Goal: Task Accomplishment & Management: Use online tool/utility

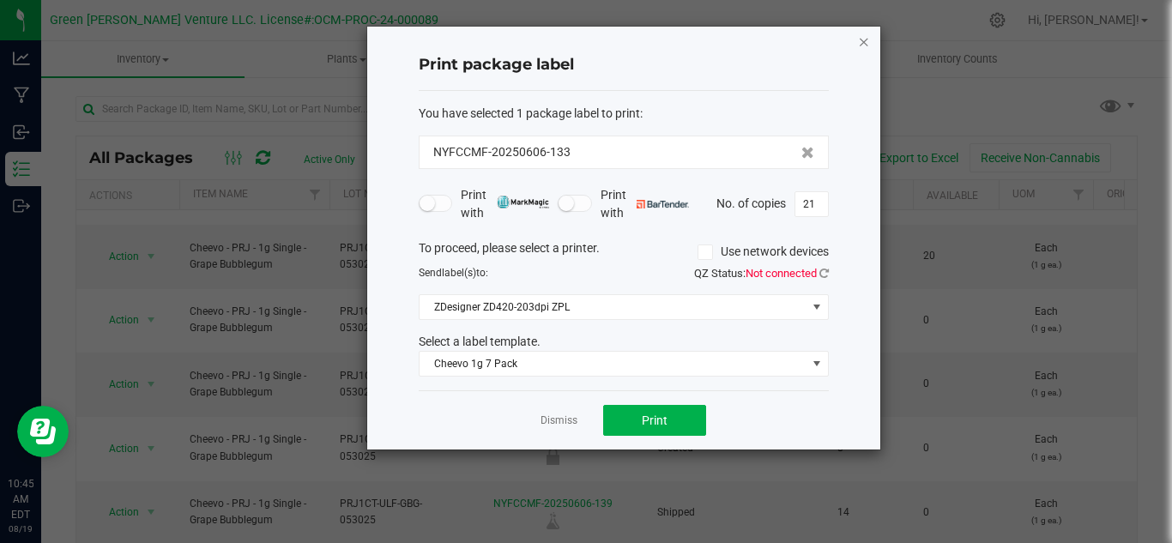
click at [864, 38] on icon "button" at bounding box center [864, 41] width 12 height 21
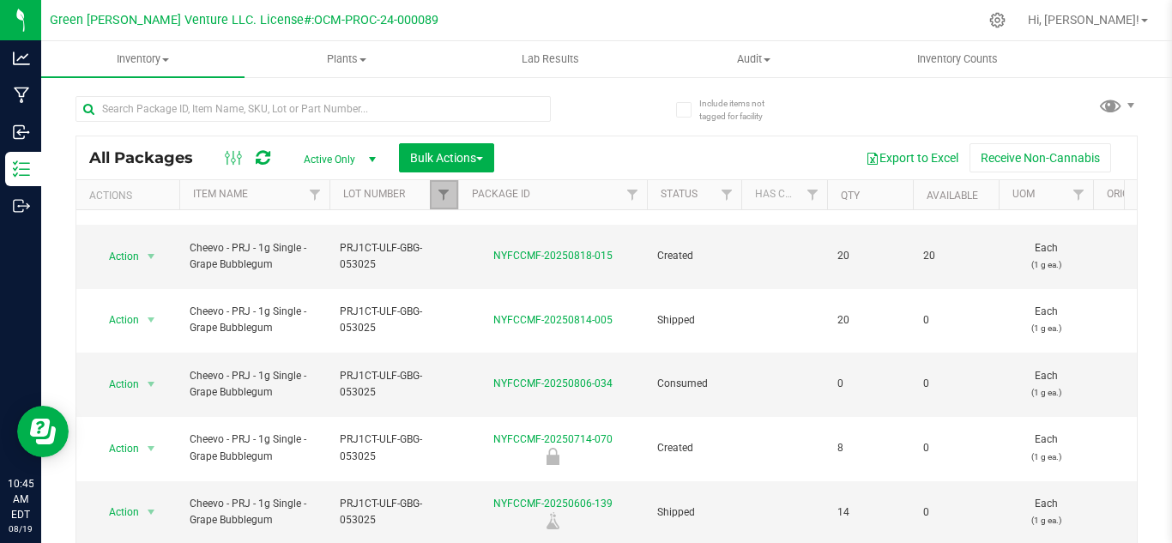
click at [445, 206] on link "Filter" at bounding box center [444, 194] width 28 height 29
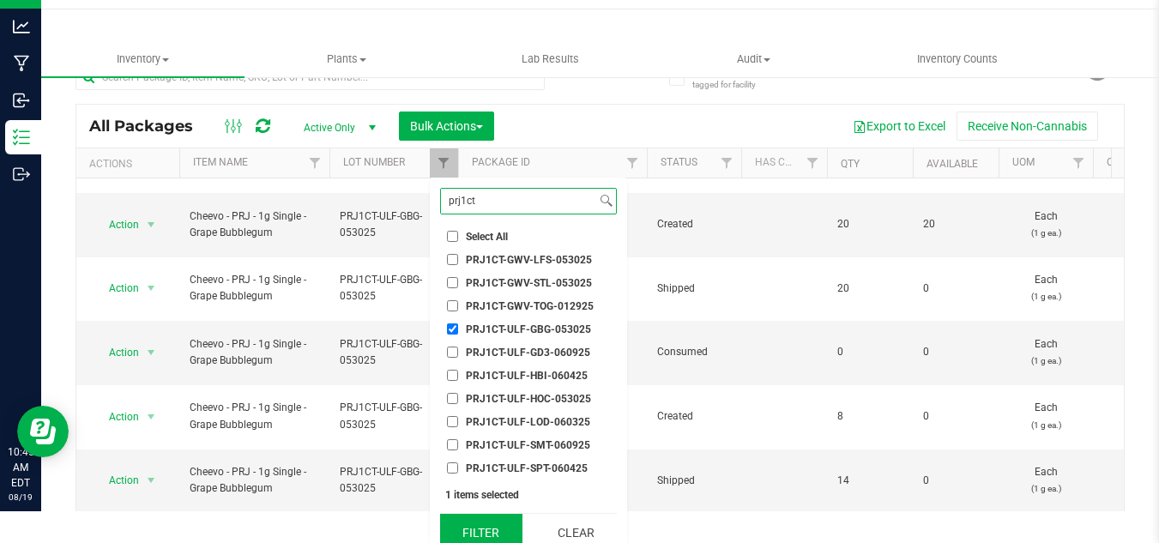
scroll to position [45, 0]
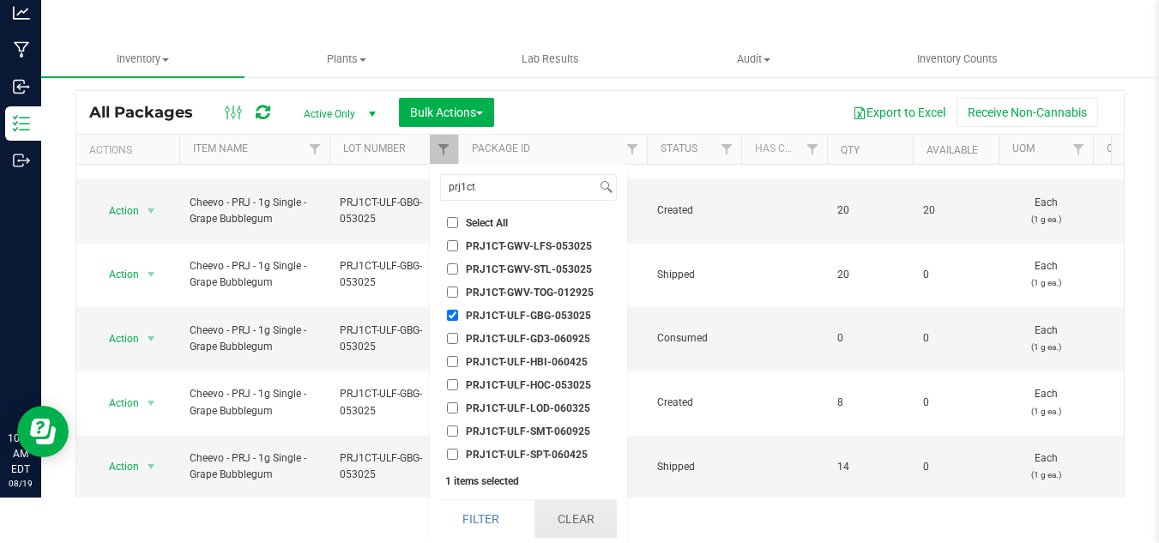
click at [566, 517] on button "Clear" at bounding box center [576, 519] width 82 height 38
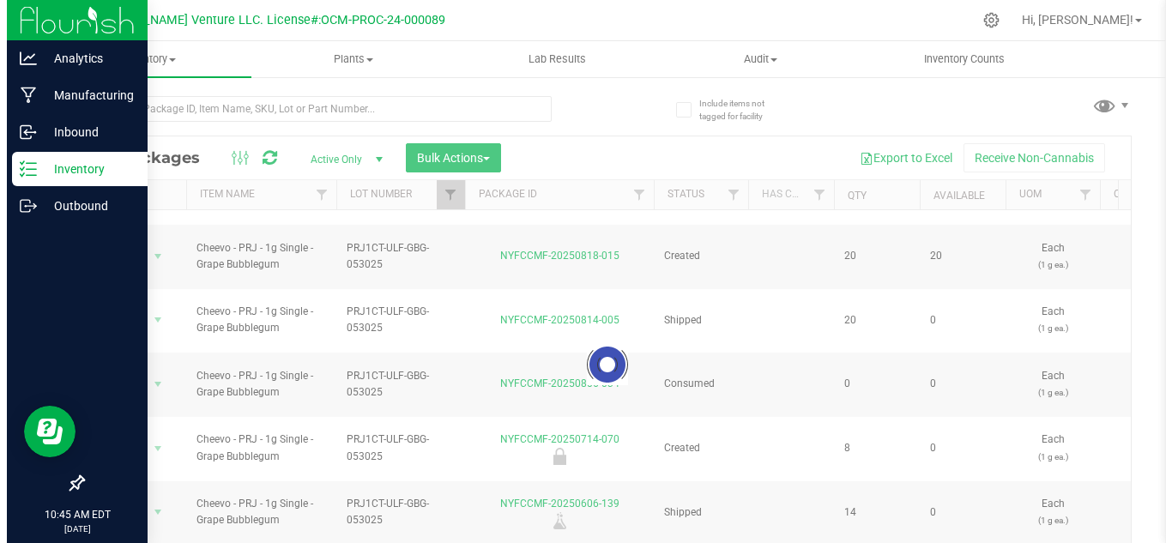
scroll to position [0, 0]
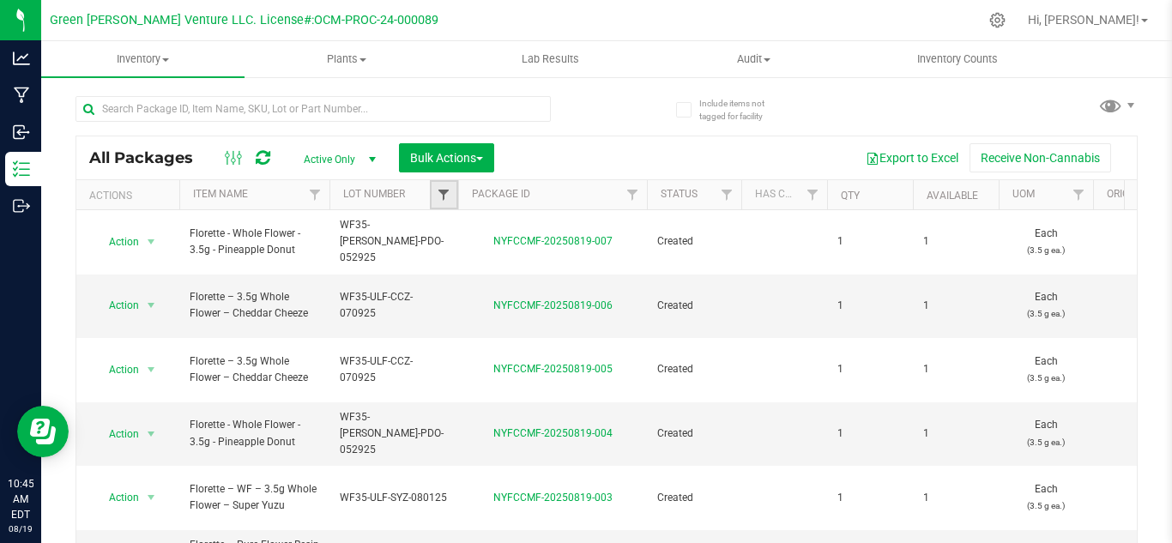
click at [446, 195] on span "Filter" at bounding box center [444, 195] width 14 height 14
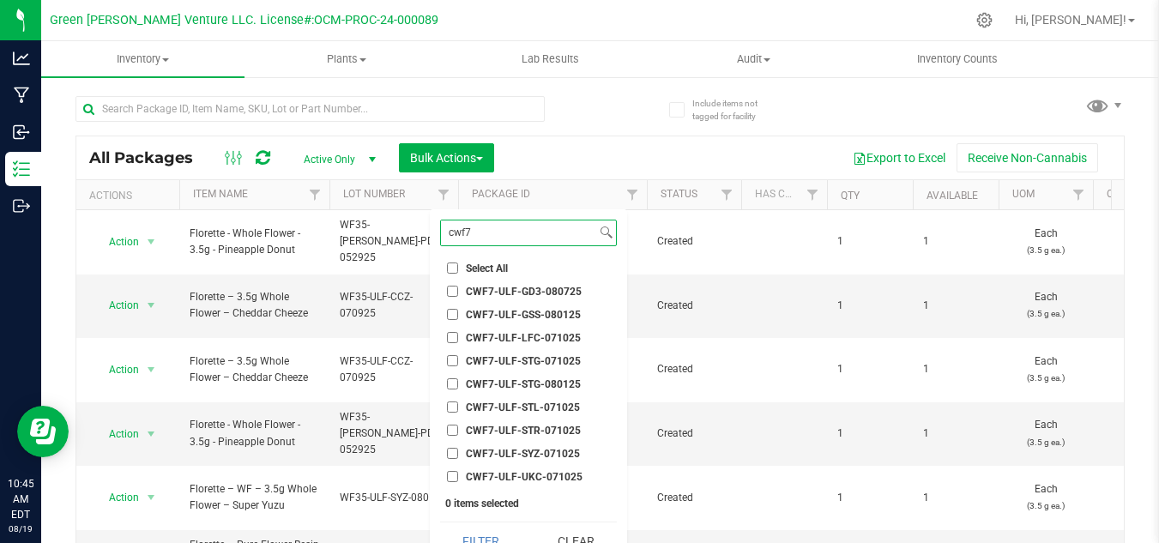
type input "cwf7"
click at [528, 430] on span "CWF7-ULF-STR-071025" at bounding box center [523, 431] width 115 height 10
click at [458, 430] on input "CWF7-ULF-STR-071025" at bounding box center [452, 430] width 11 height 11
checkbox input "true"
click at [466, 541] on button "Filter" at bounding box center [481, 542] width 82 height 38
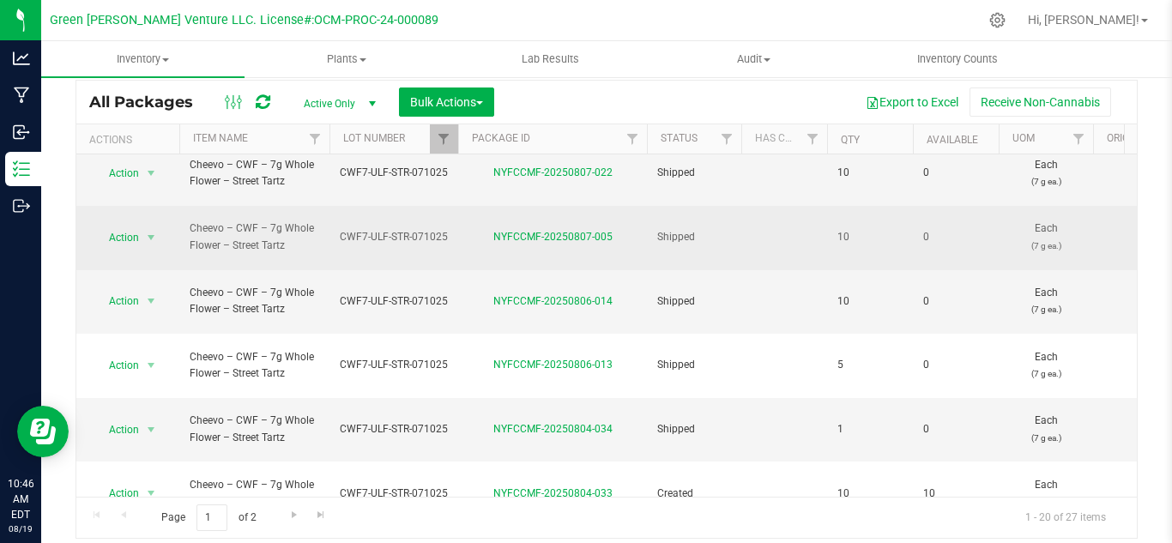
scroll to position [670, 0]
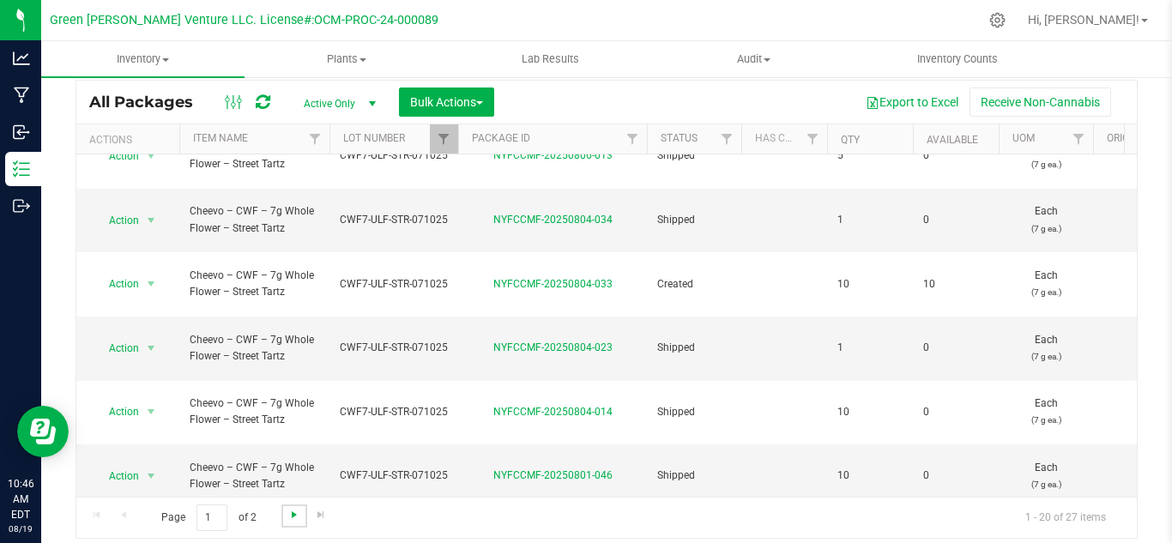
click at [288, 509] on span "Go to the next page" at bounding box center [294, 515] width 14 height 14
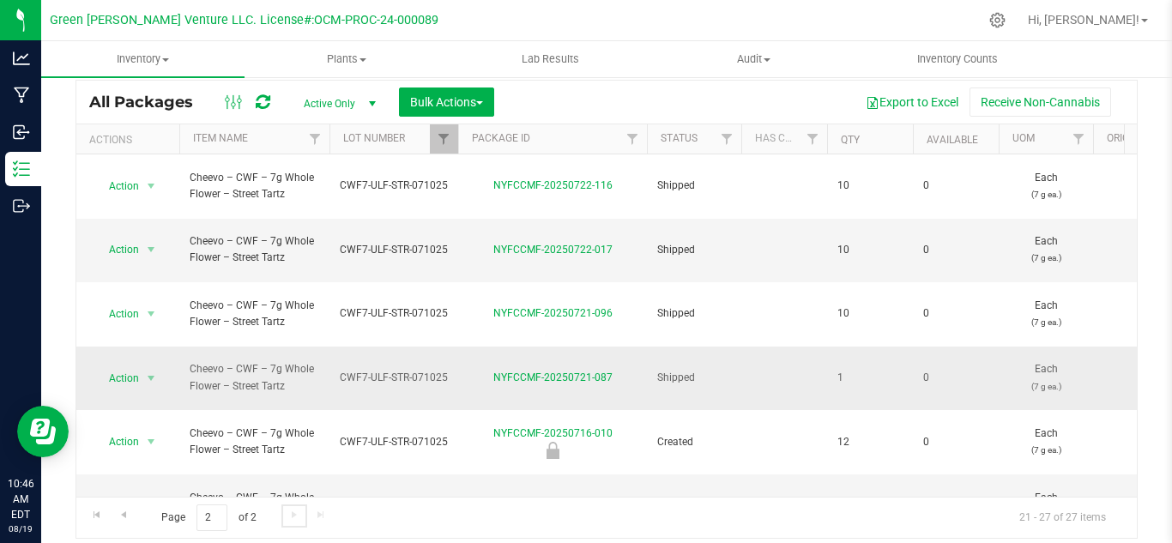
scroll to position [21, 0]
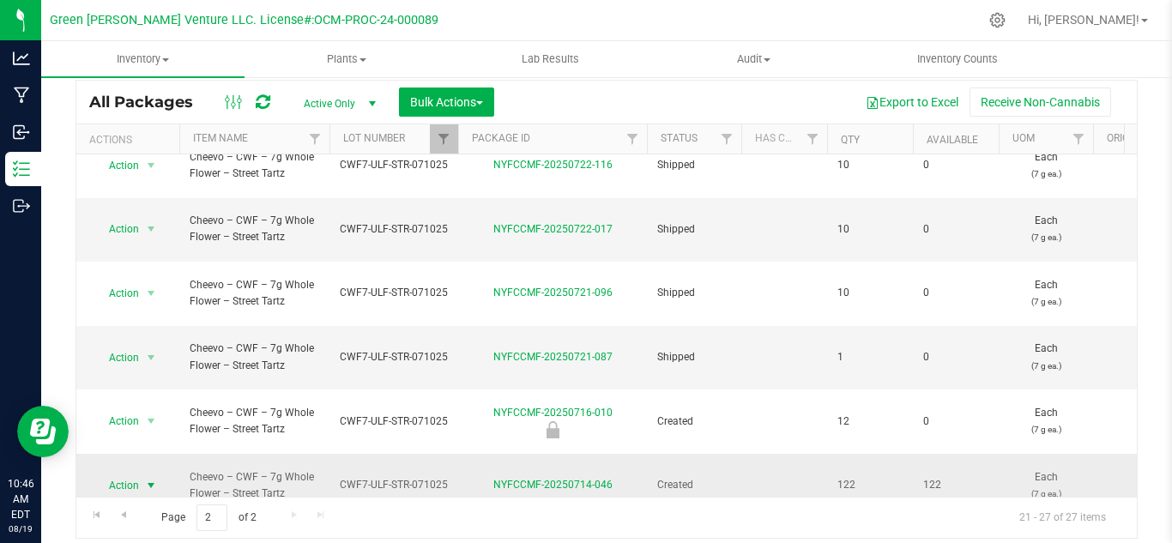
click at [130, 474] on span "Action" at bounding box center [117, 486] width 46 height 24
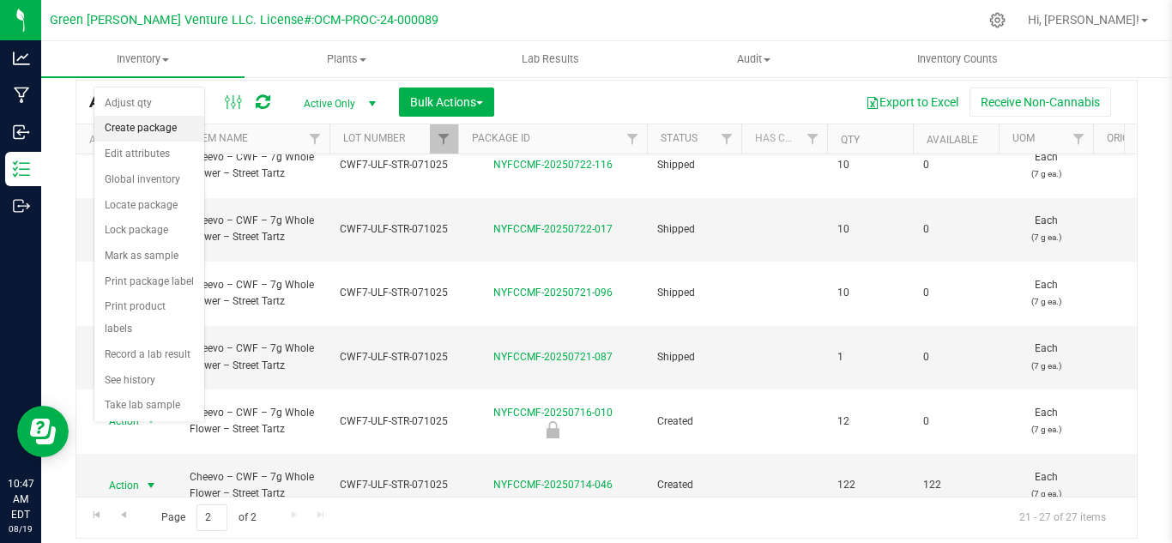
click at [154, 125] on li "Create package" at bounding box center [149, 129] width 110 height 26
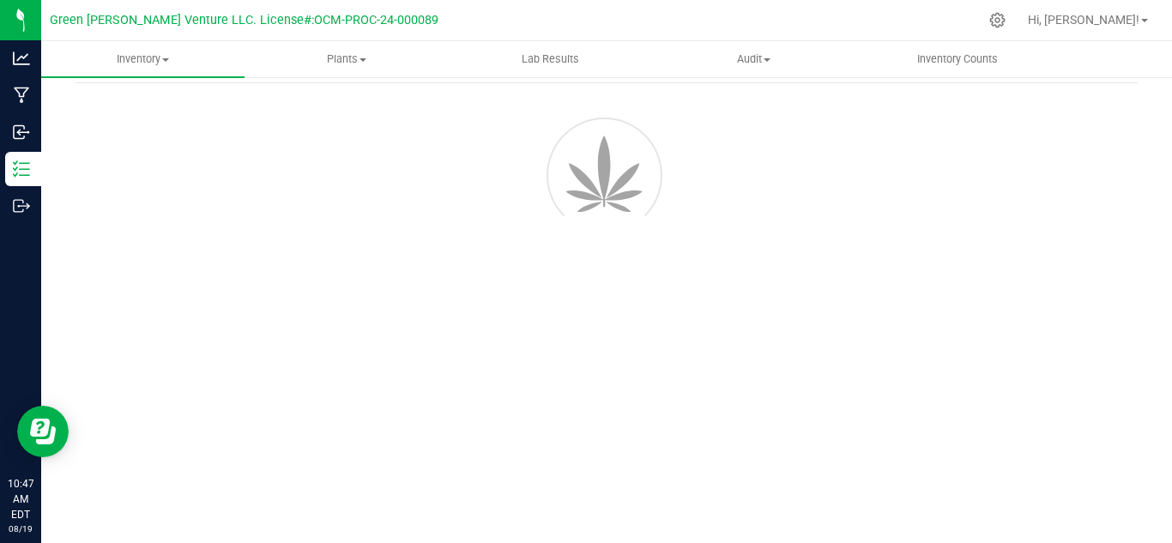
scroll to position [69, 0]
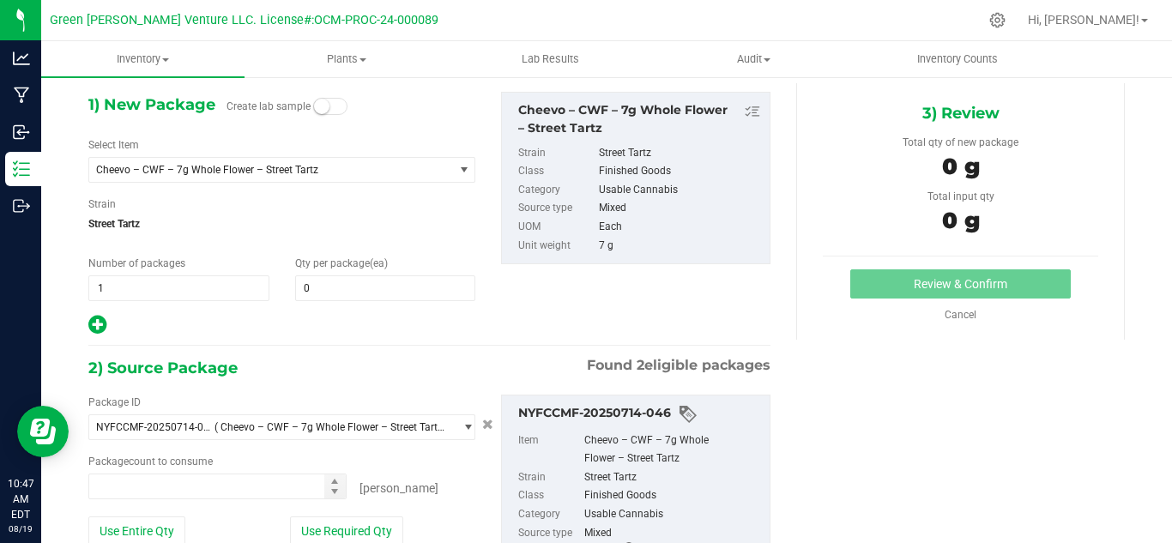
type input "0 ea"
click at [354, 292] on span "0 0" at bounding box center [385, 288] width 181 height 26
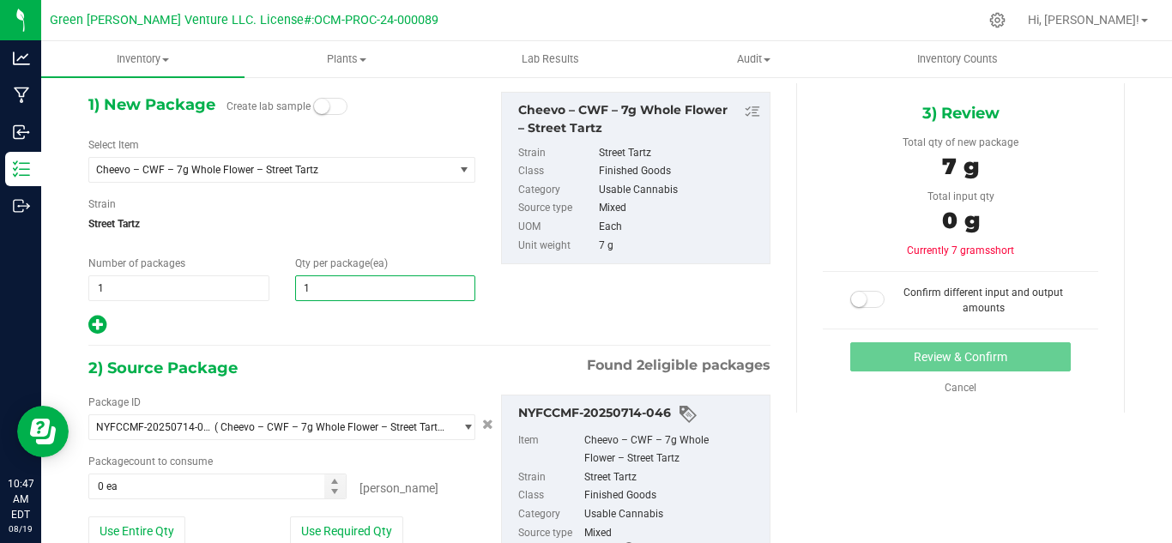
type input "10"
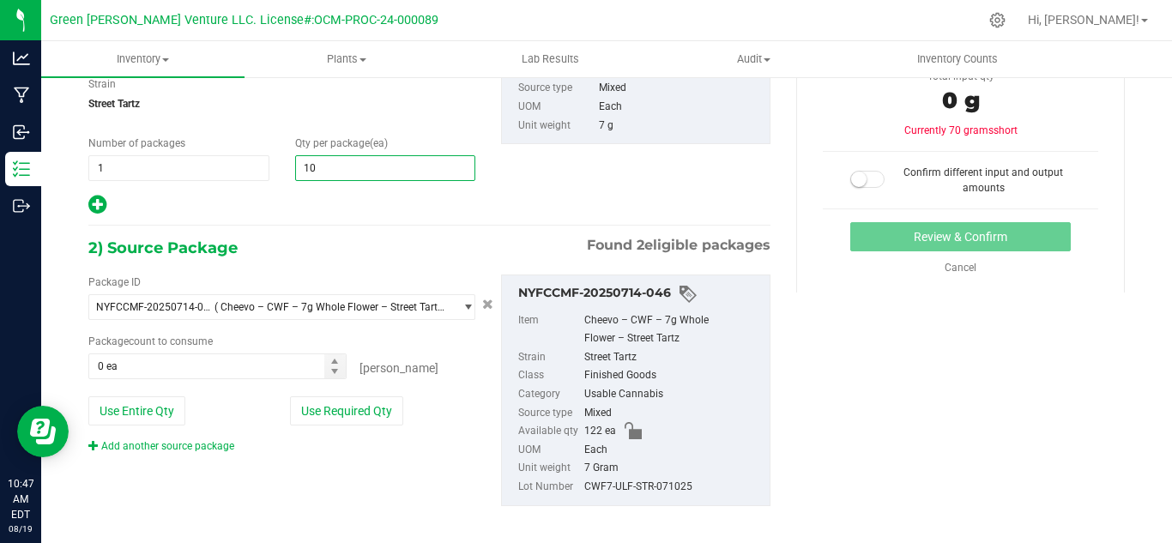
scroll to position [201, 0]
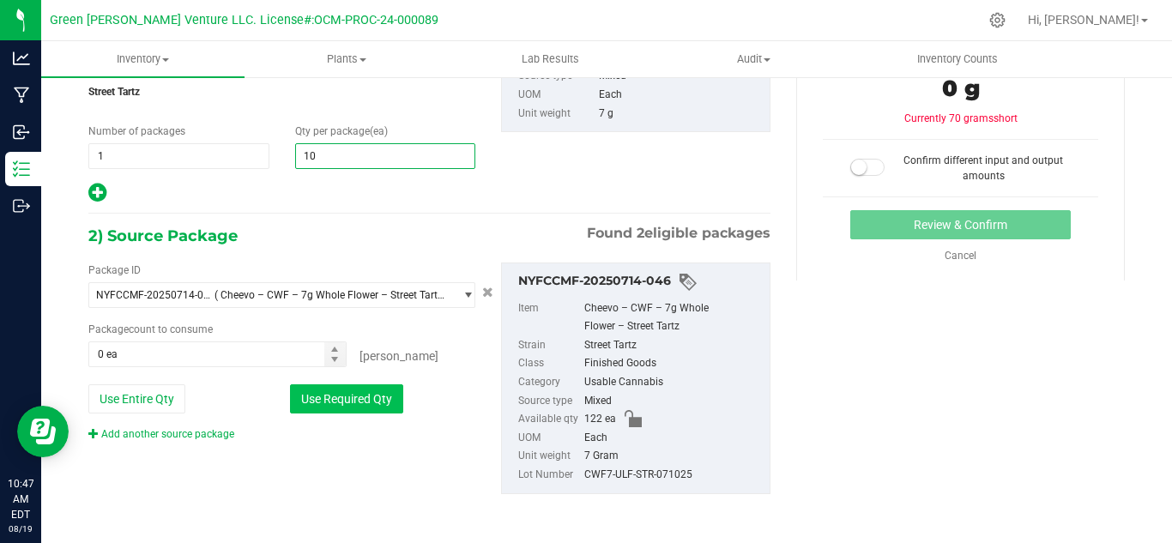
click at [373, 409] on button "Use Required Qty" at bounding box center [346, 398] width 113 height 29
type input "10"
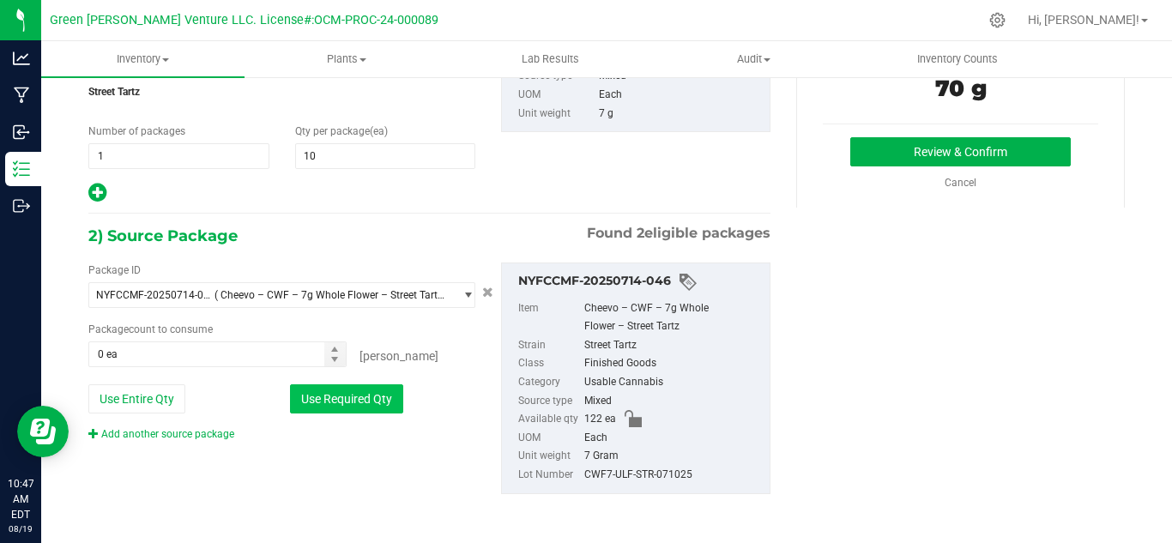
type input "10 ea"
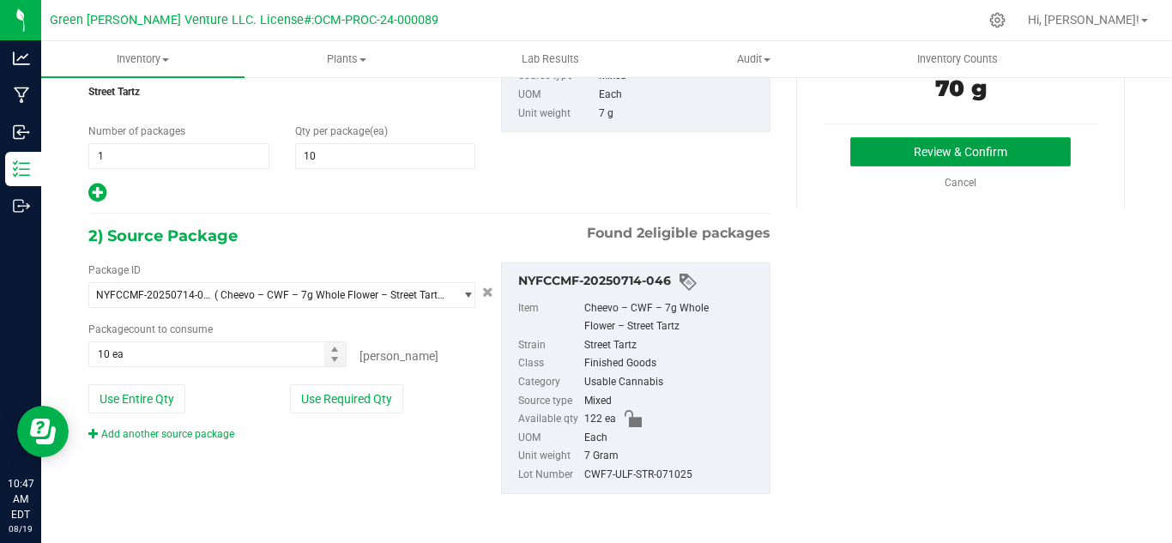
click at [904, 155] on button "Review & Confirm" at bounding box center [960, 151] width 221 height 29
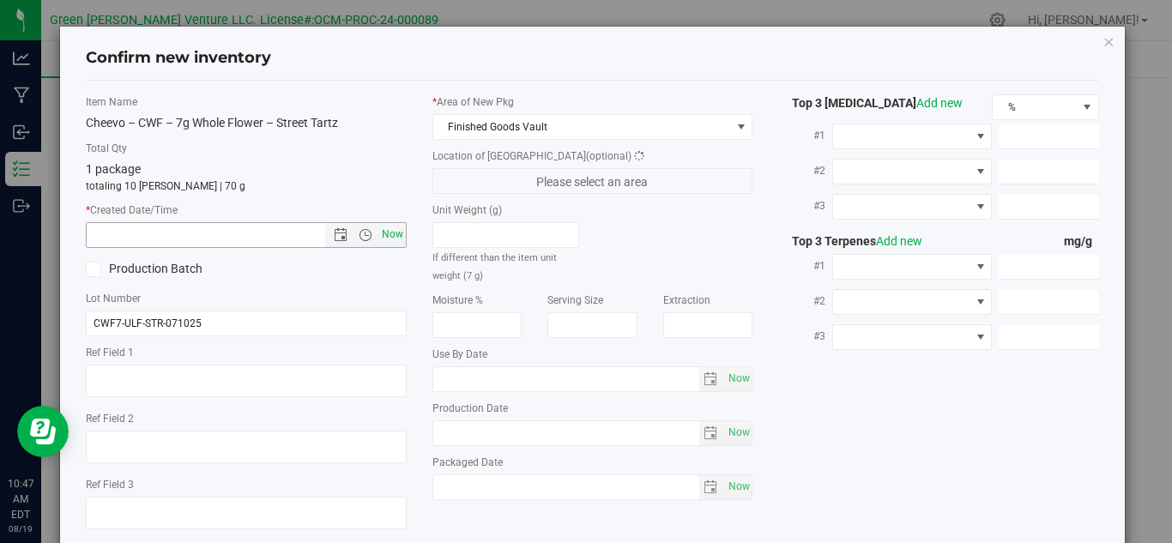
click at [390, 238] on span "Now" at bounding box center [392, 234] width 29 height 25
type input "[DATE] 10:47 AM"
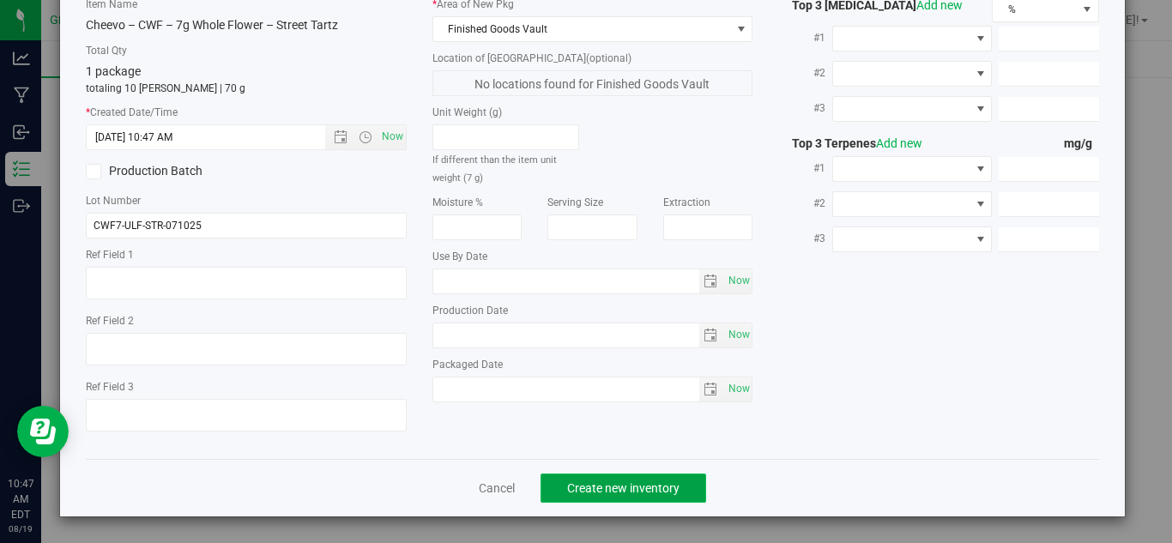
click at [635, 488] on span "Create new inventory" at bounding box center [623, 488] width 112 height 14
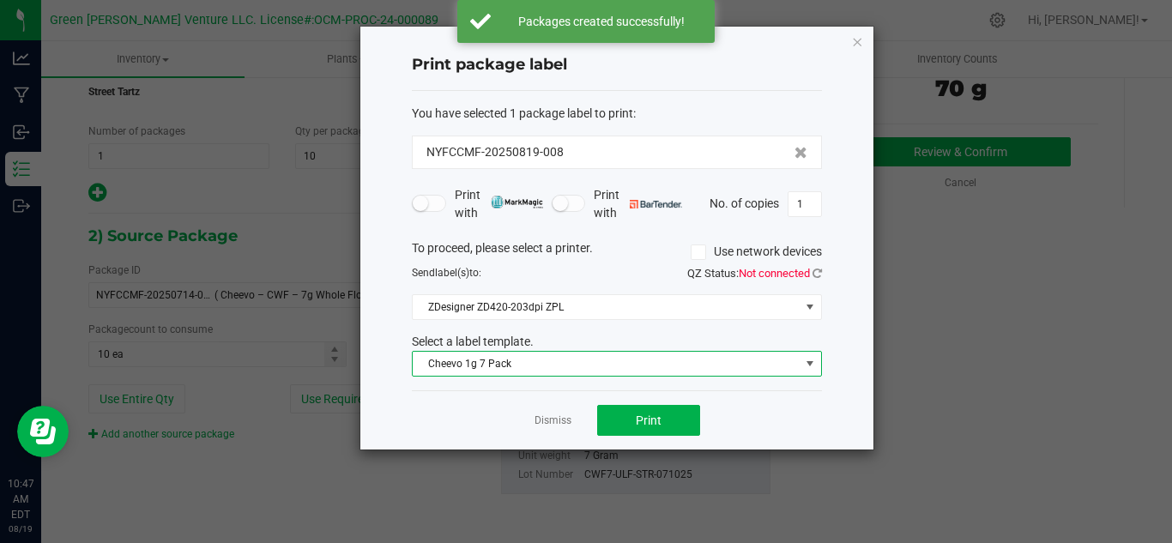
click at [752, 361] on span "Cheevo 1g 7 Pack" at bounding box center [606, 364] width 387 height 24
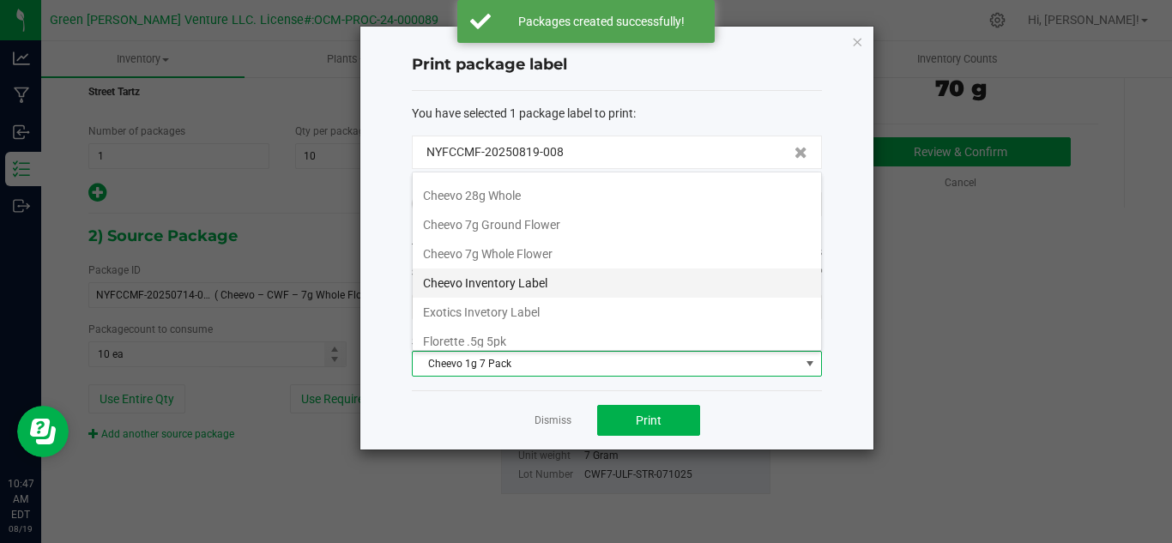
scroll to position [86, 0]
click at [528, 270] on li "Cheevo Inventory Label" at bounding box center [617, 279] width 408 height 29
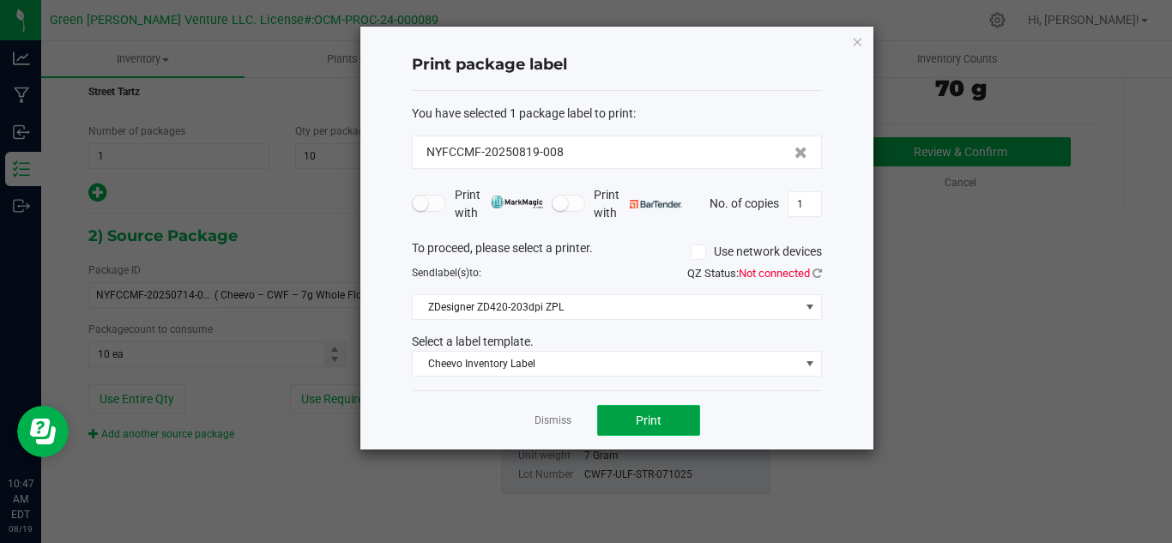
click at [669, 424] on button "Print" at bounding box center [648, 420] width 103 height 31
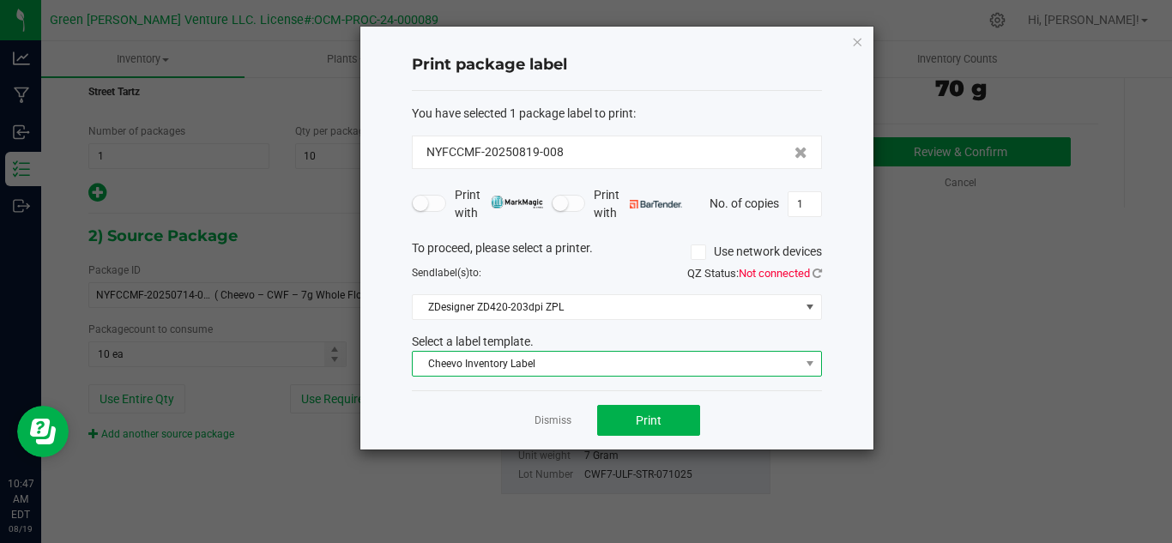
click at [443, 360] on span "Cheevo Inventory Label" at bounding box center [606, 364] width 387 height 24
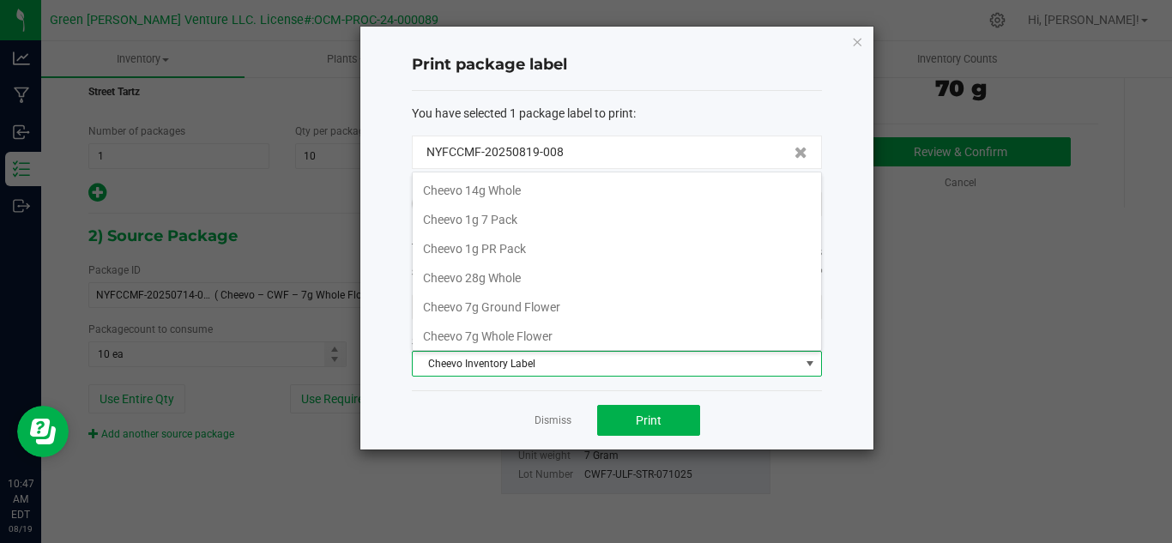
scroll to position [33, 0]
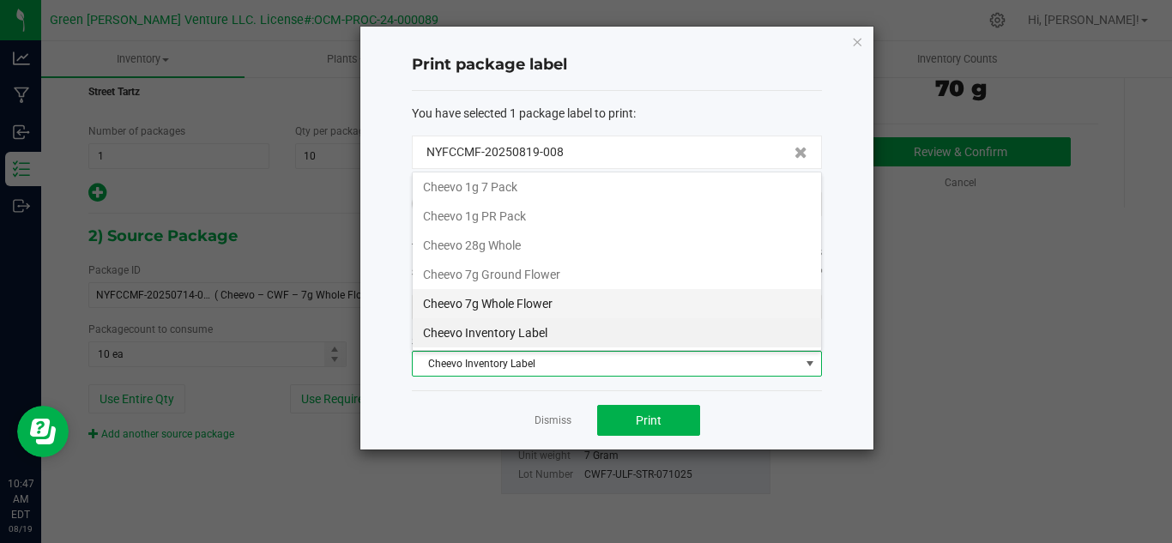
click at [471, 302] on li "Cheevo 7g Whole Flower" at bounding box center [617, 303] width 408 height 29
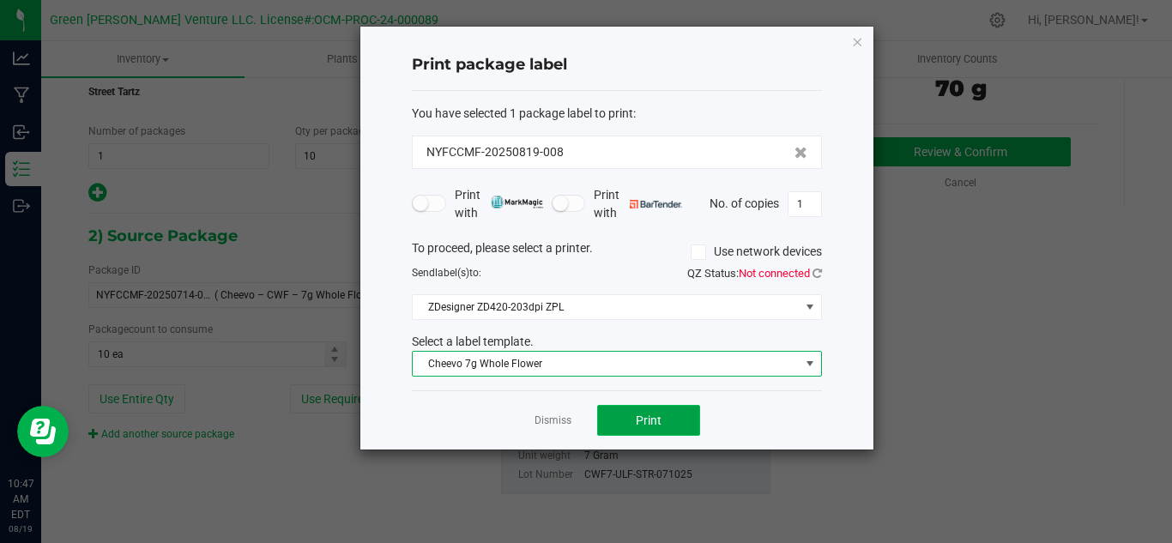
click at [669, 418] on button "Print" at bounding box center [648, 420] width 103 height 31
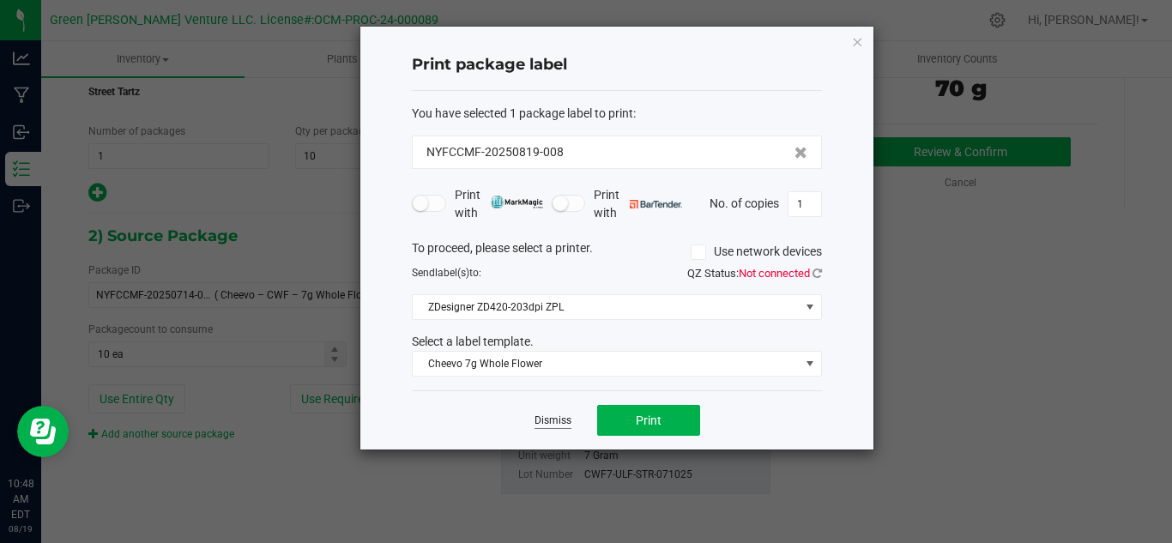
click at [560, 422] on link "Dismiss" at bounding box center [553, 421] width 37 height 15
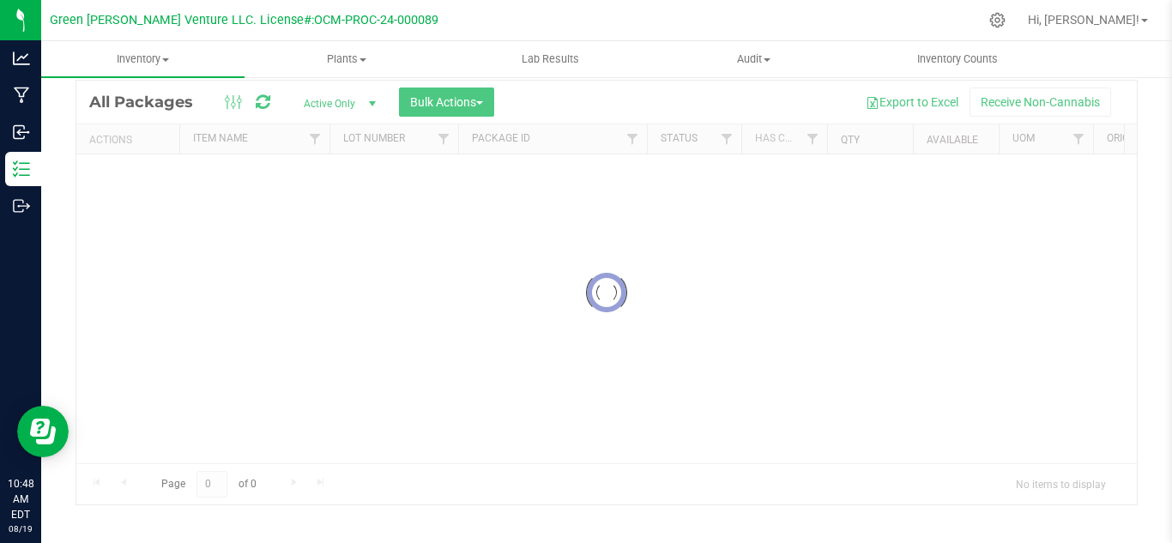
scroll to position [56, 0]
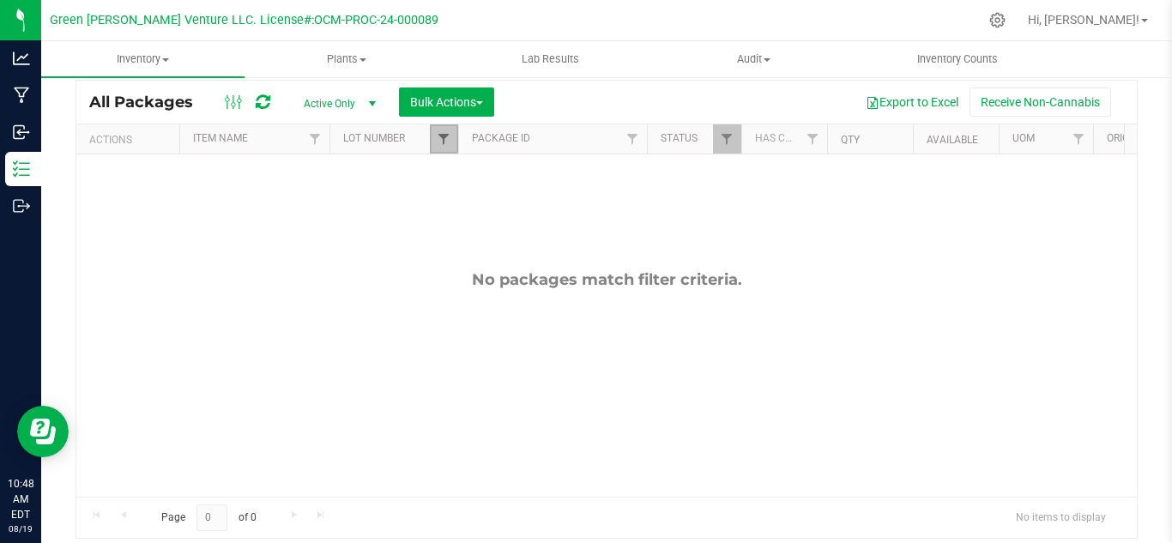
click at [438, 145] on span "Filter" at bounding box center [444, 139] width 14 height 14
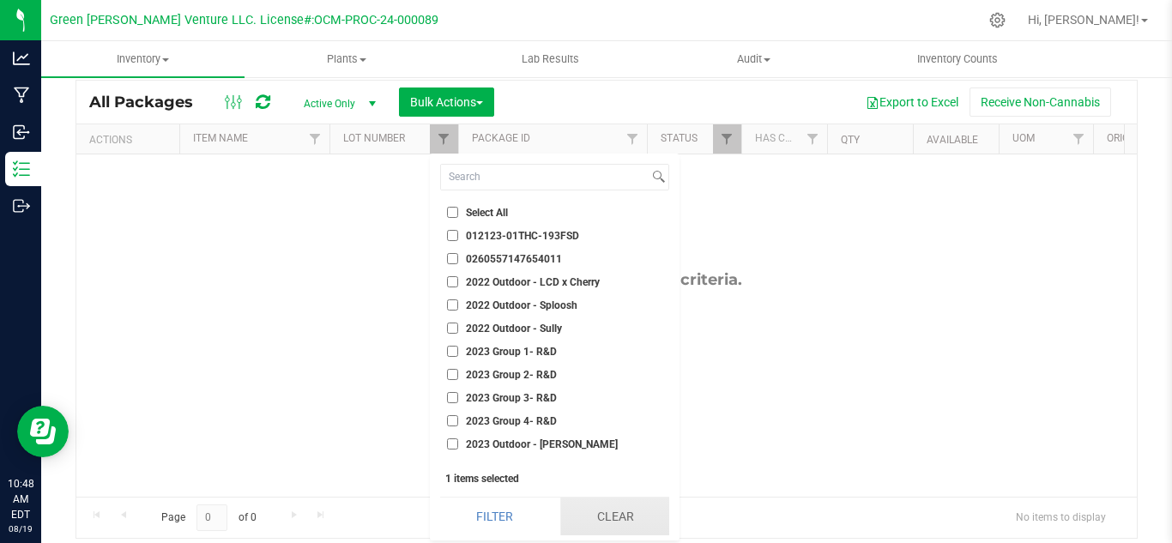
click at [590, 518] on button "Clear" at bounding box center [614, 517] width 109 height 38
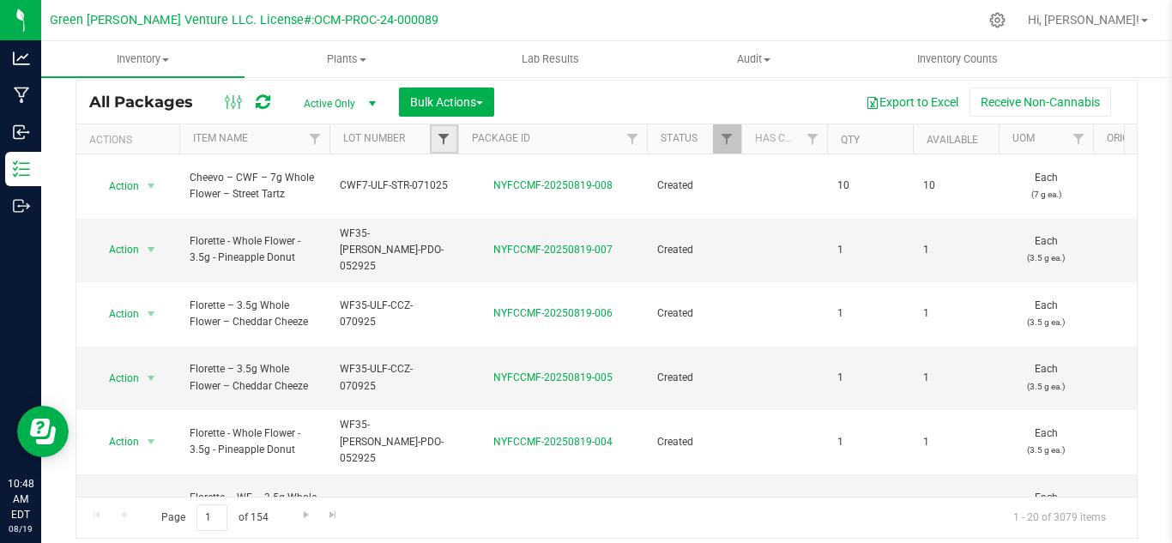
click at [450, 146] on span "Filter" at bounding box center [444, 139] width 14 height 14
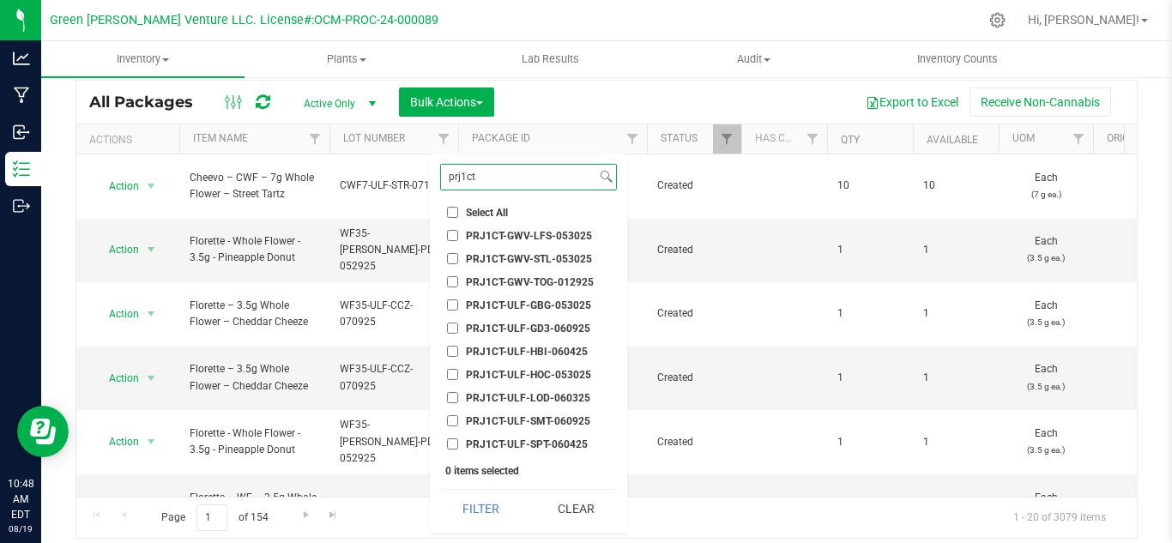
type input "prj1ct"
click at [535, 300] on span "PRJ1CT-ULF-GBG-053025" at bounding box center [528, 305] width 125 height 10
click at [458, 299] on input "PRJ1CT-ULF-GBG-053025" at bounding box center [452, 304] width 11 height 11
checkbox input "true"
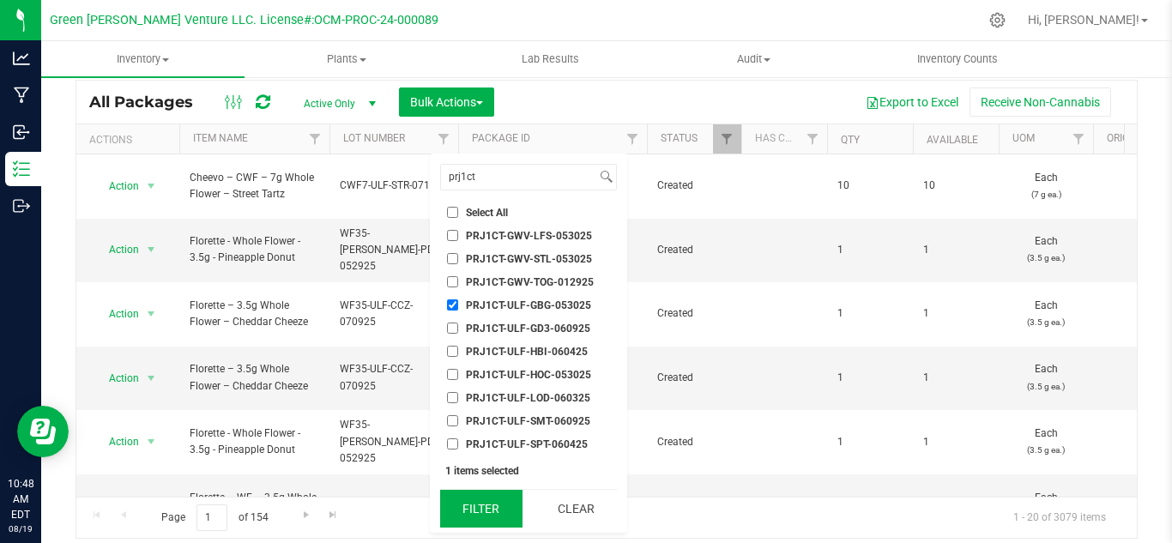
click at [485, 511] on button "Filter" at bounding box center [481, 509] width 82 height 38
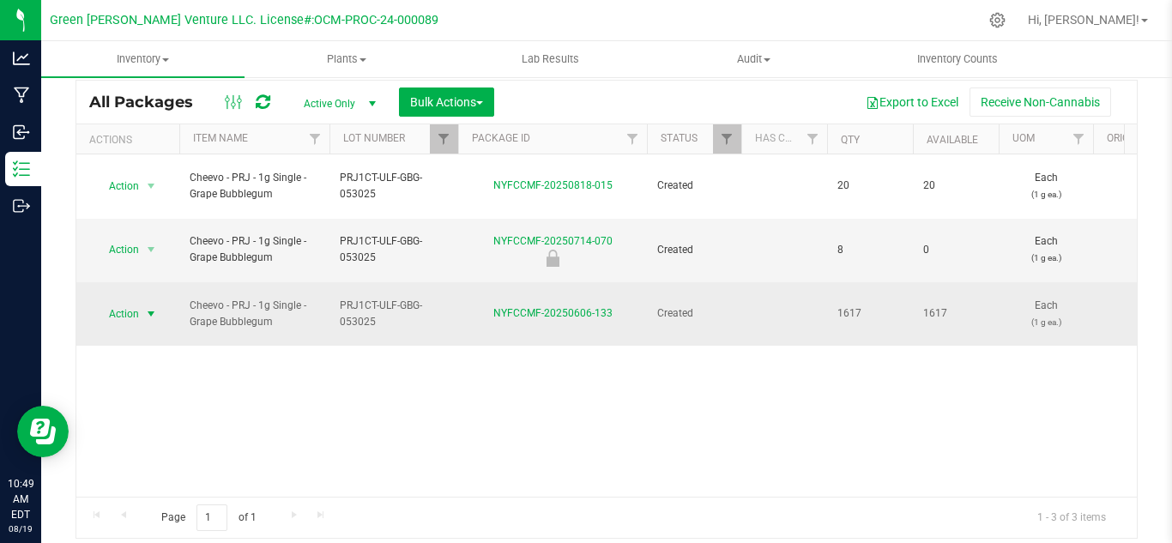
click at [122, 302] on span "Action" at bounding box center [117, 314] width 46 height 24
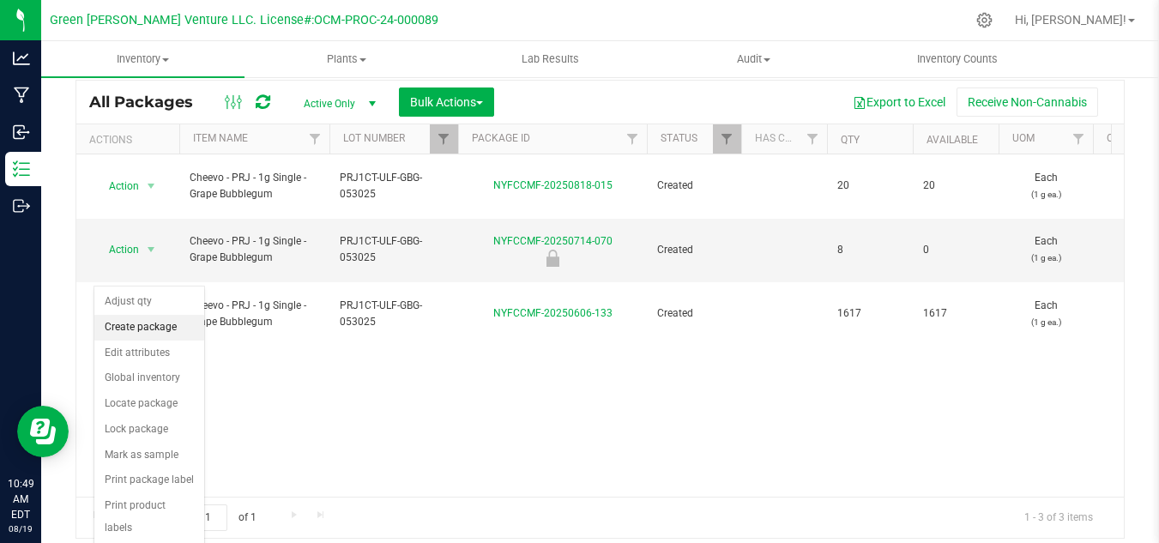
click at [172, 333] on li "Create package" at bounding box center [149, 328] width 110 height 26
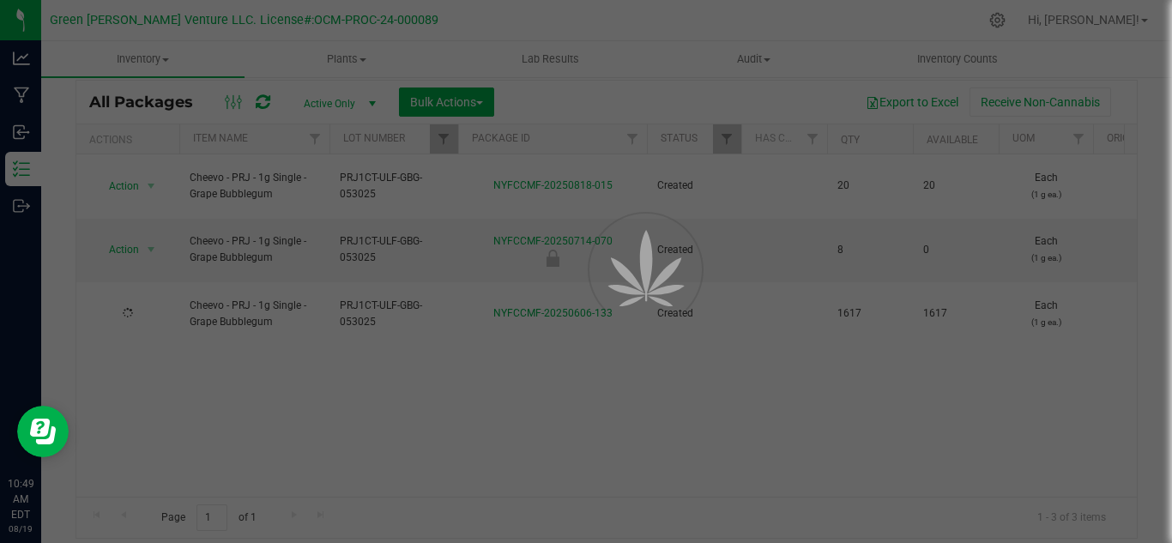
scroll to position [69, 0]
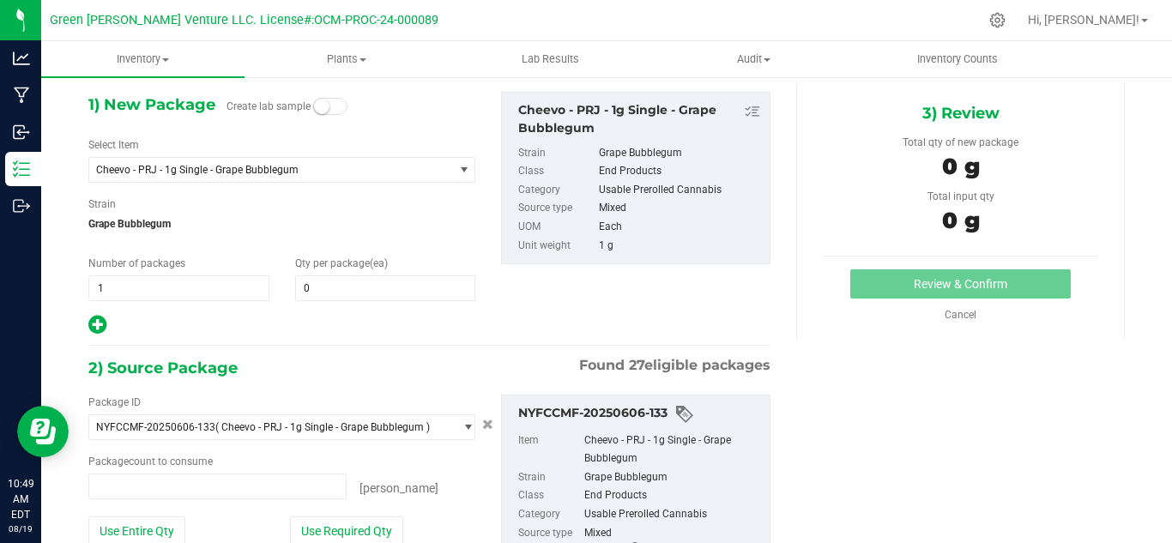
type input "0 ea"
click at [318, 287] on span "0 0" at bounding box center [385, 288] width 181 height 26
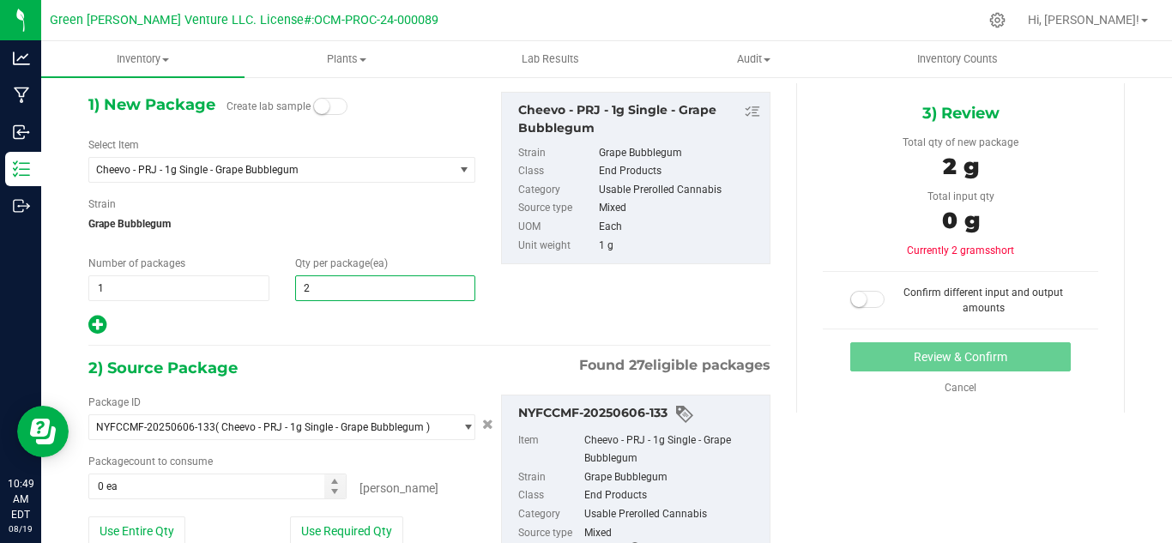
type input "20"
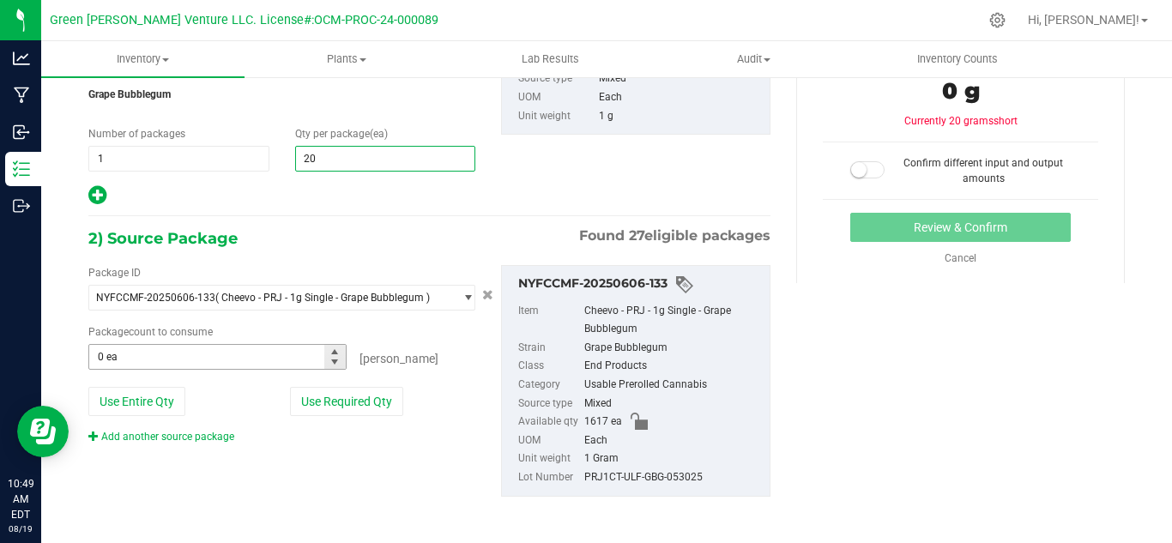
scroll to position [201, 0]
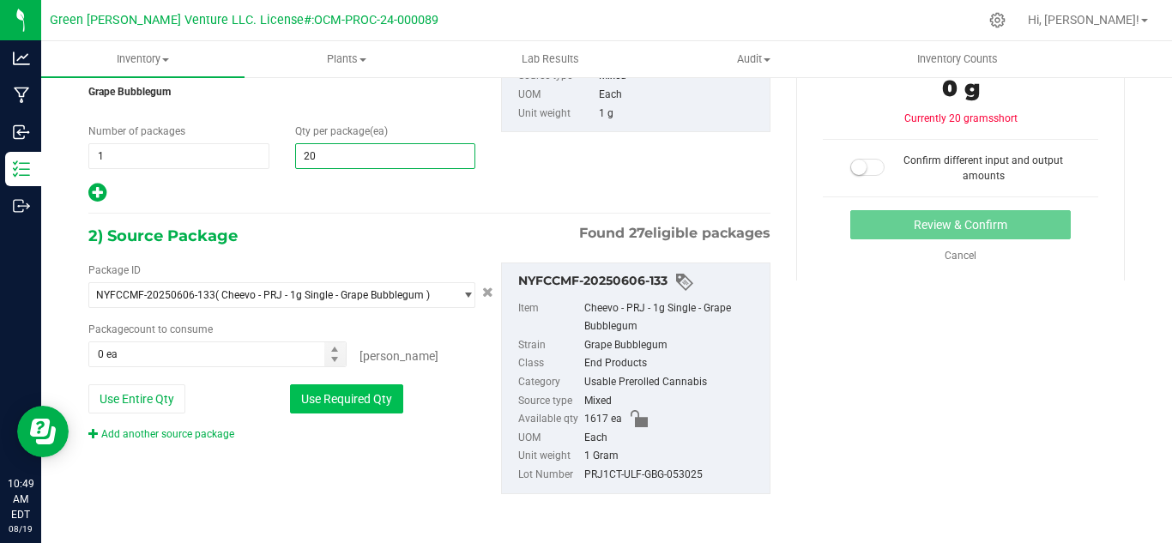
click at [317, 402] on button "Use Required Qty" at bounding box center [346, 398] width 113 height 29
type input "20"
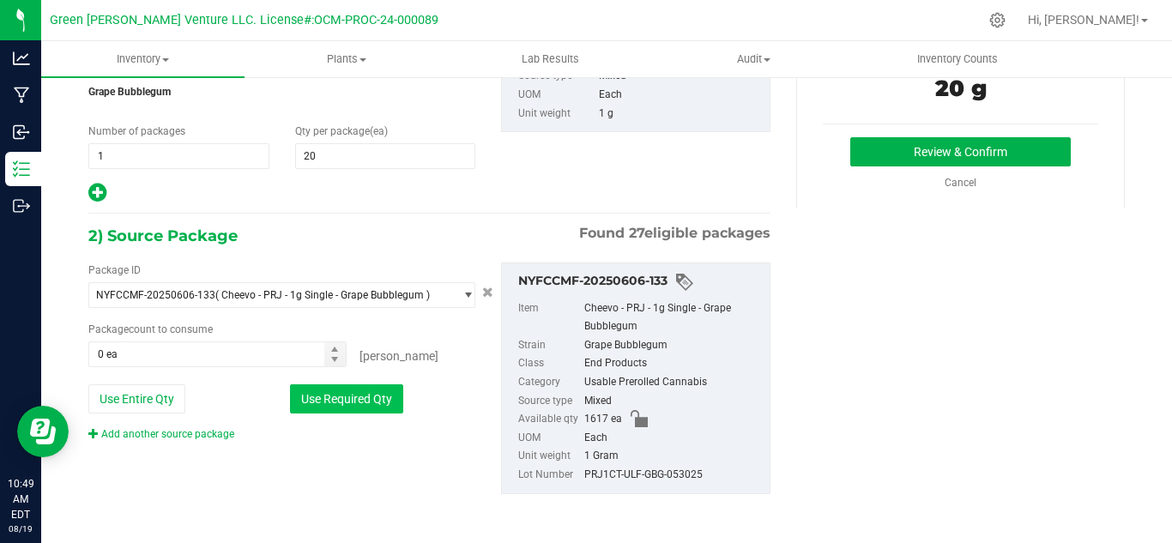
type input "20 ea"
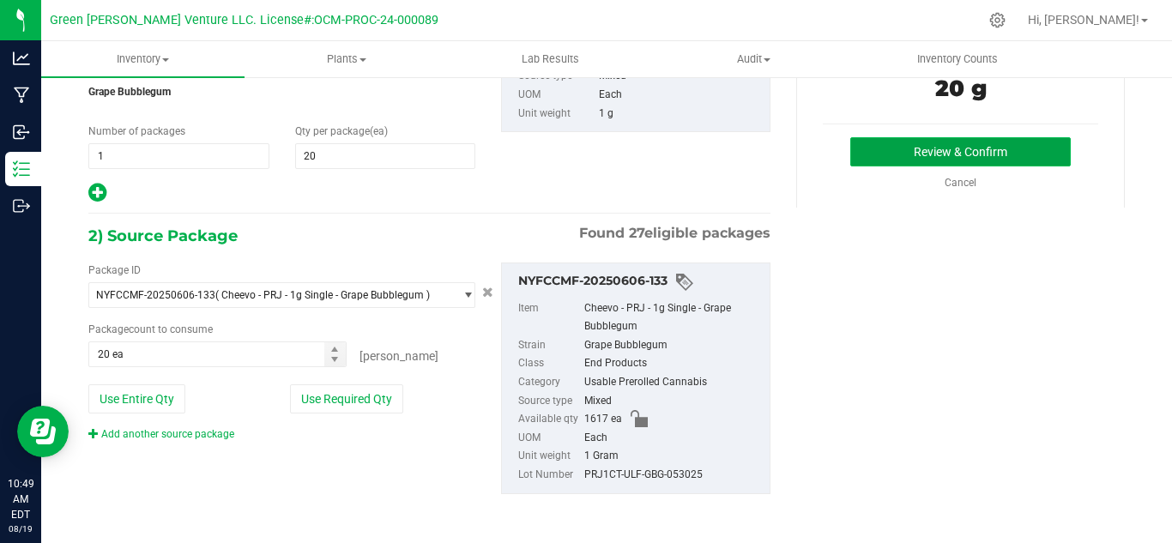
click at [886, 153] on button "Review & Confirm" at bounding box center [960, 151] width 221 height 29
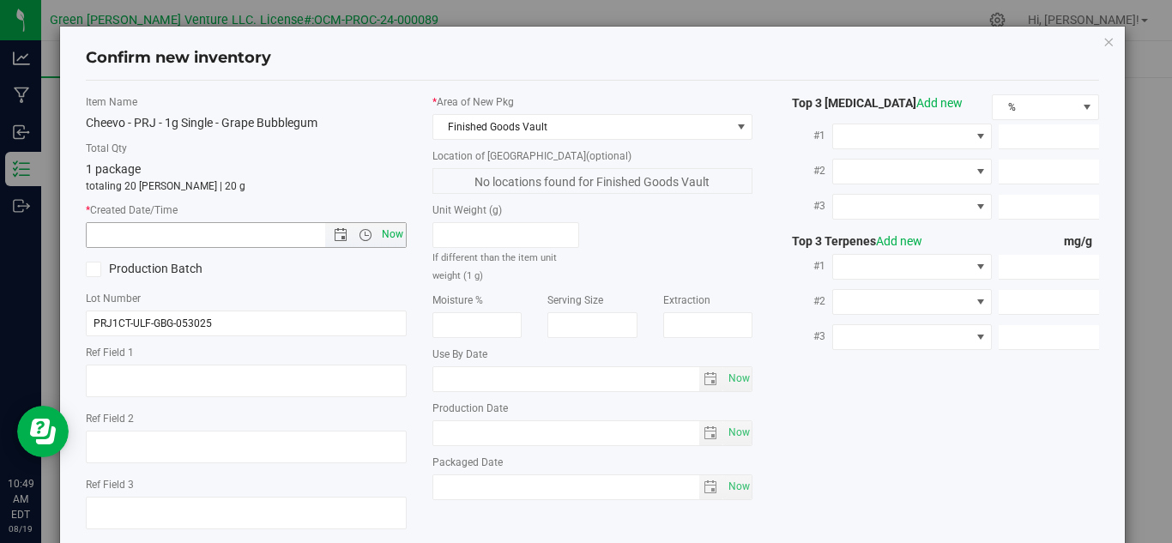
click at [393, 227] on span "Now" at bounding box center [392, 234] width 29 height 25
type input "[DATE] 10:49 AM"
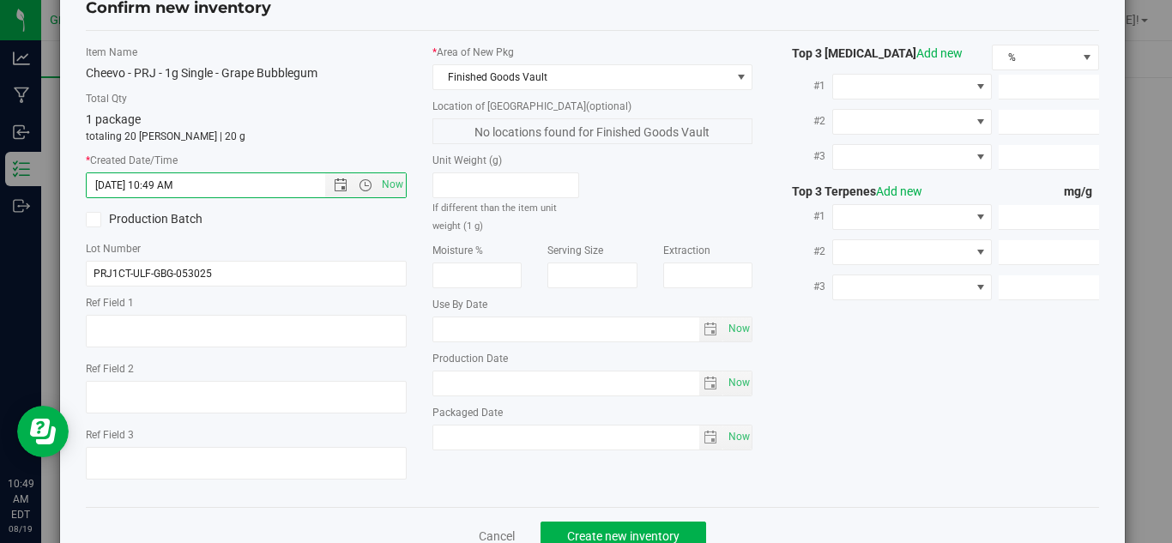
scroll to position [98, 0]
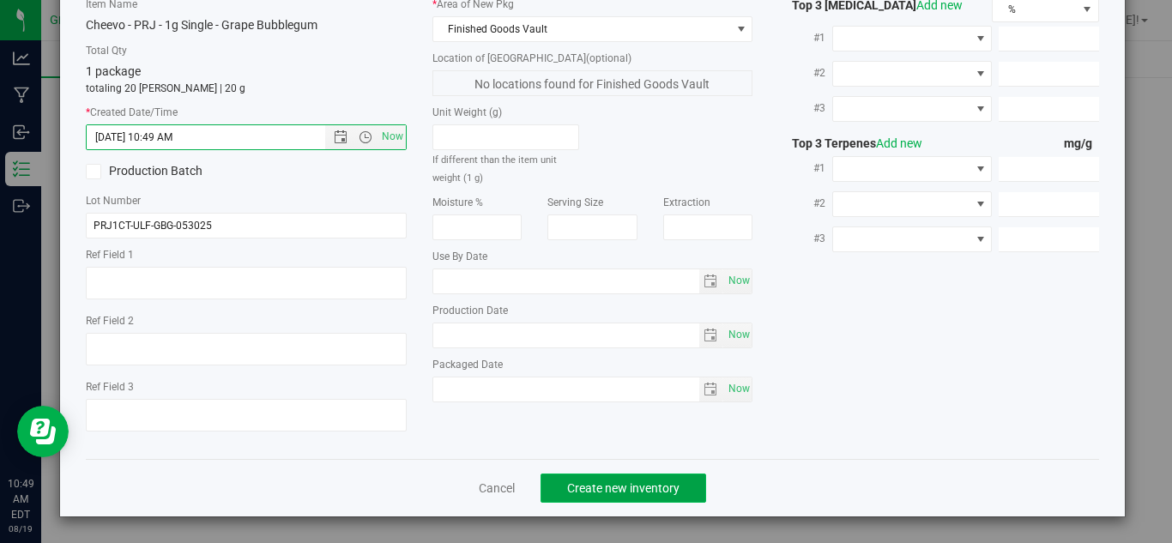
click at [557, 502] on button "Create new inventory" at bounding box center [624, 488] width 166 height 29
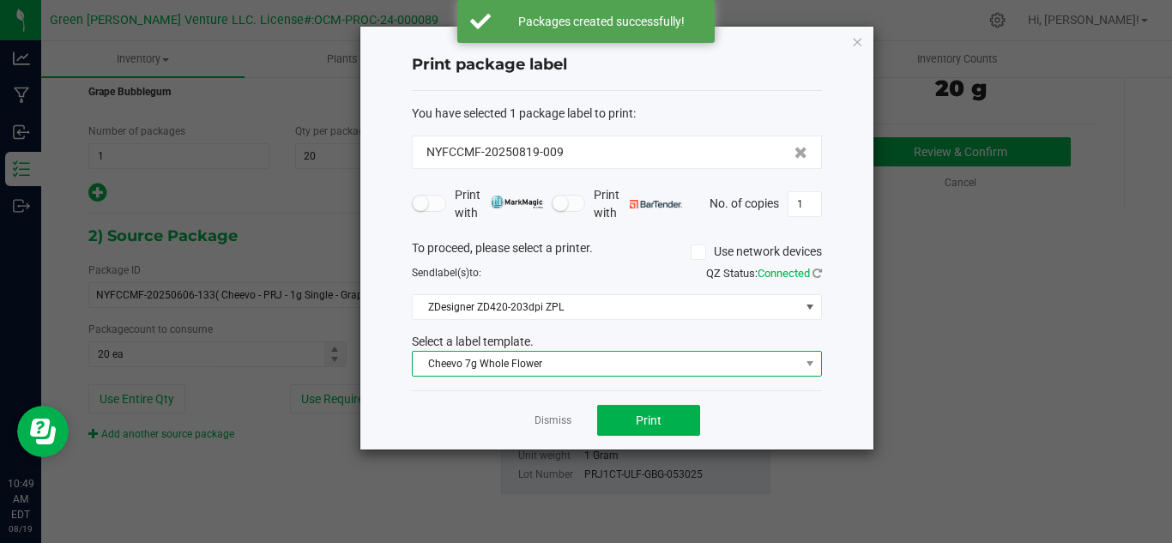
click at [601, 365] on span "Cheevo 7g Whole Flower" at bounding box center [606, 364] width 387 height 24
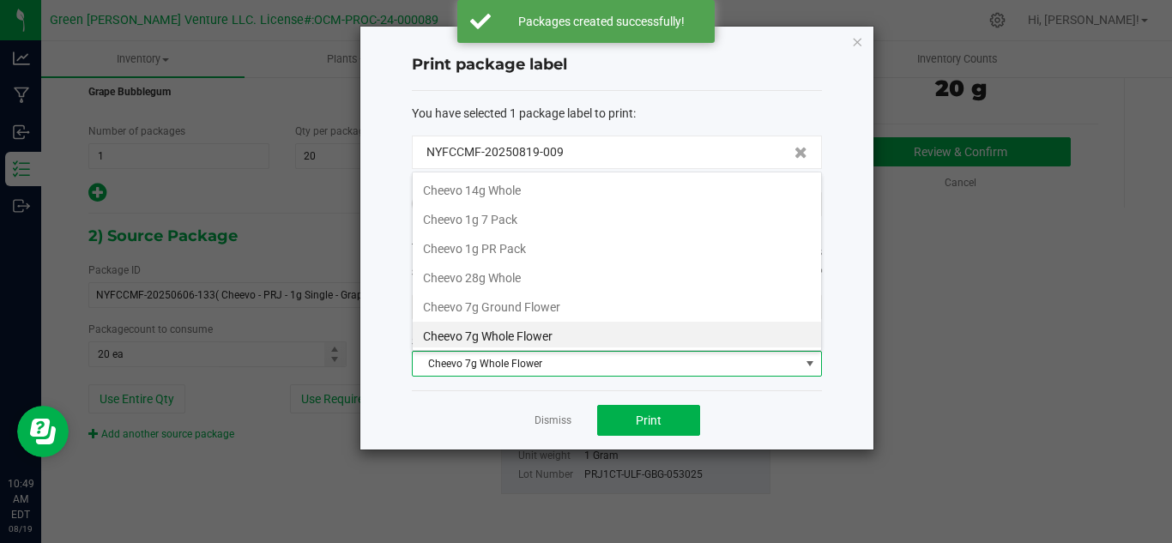
scroll to position [3, 0]
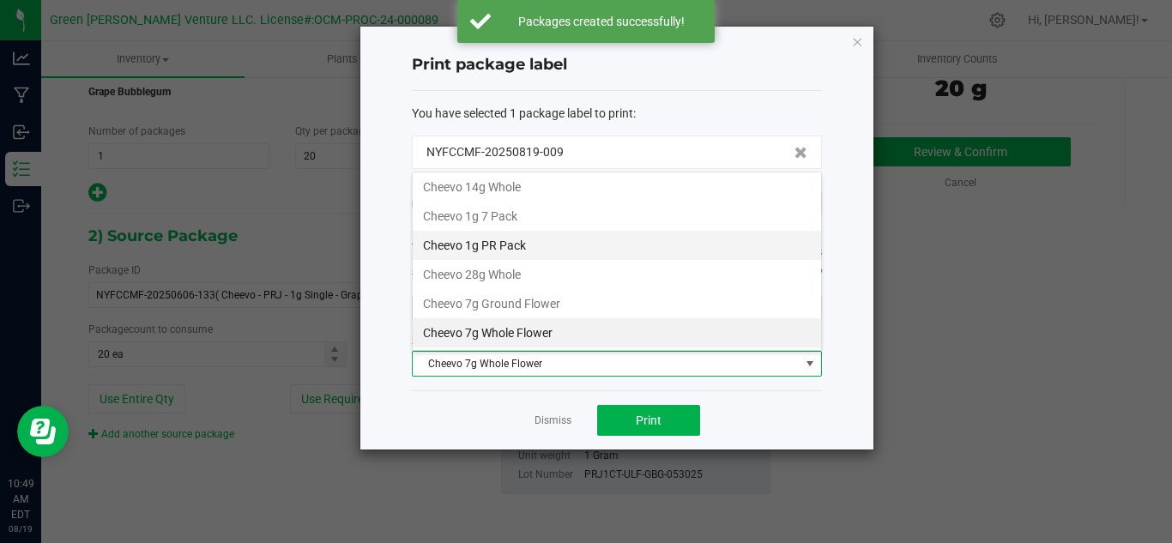
click at [517, 246] on li "Cheevo 1g PR Pack" at bounding box center [617, 245] width 408 height 29
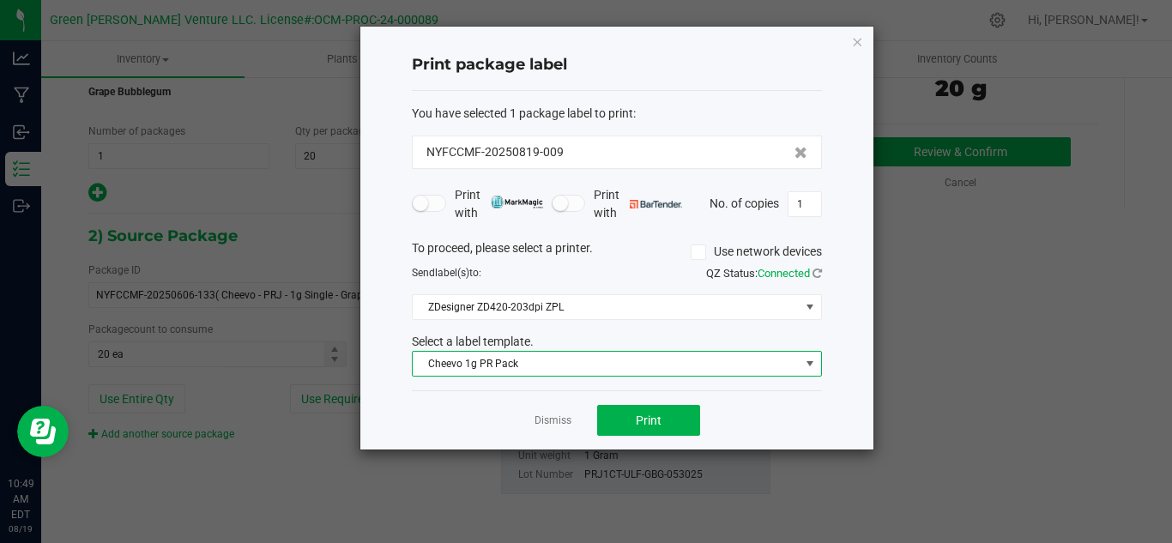
click at [565, 363] on span "Cheevo 1g PR Pack" at bounding box center [606, 364] width 387 height 24
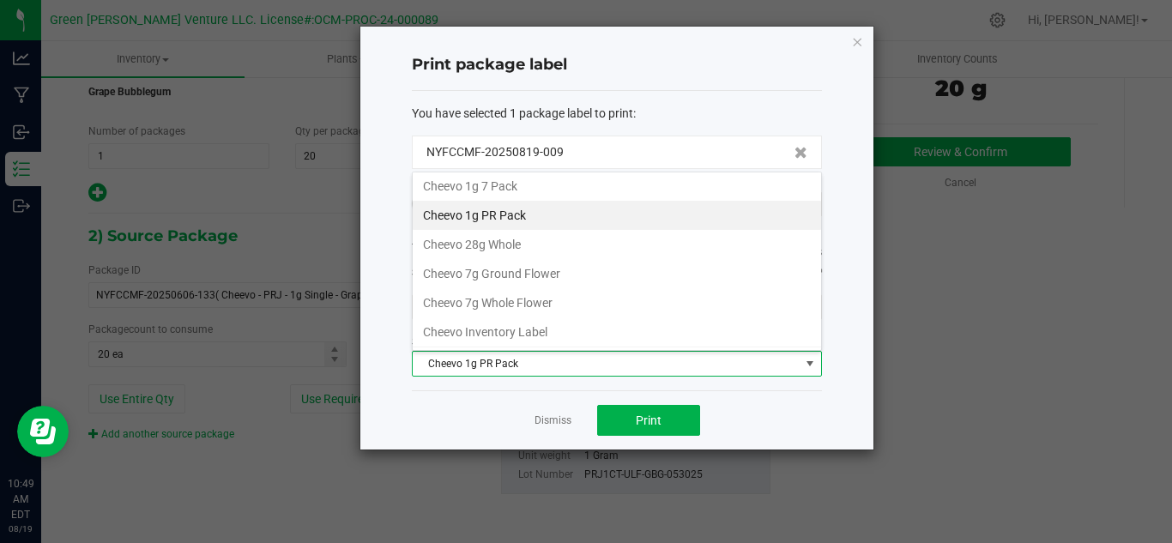
scroll to position [86, 0]
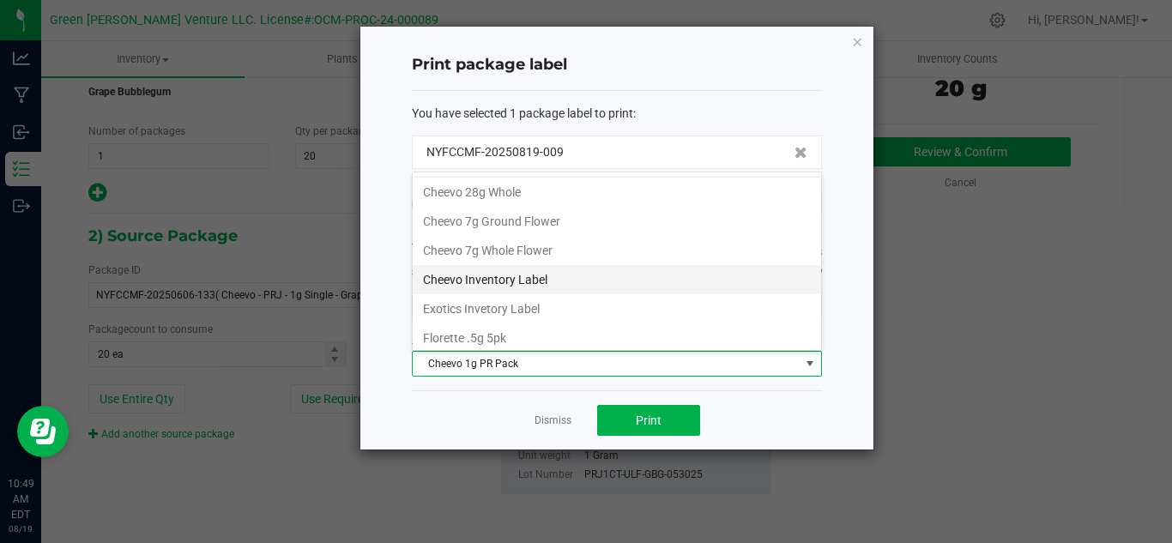
click at [547, 281] on li "Cheevo Inventory Label" at bounding box center [617, 279] width 408 height 29
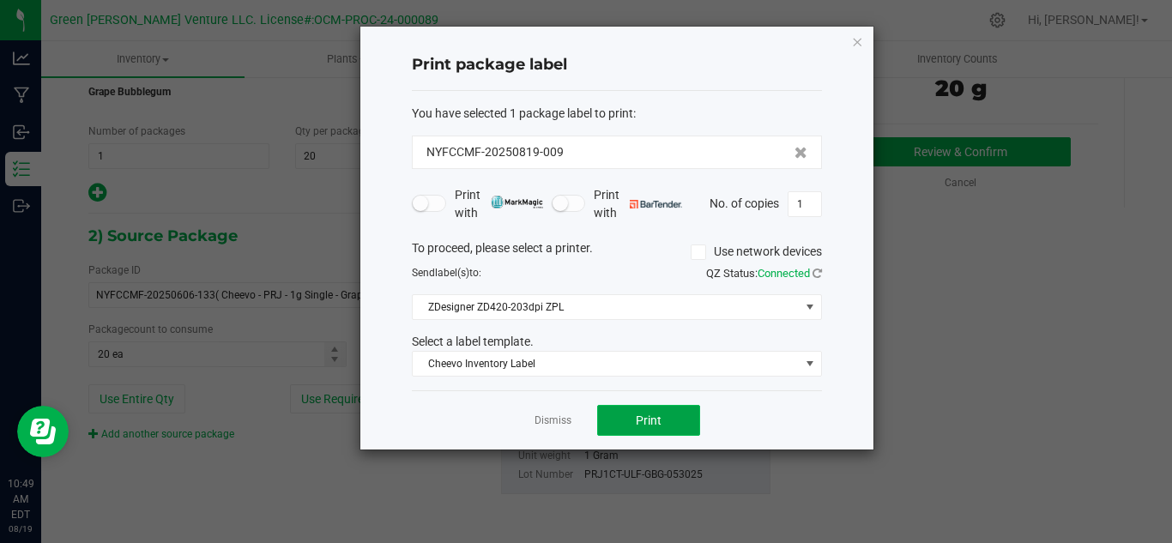
click at [662, 414] on button "Print" at bounding box center [648, 420] width 103 height 31
click at [548, 420] on link "Dismiss" at bounding box center [553, 421] width 37 height 15
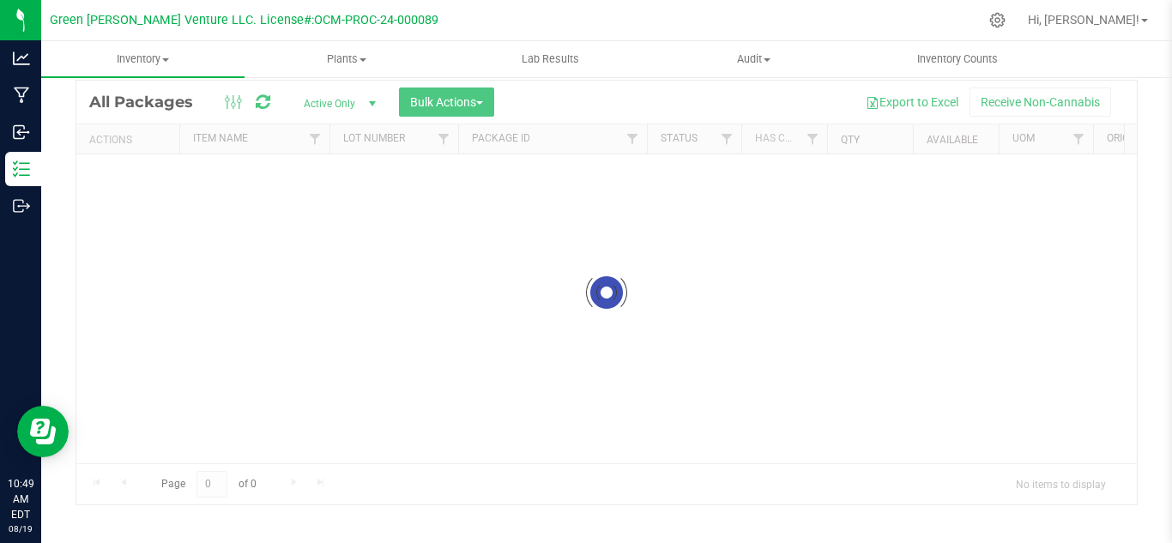
scroll to position [56, 0]
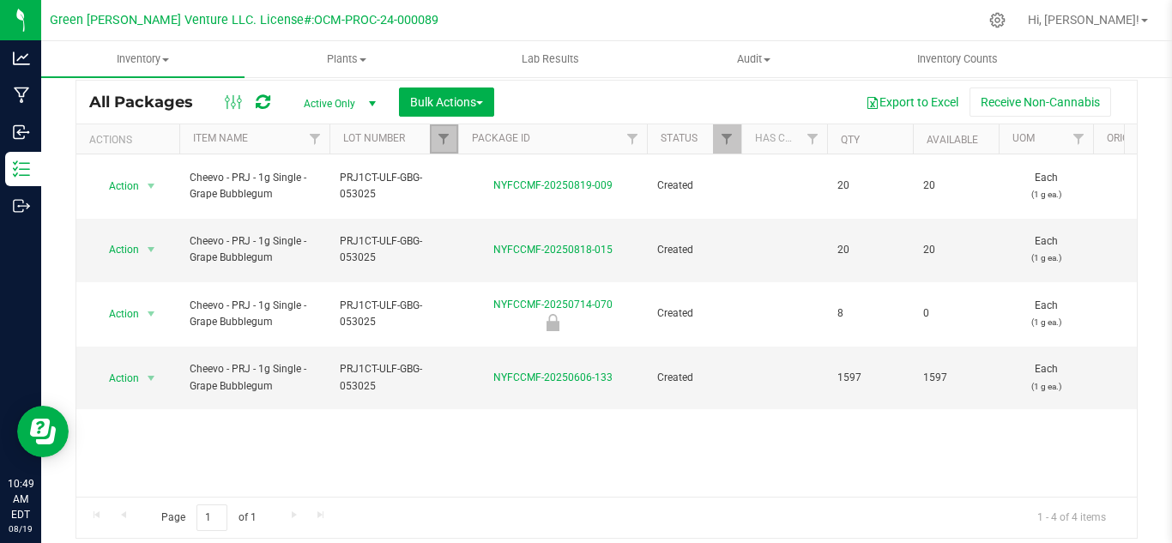
click at [434, 131] on link "Filter" at bounding box center [444, 138] width 28 height 29
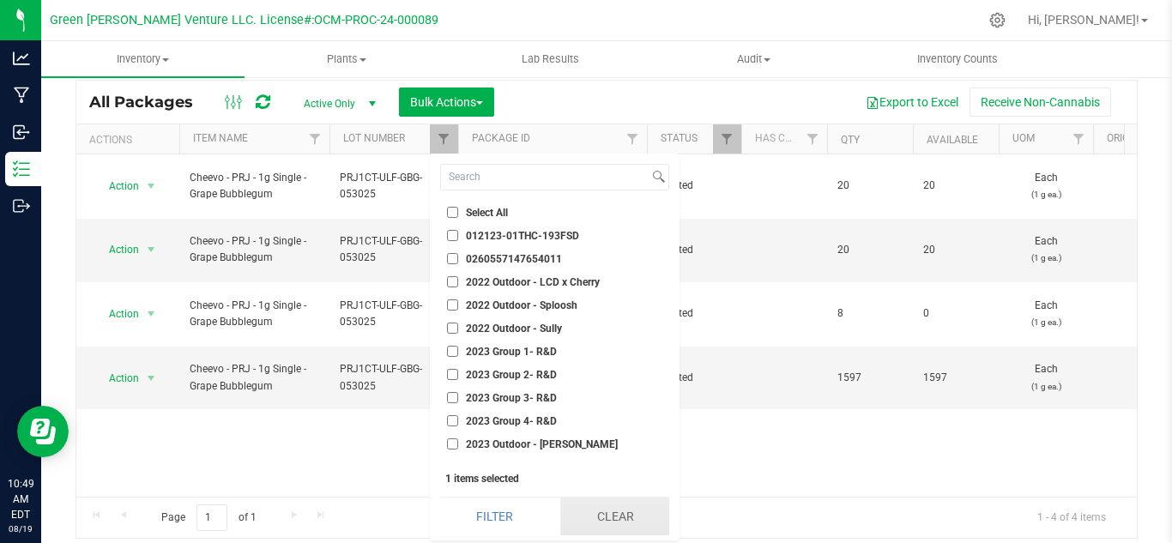
click at [594, 511] on button "Clear" at bounding box center [614, 517] width 109 height 38
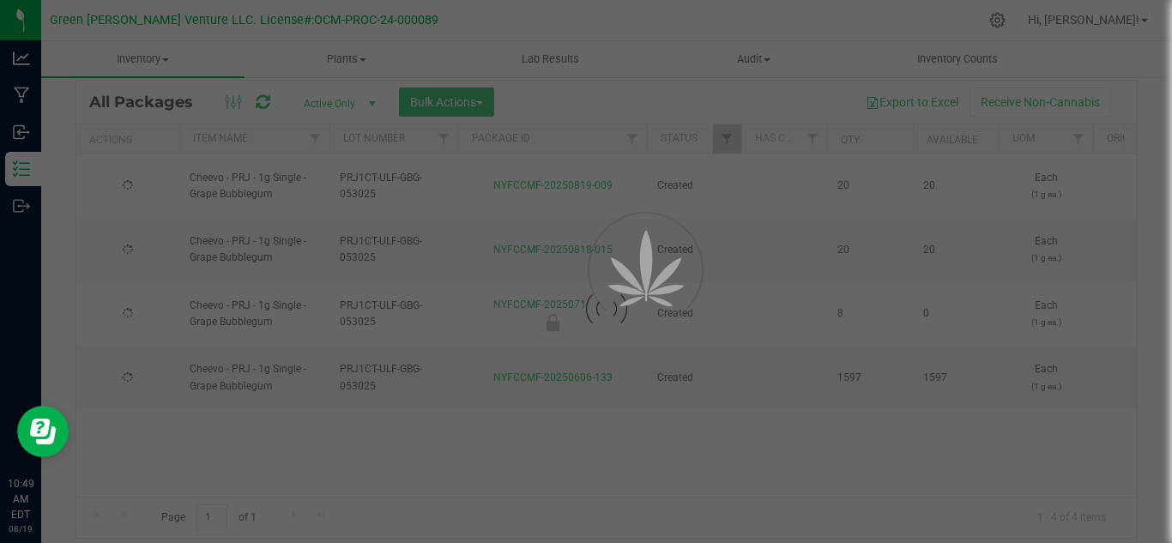
checkbox input "false"
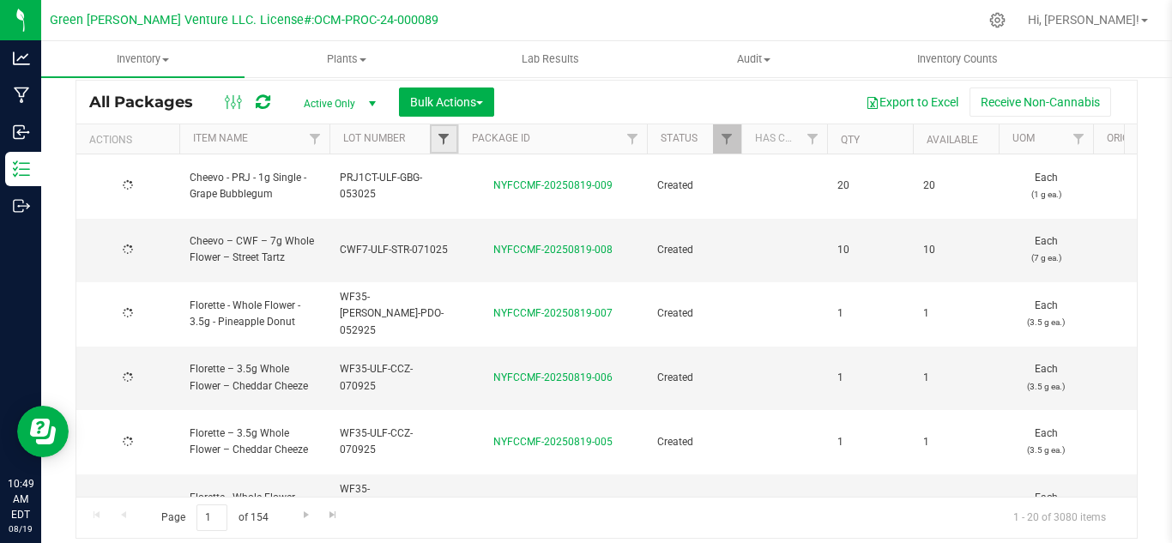
click at [441, 141] on span "Filter" at bounding box center [444, 139] width 14 height 14
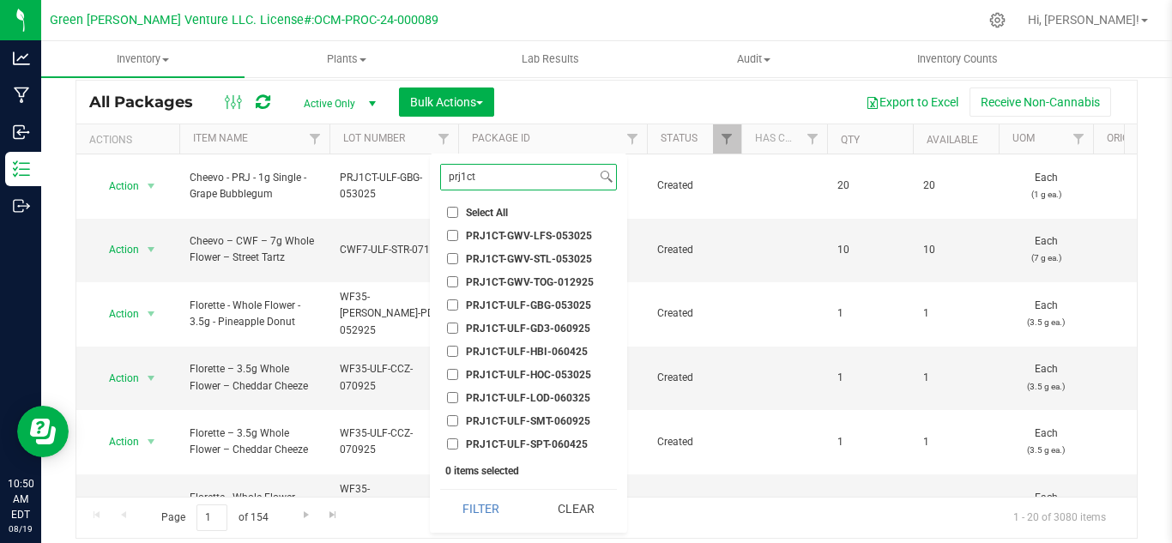
type input "prj1ct"
click at [560, 420] on span "PRJ1CT-ULF-SMT-060925" at bounding box center [528, 421] width 124 height 10
click at [458, 420] on input "PRJ1CT-ULF-SMT-060925" at bounding box center [452, 420] width 11 height 11
checkbox input "true"
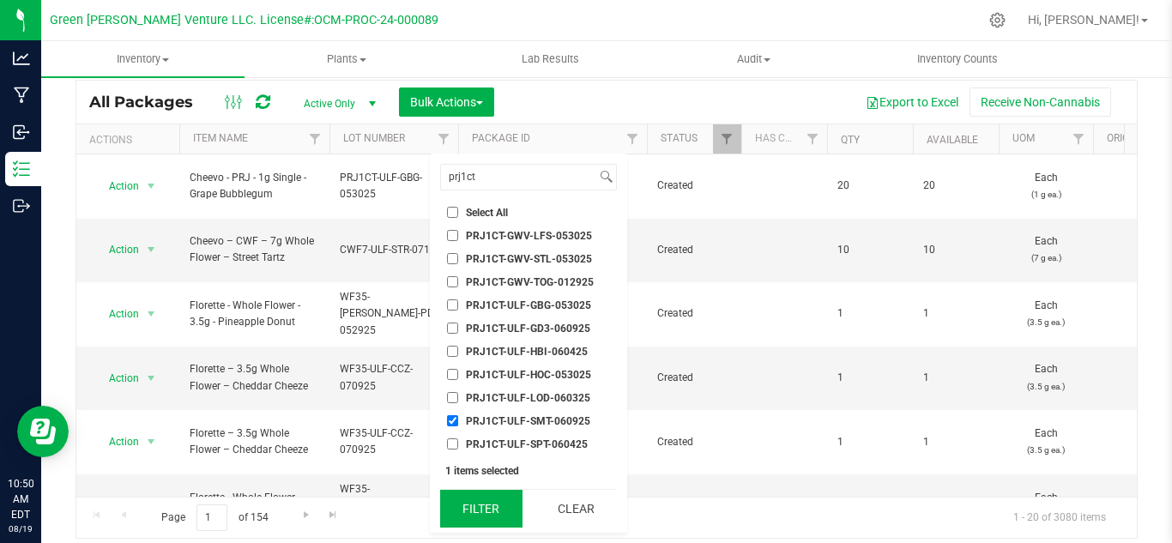
click at [498, 511] on button "Filter" at bounding box center [481, 509] width 82 height 38
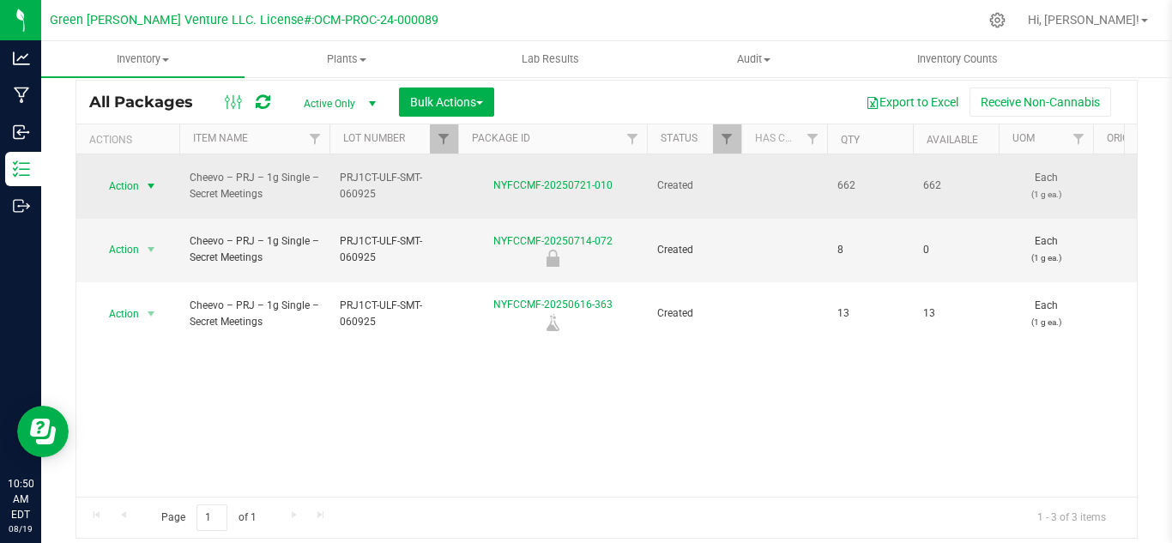
click at [144, 179] on span "select" at bounding box center [151, 186] width 14 height 14
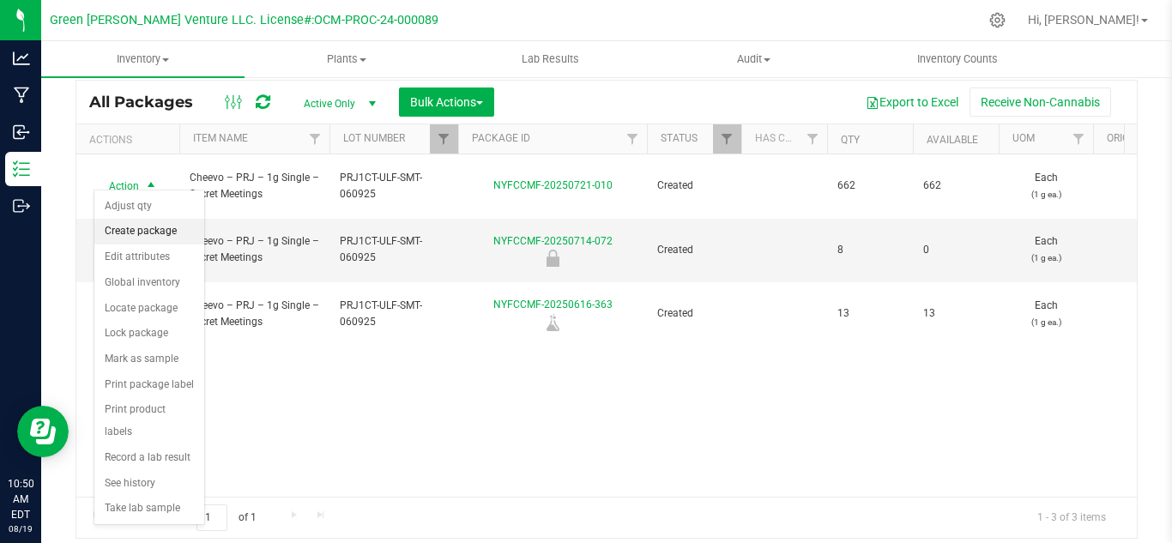
click at [152, 228] on li "Create package" at bounding box center [149, 232] width 110 height 26
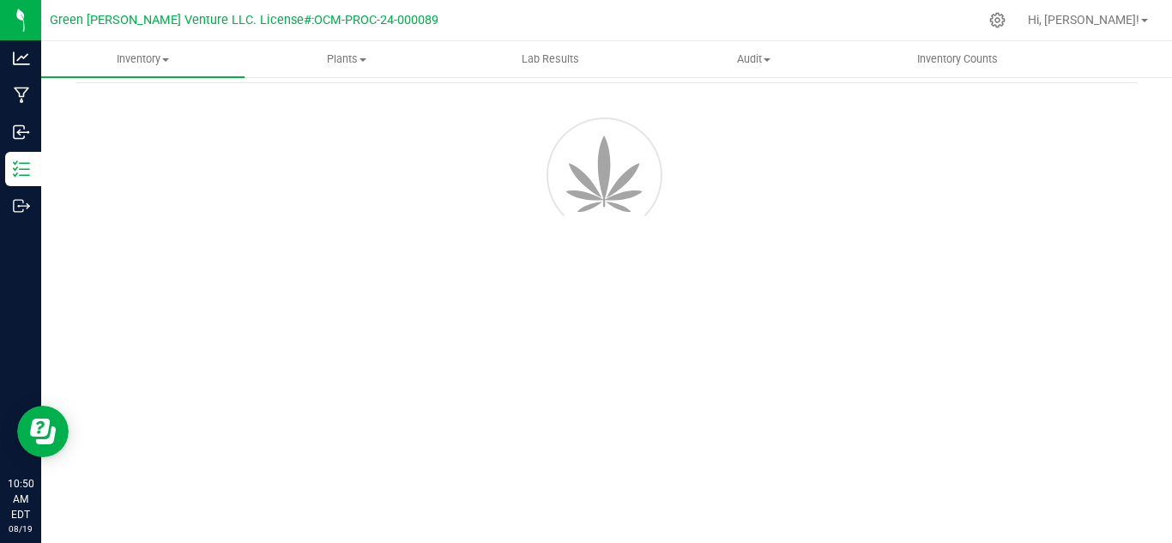
scroll to position [69, 0]
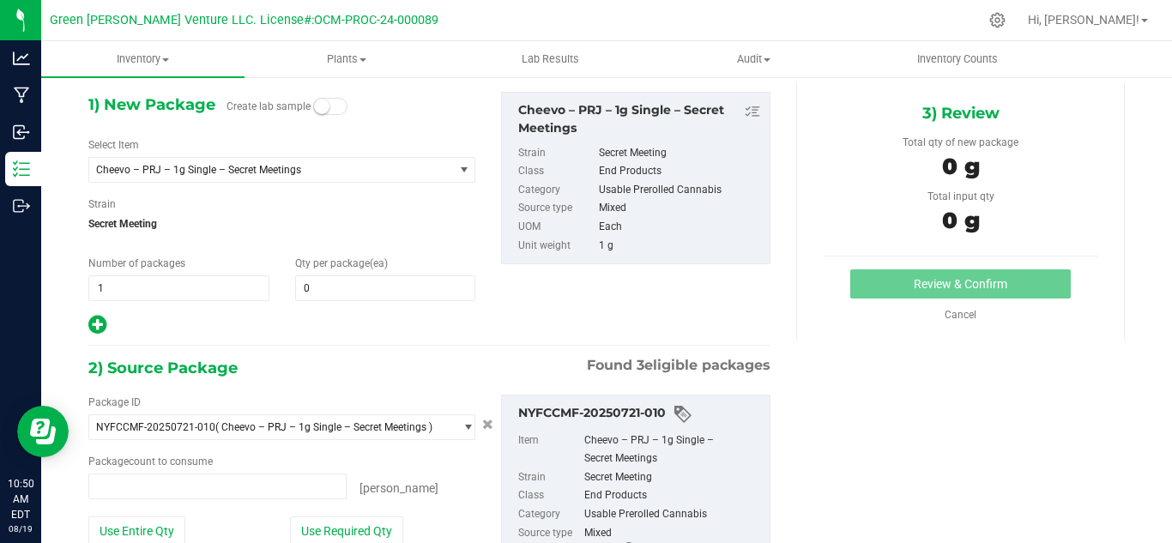
type input "0 ea"
click at [319, 278] on span "0 0" at bounding box center [385, 288] width 181 height 26
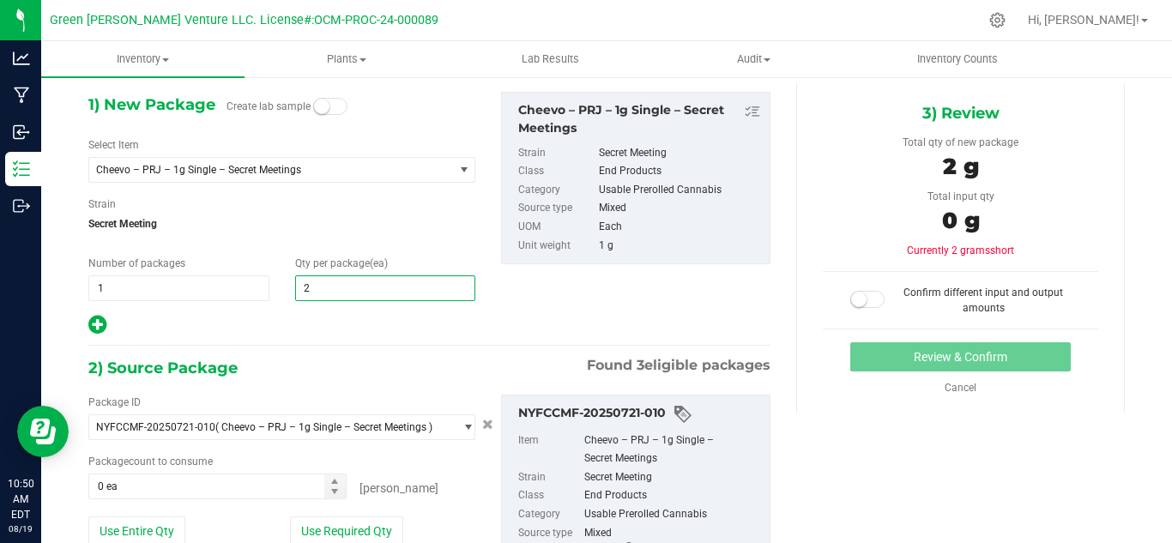
type input "20"
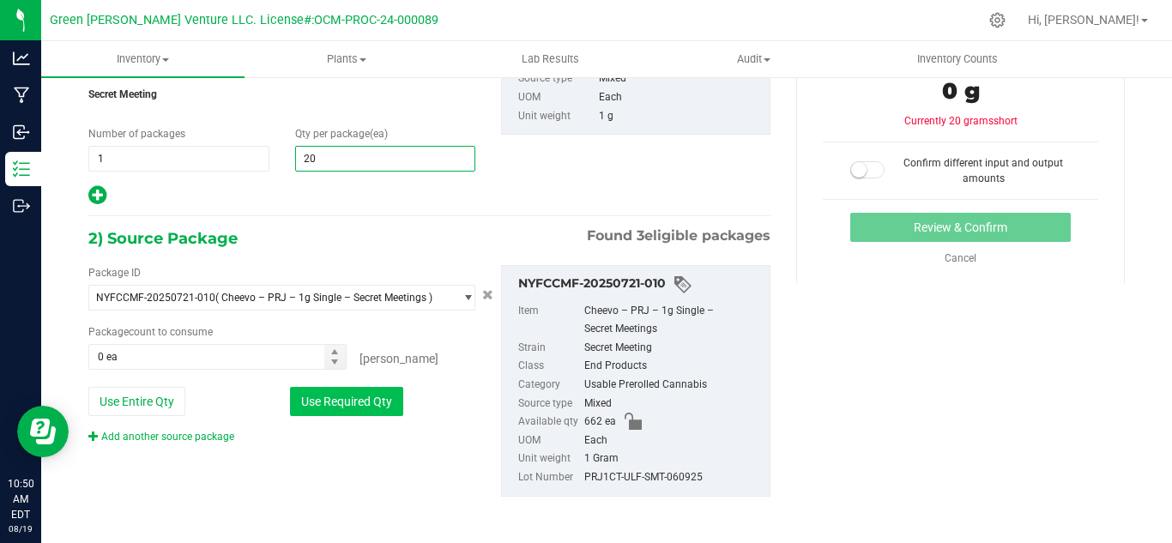
scroll to position [201, 0]
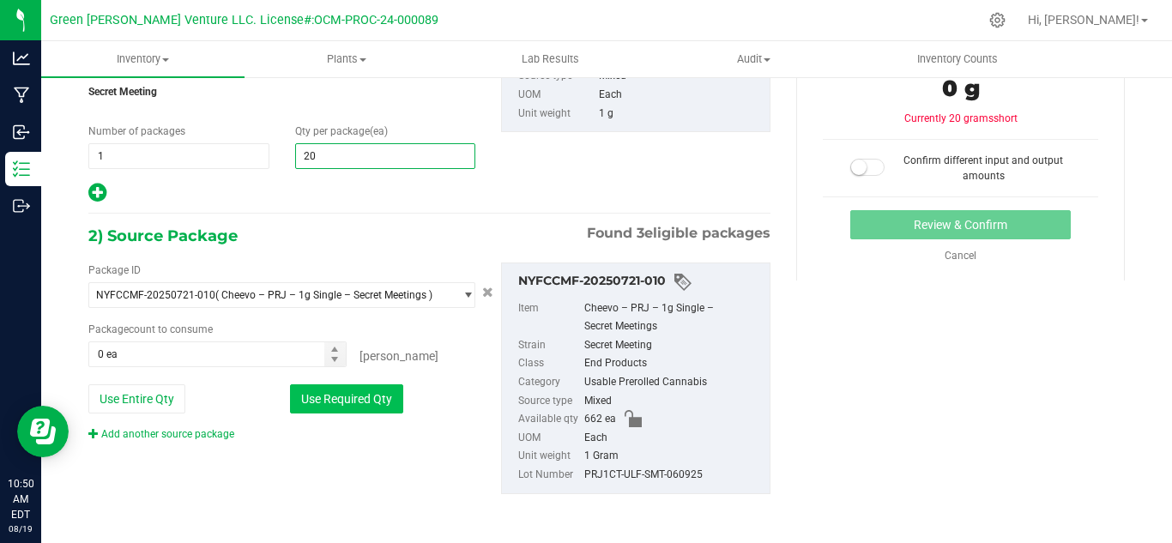
click at [335, 410] on button "Use Required Qty" at bounding box center [346, 398] width 113 height 29
type input "20"
type input "20 ea"
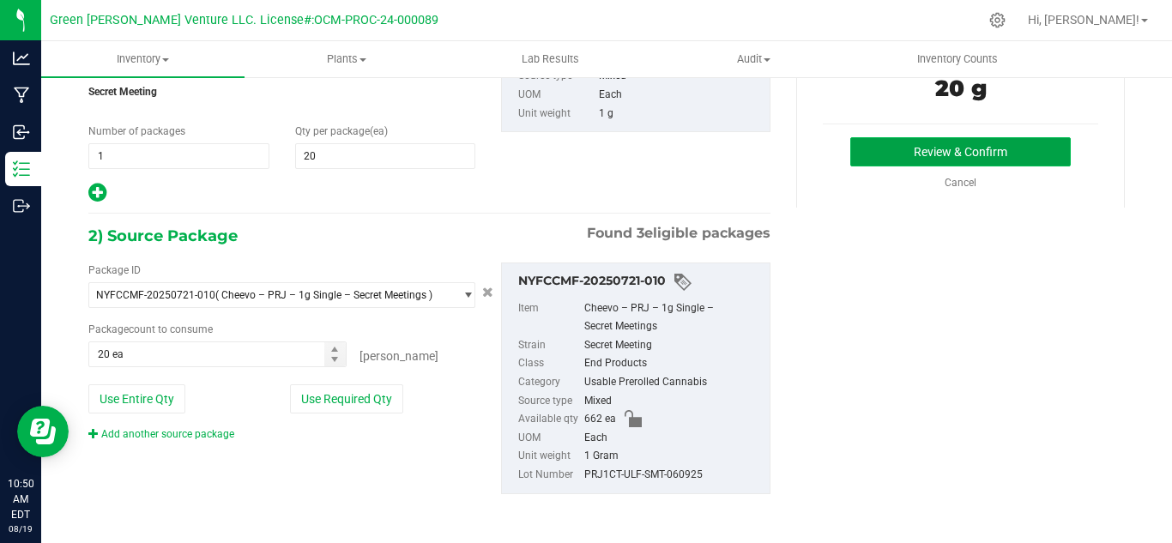
click at [882, 145] on button "Review & Confirm" at bounding box center [960, 151] width 221 height 29
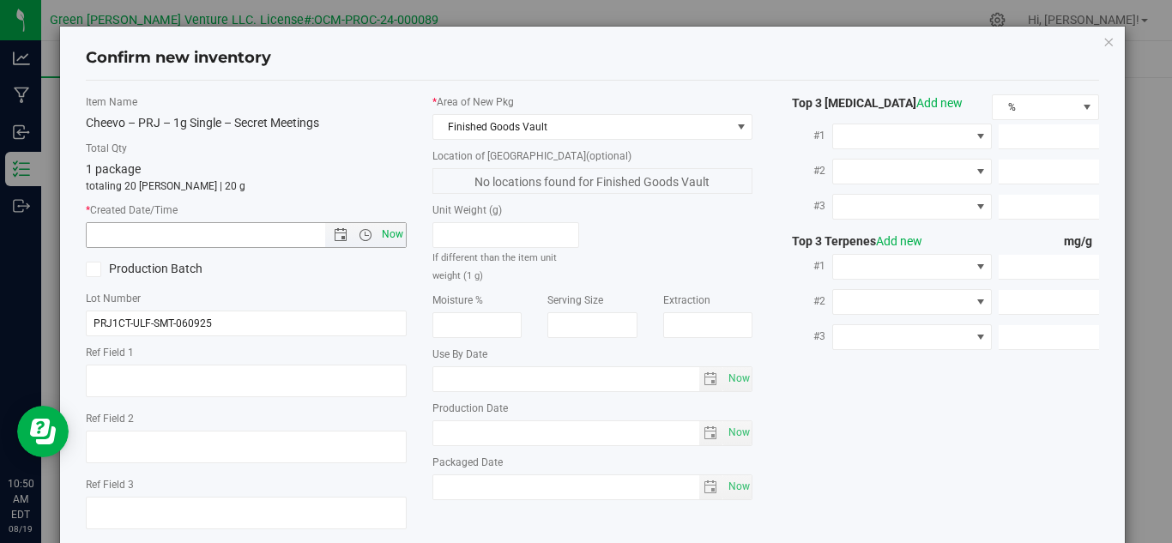
click at [385, 234] on span "Now" at bounding box center [392, 234] width 29 height 25
type input "[DATE] 10:50 AM"
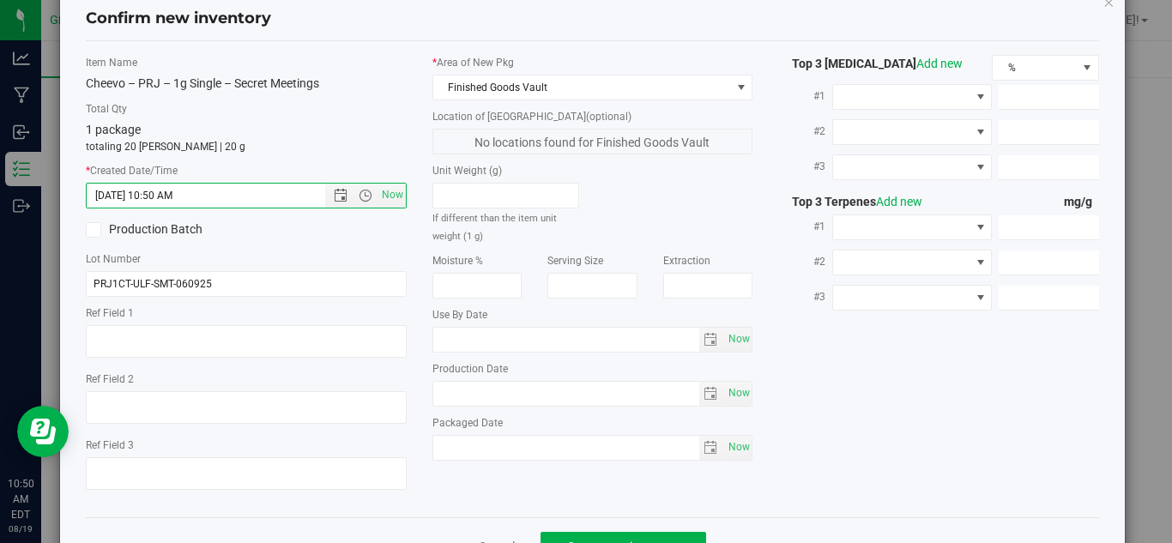
scroll to position [98, 0]
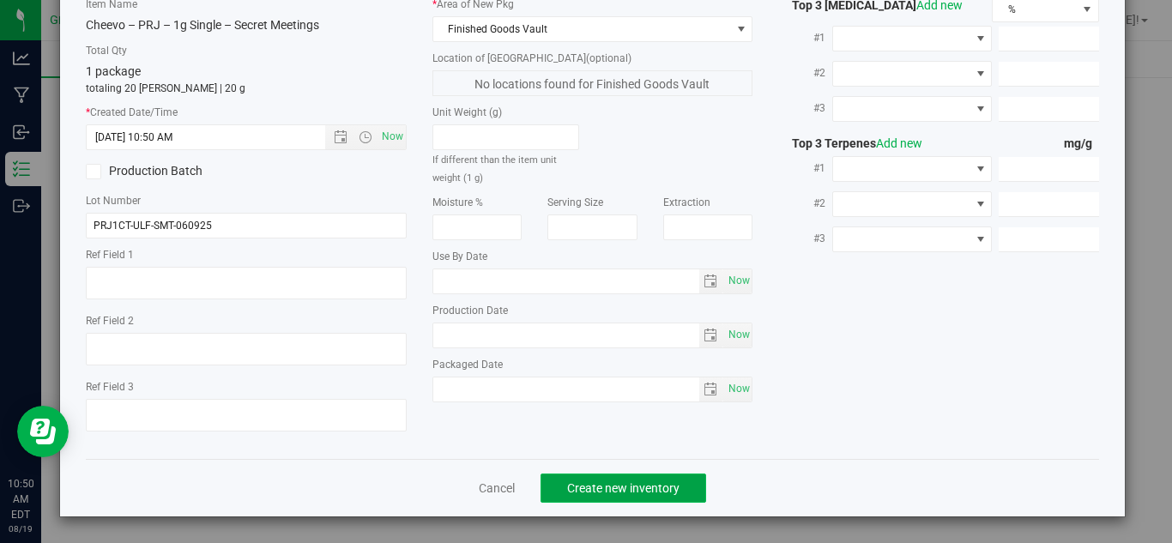
click at [649, 482] on span "Create new inventory" at bounding box center [623, 488] width 112 height 14
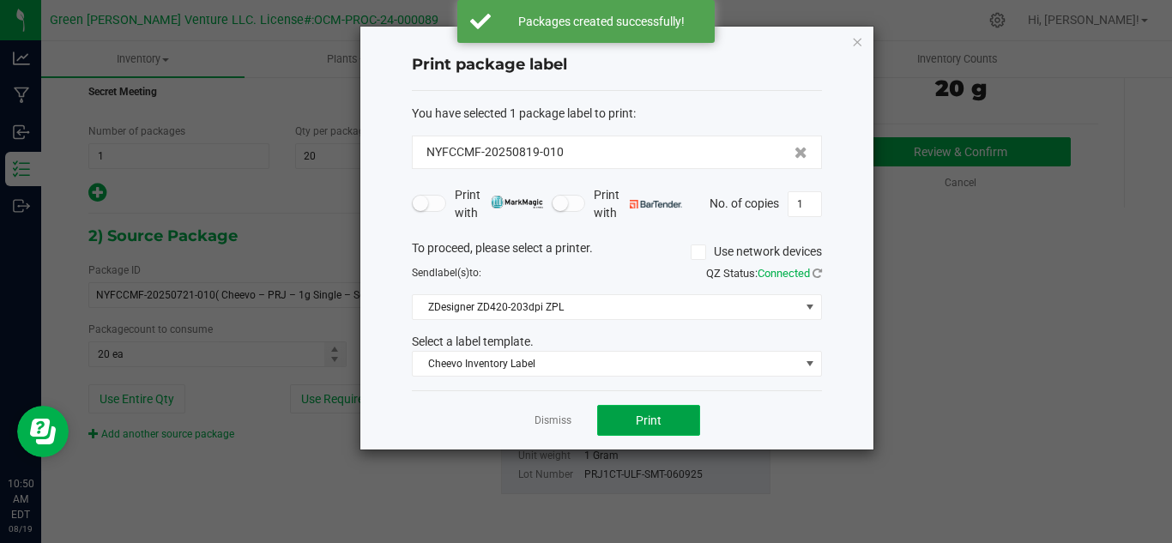
click at [651, 426] on span "Print" at bounding box center [649, 421] width 26 height 14
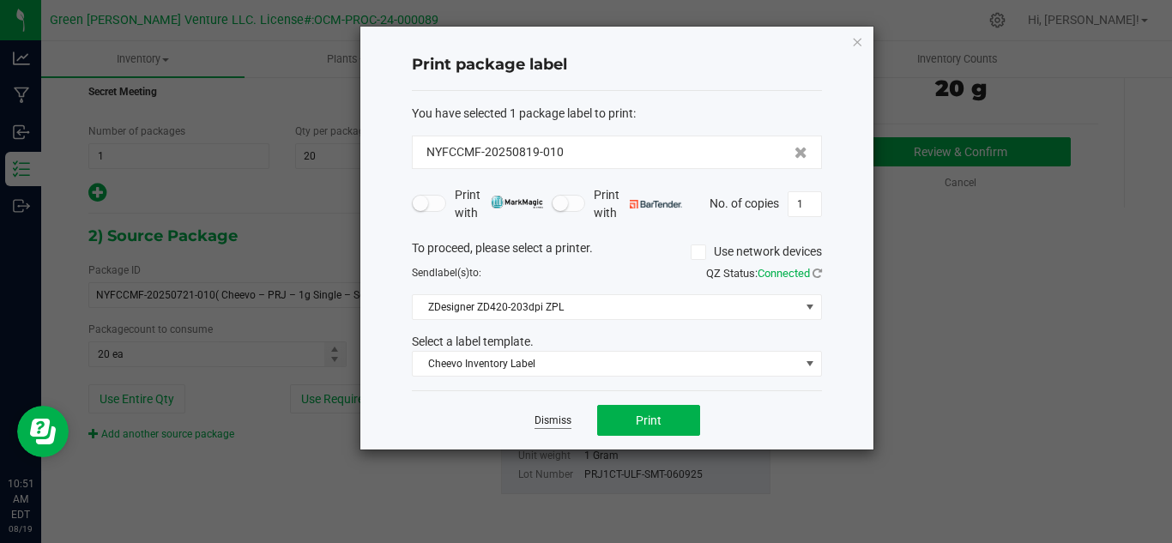
click at [556, 422] on link "Dismiss" at bounding box center [553, 421] width 37 height 15
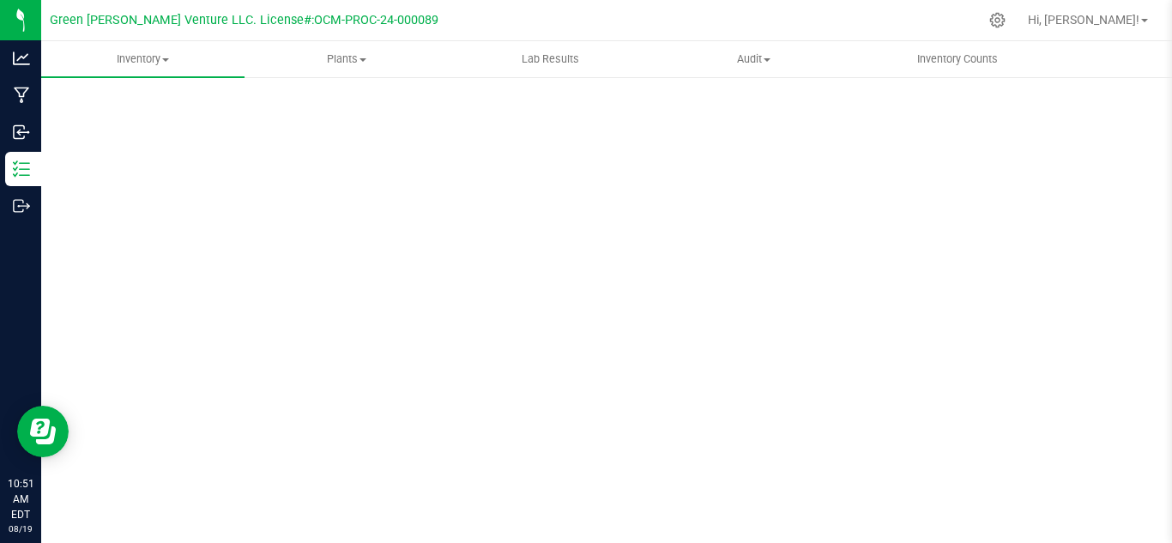
scroll to position [56, 0]
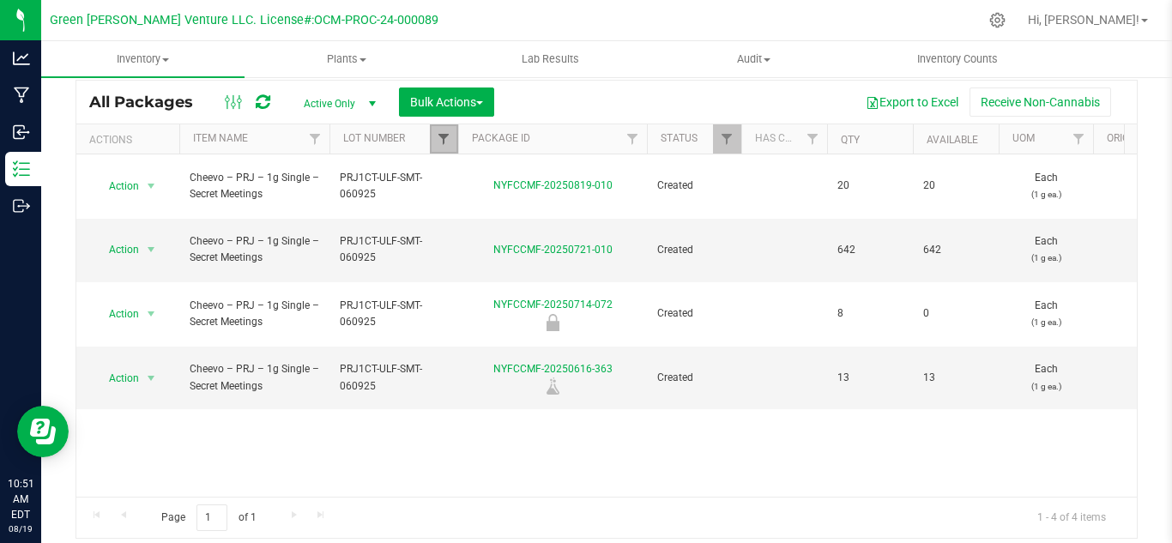
click at [451, 136] on span "Filter" at bounding box center [444, 139] width 14 height 14
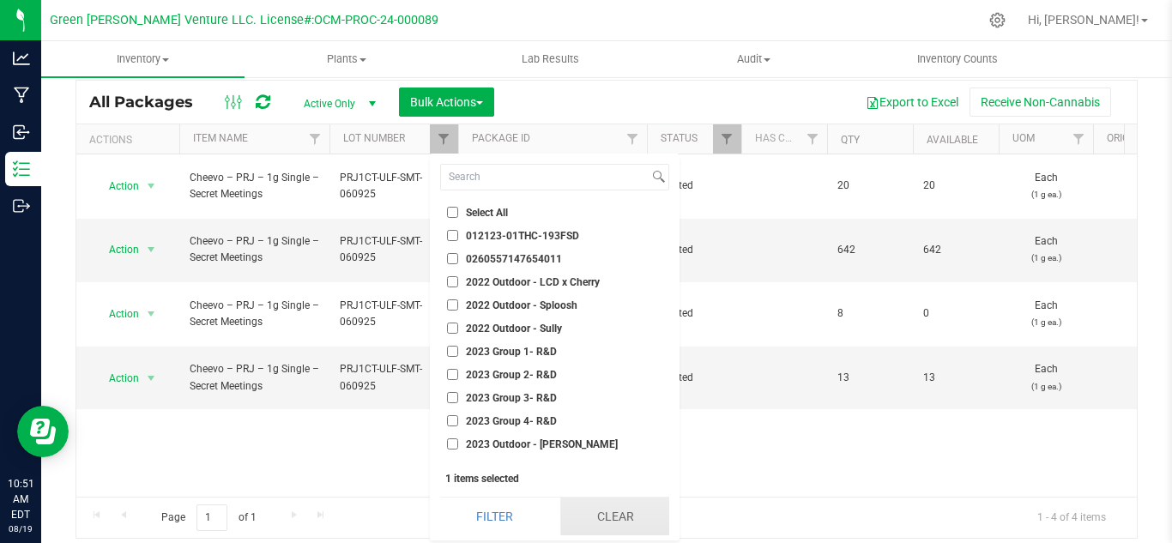
click at [610, 515] on button "Clear" at bounding box center [614, 517] width 109 height 38
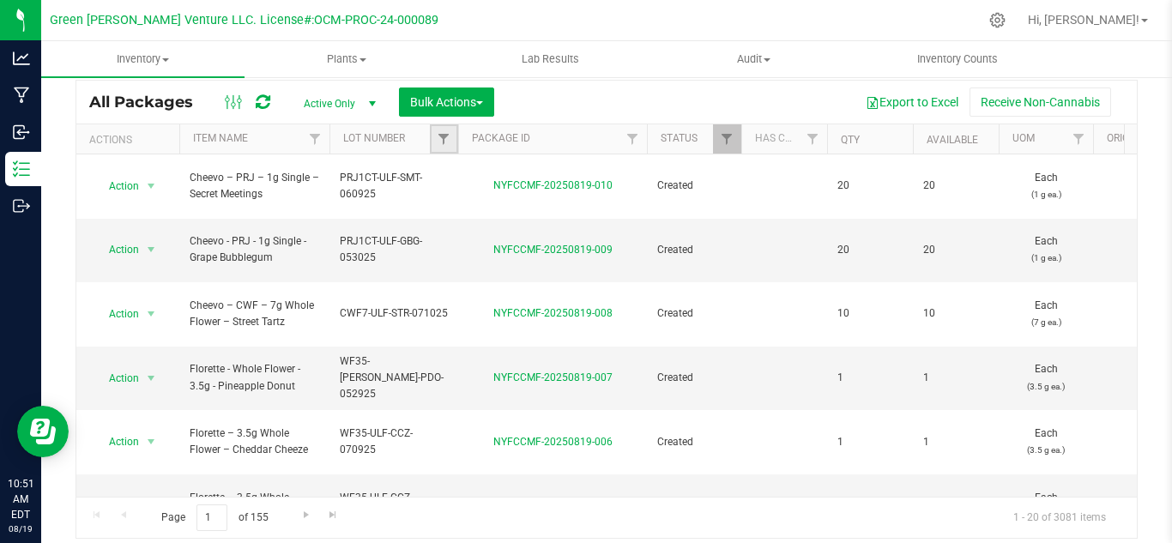
click at [452, 142] on link "Filter" at bounding box center [444, 138] width 28 height 29
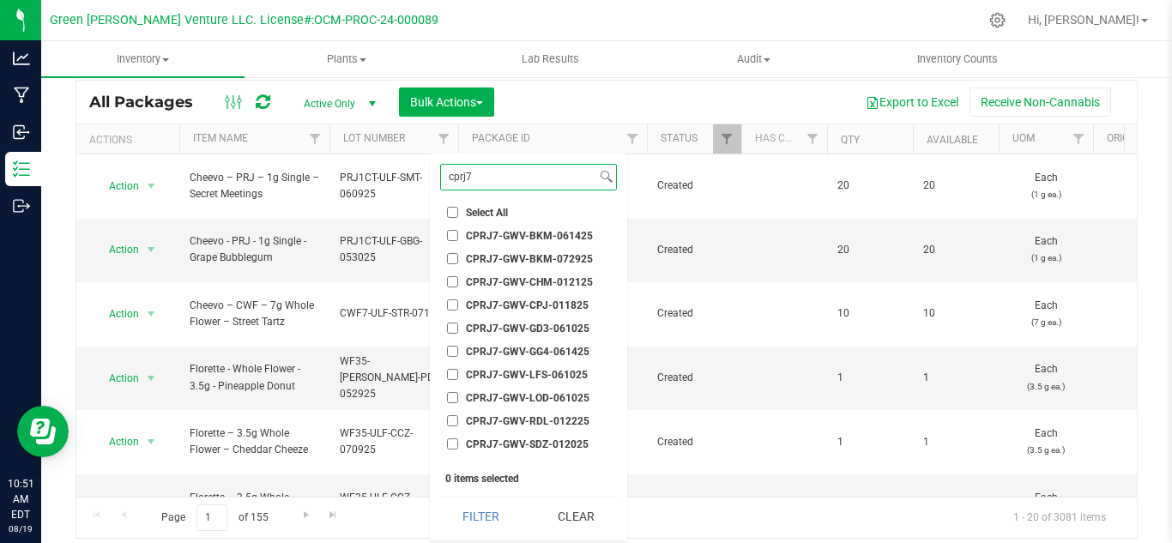
type input "cprj7"
click at [552, 306] on span "CPRJ7-GWV-CPJ-011825" at bounding box center [527, 305] width 123 height 10
click at [458, 306] on input "CPRJ7-GWV-CPJ-011825" at bounding box center [452, 304] width 11 height 11
checkbox input "true"
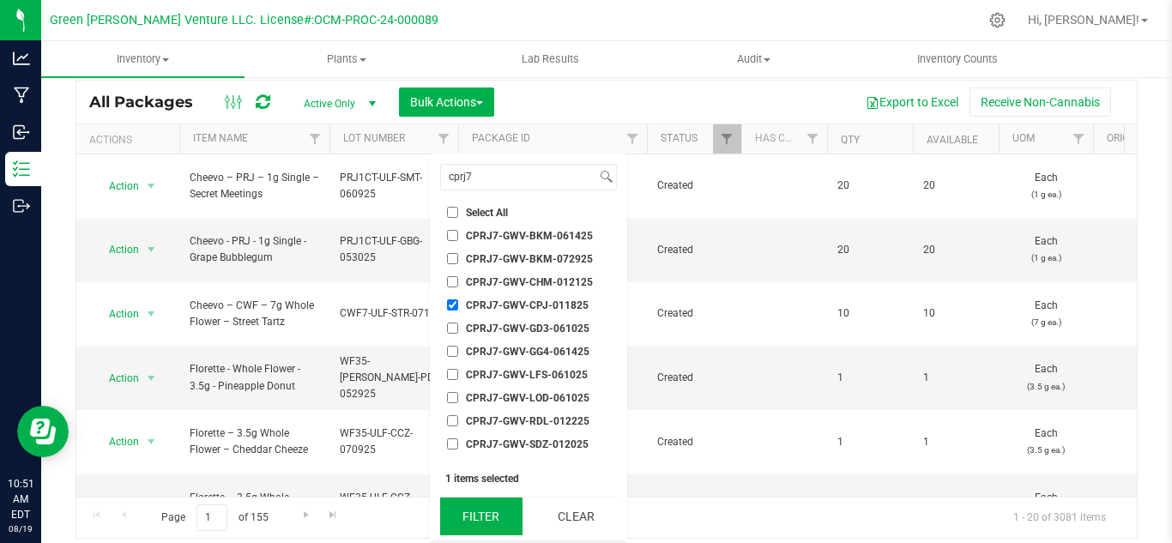
click at [476, 523] on button "Filter" at bounding box center [481, 517] width 82 height 38
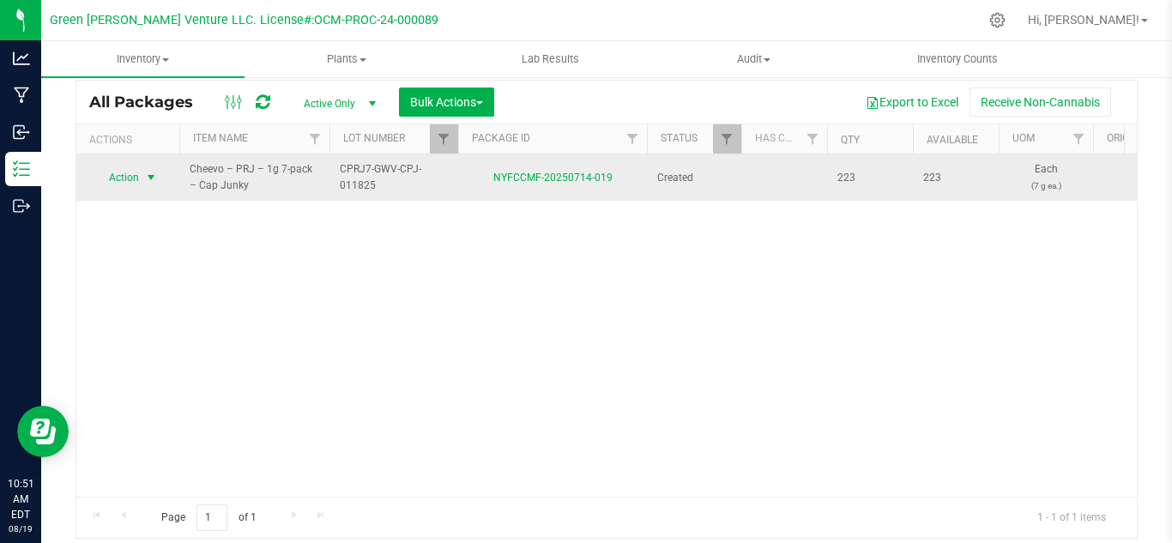
click at [150, 173] on span "select" at bounding box center [151, 178] width 14 height 14
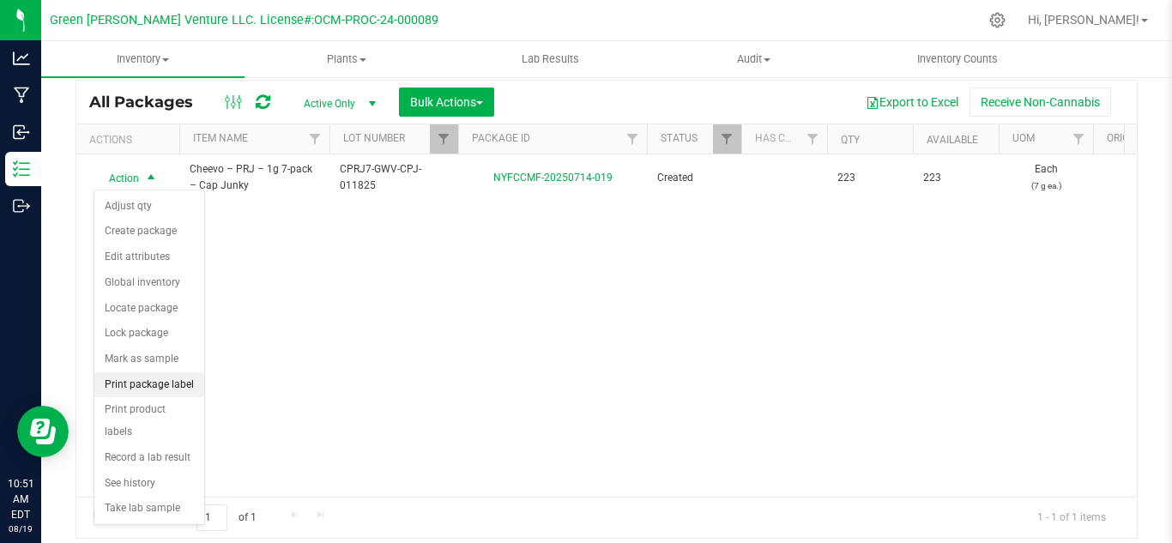
click at [173, 388] on li "Print package label" at bounding box center [149, 385] width 110 height 26
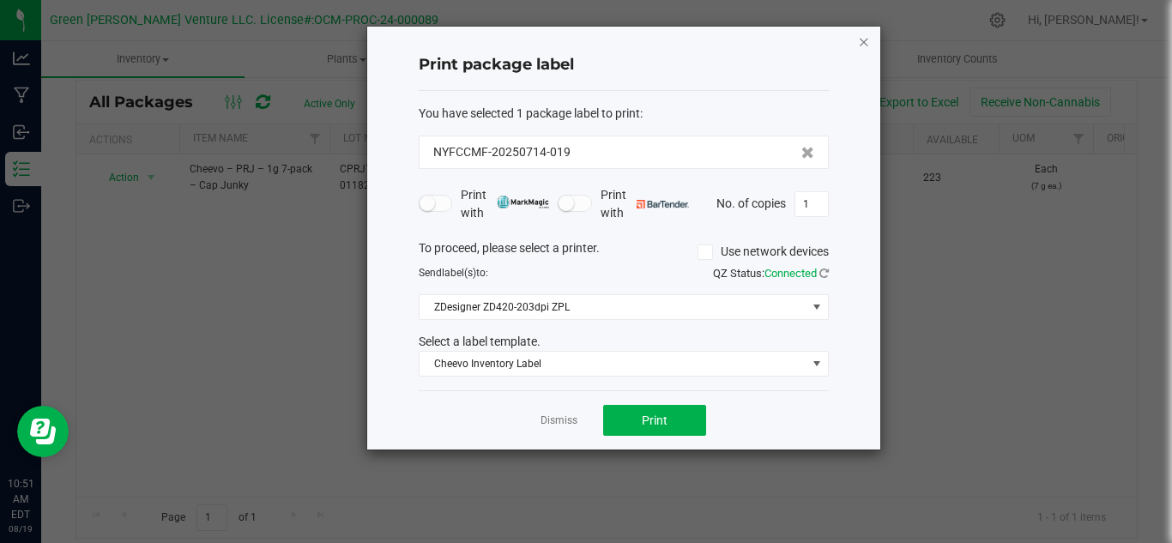
click at [865, 34] on icon "button" at bounding box center [864, 41] width 12 height 21
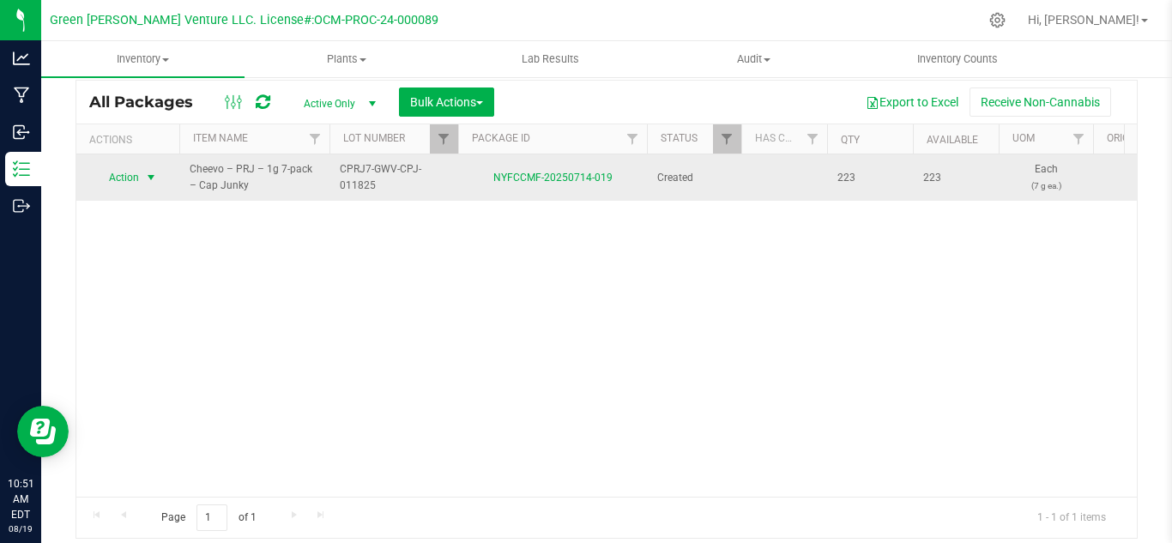
click at [148, 174] on span "select" at bounding box center [151, 178] width 14 height 14
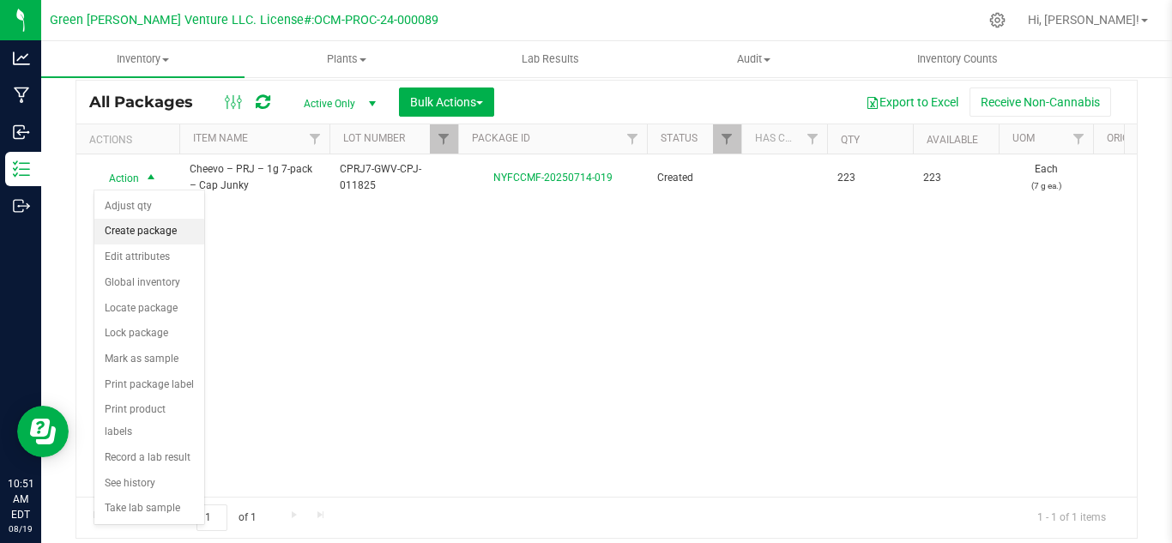
click at [146, 229] on li "Create package" at bounding box center [149, 232] width 110 height 26
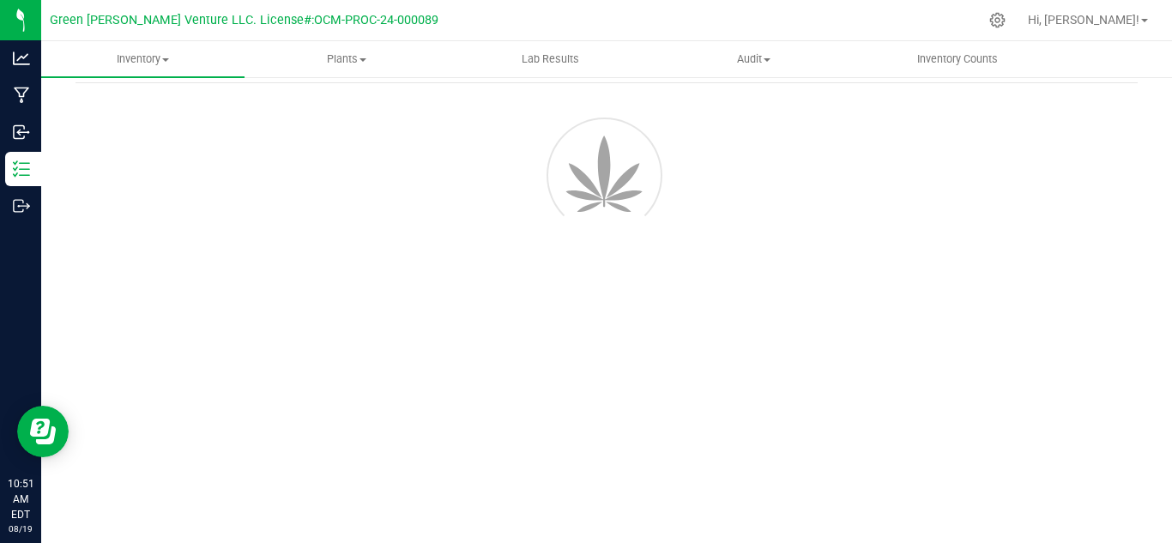
scroll to position [69, 0]
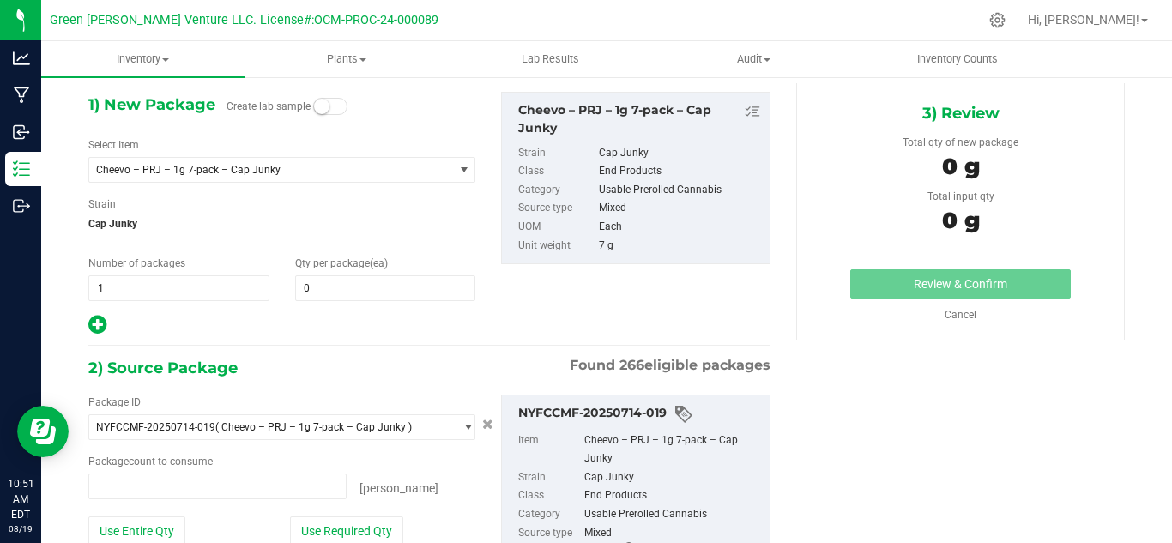
type input "0 ea"
click at [327, 283] on span at bounding box center [385, 288] width 181 height 26
type input "4"
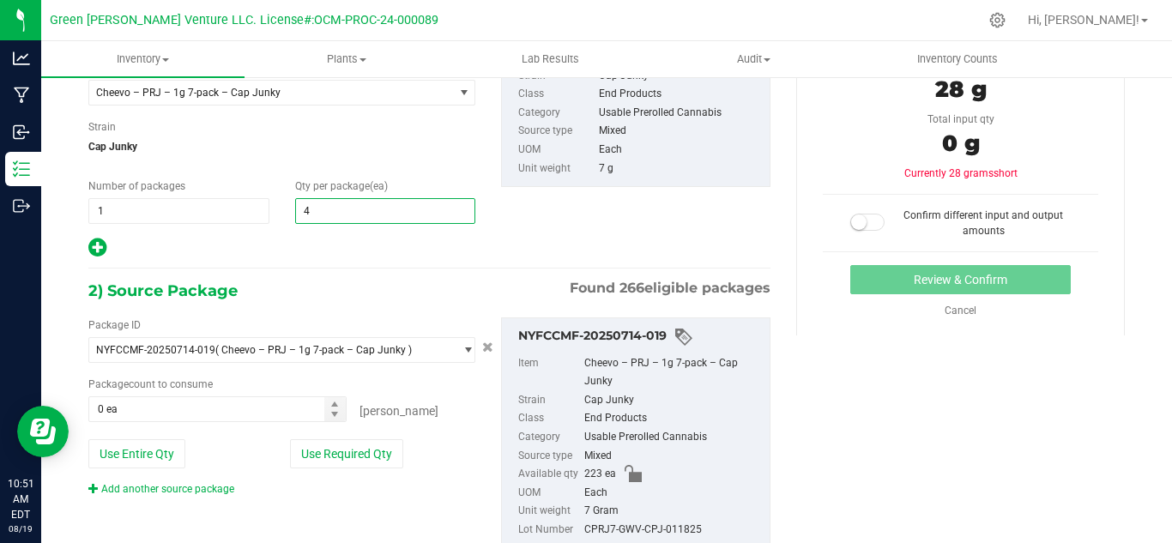
scroll to position [201, 0]
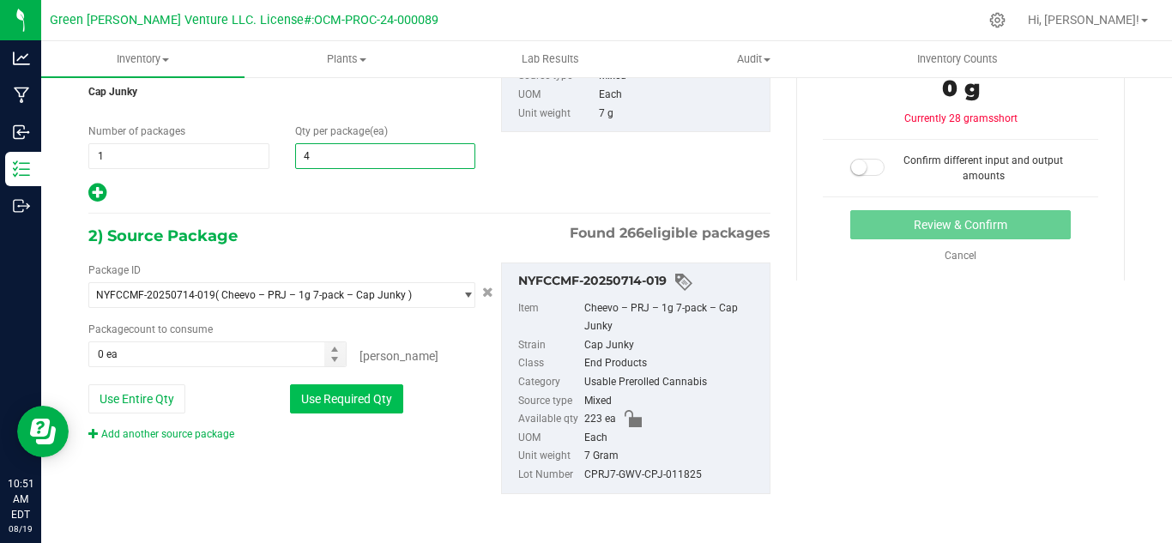
type input "4"
click at [350, 388] on button "Use Required Qty" at bounding box center [346, 398] width 113 height 29
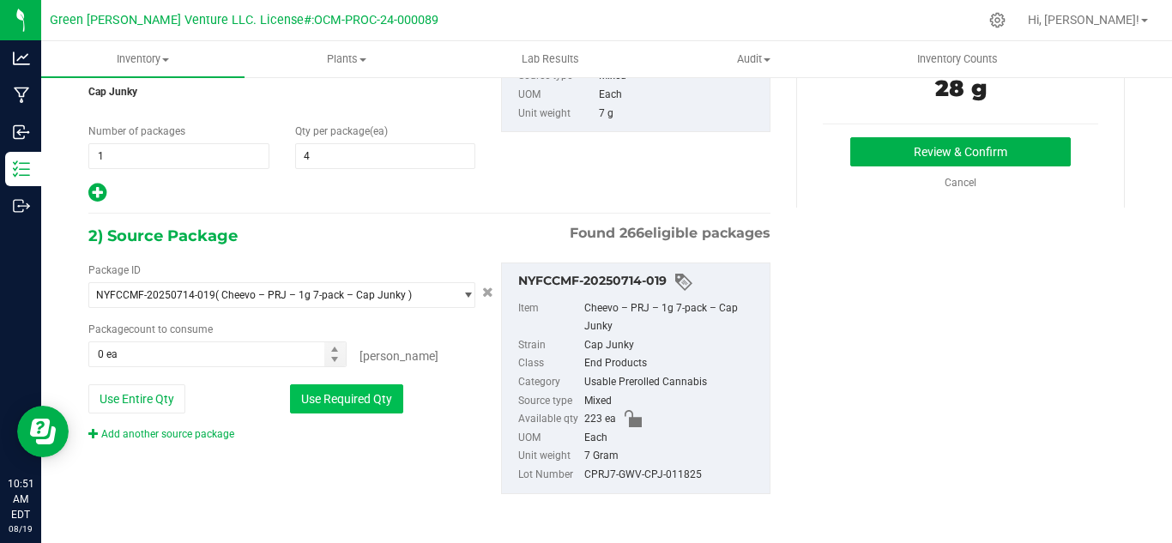
type input "4 ea"
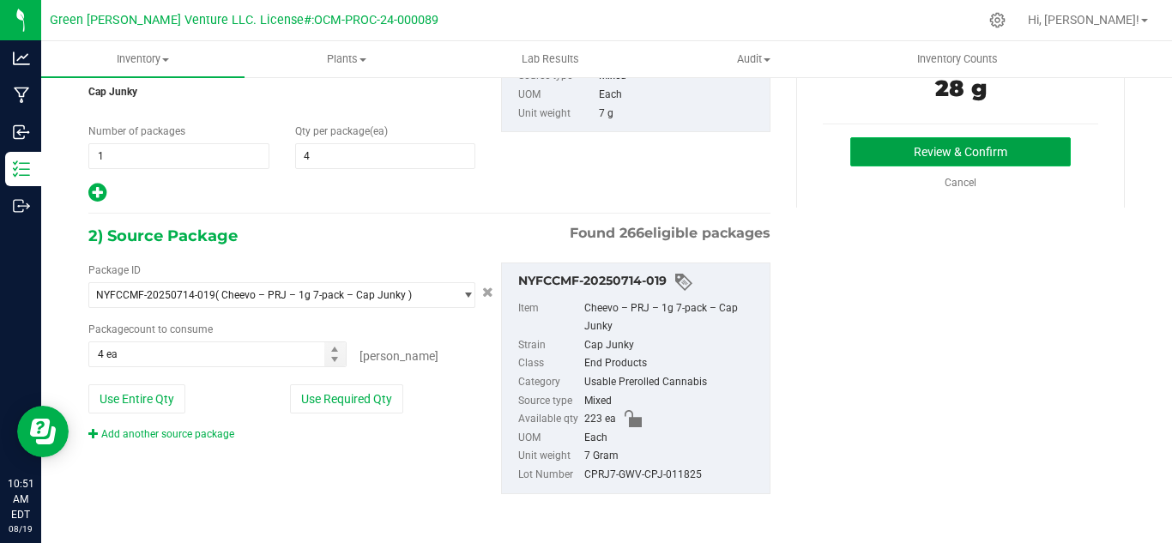
click at [874, 162] on button "Review & Confirm" at bounding box center [960, 151] width 221 height 29
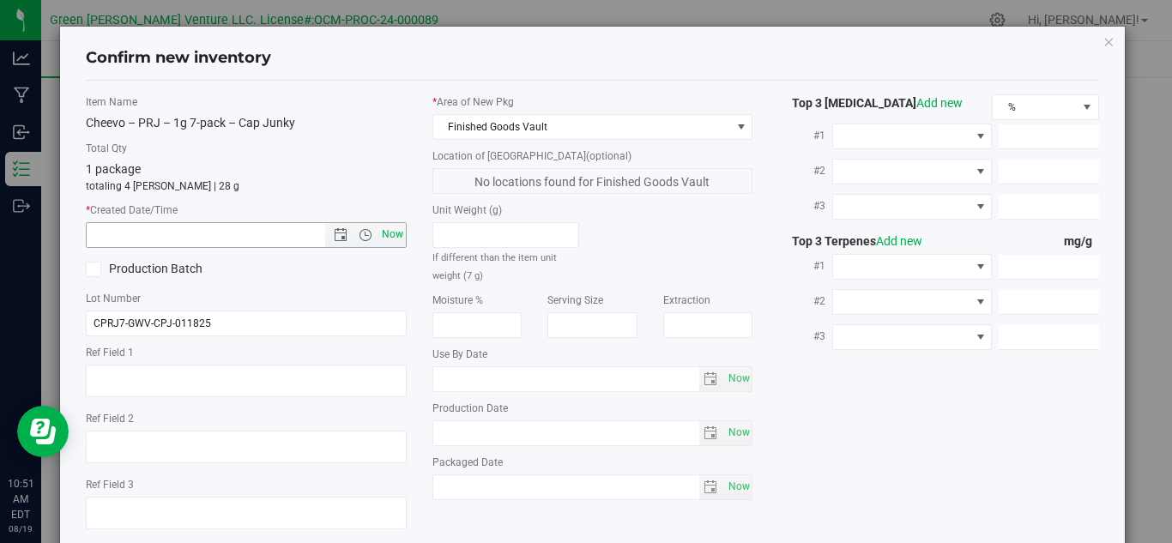
click at [391, 239] on span "Now" at bounding box center [392, 234] width 29 height 25
type input "[DATE] 10:52 AM"
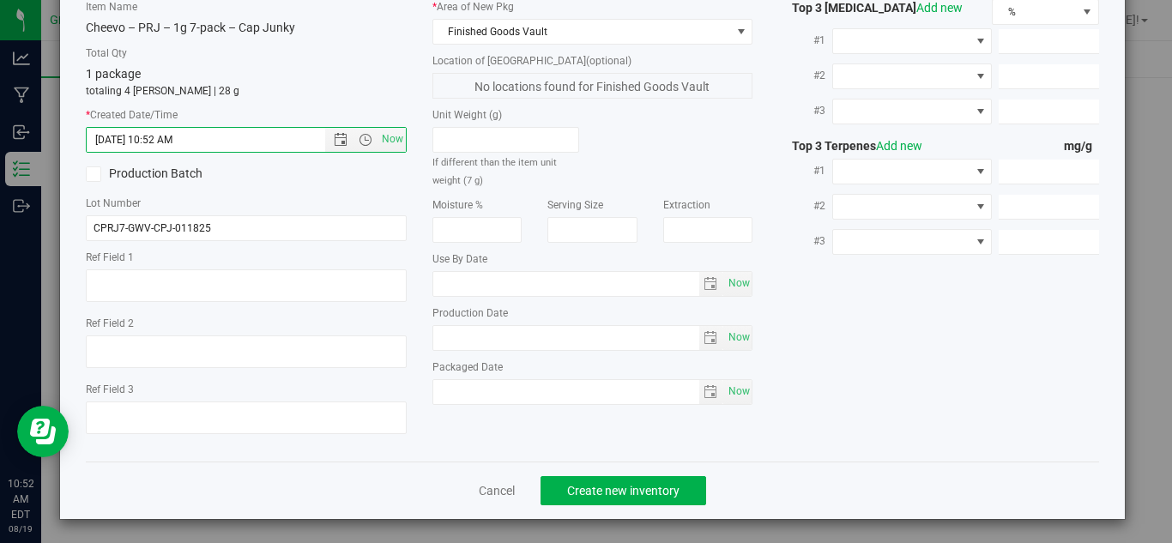
scroll to position [98, 0]
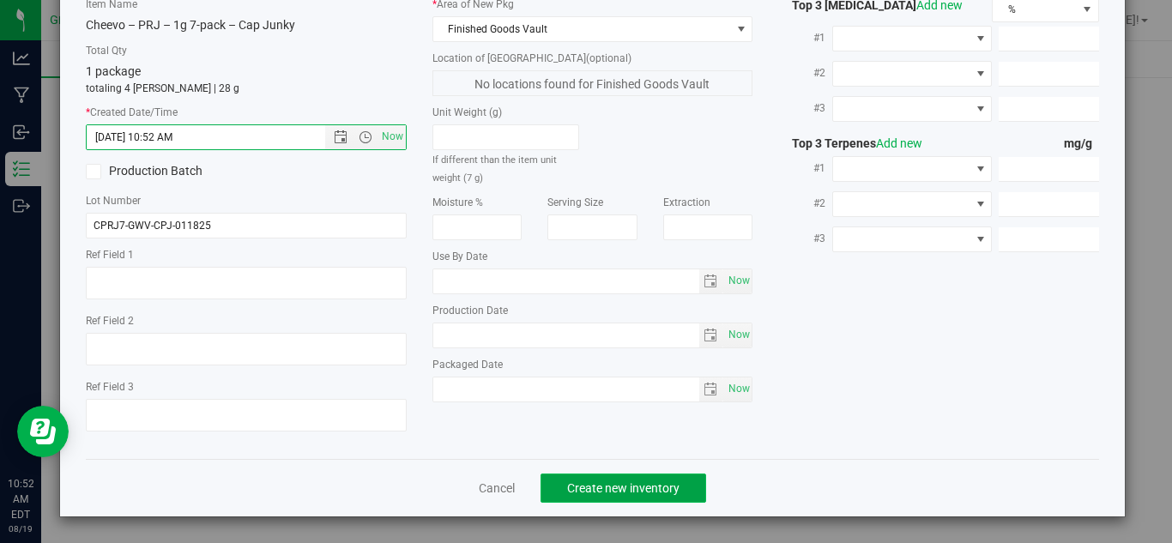
click at [559, 486] on button "Create new inventory" at bounding box center [624, 488] width 166 height 29
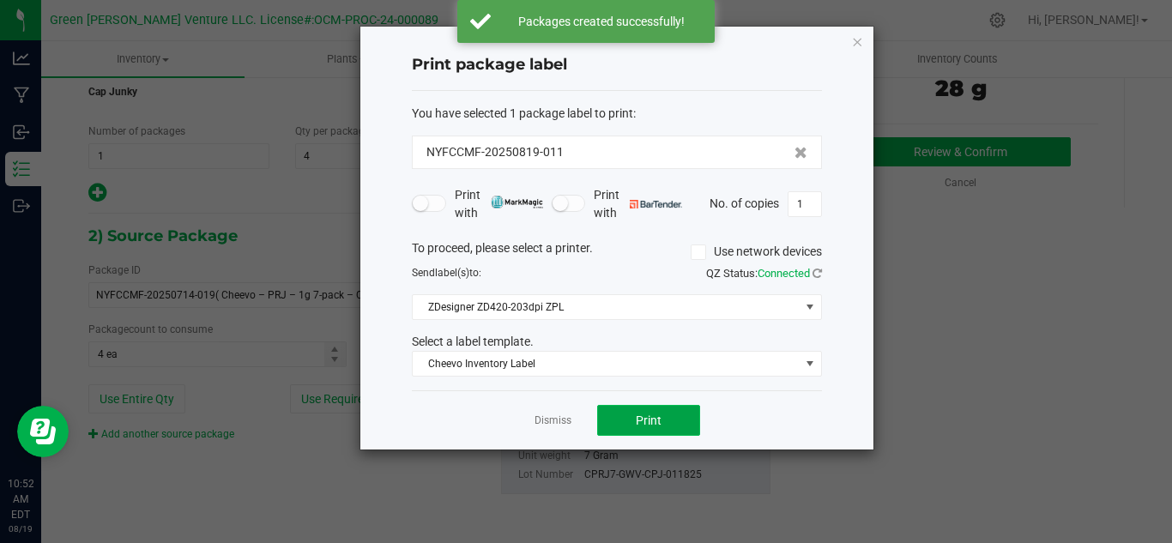
click at [661, 420] on span "Print" at bounding box center [649, 421] width 26 height 14
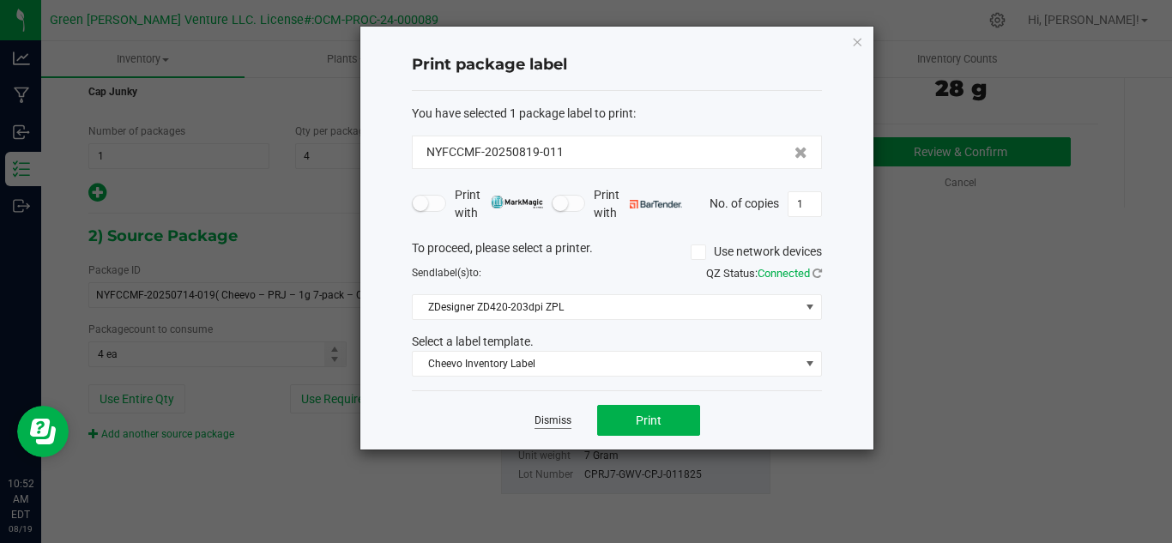
click at [555, 422] on link "Dismiss" at bounding box center [553, 421] width 37 height 15
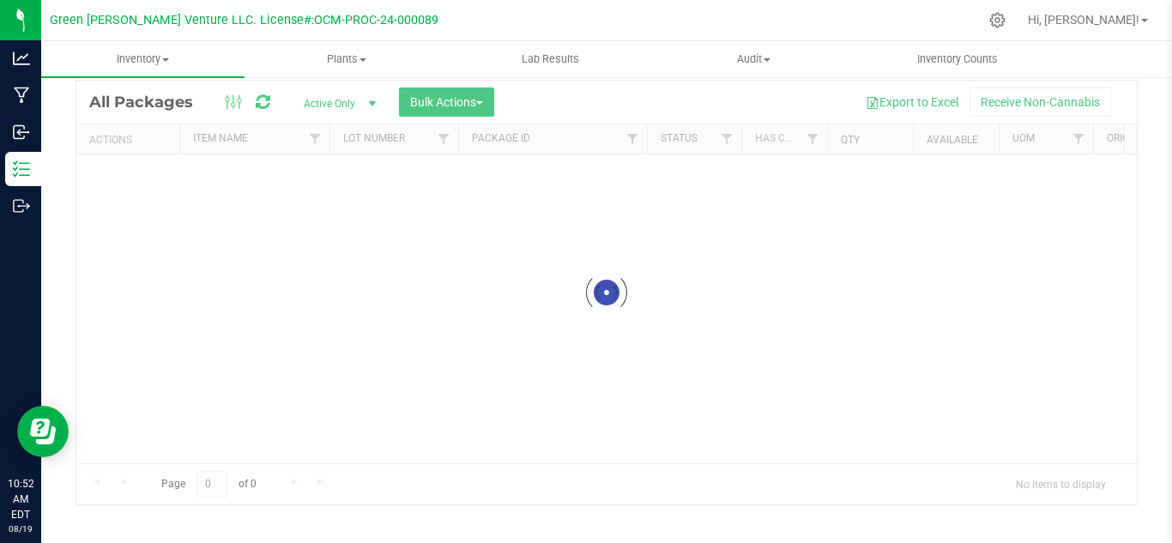
scroll to position [56, 0]
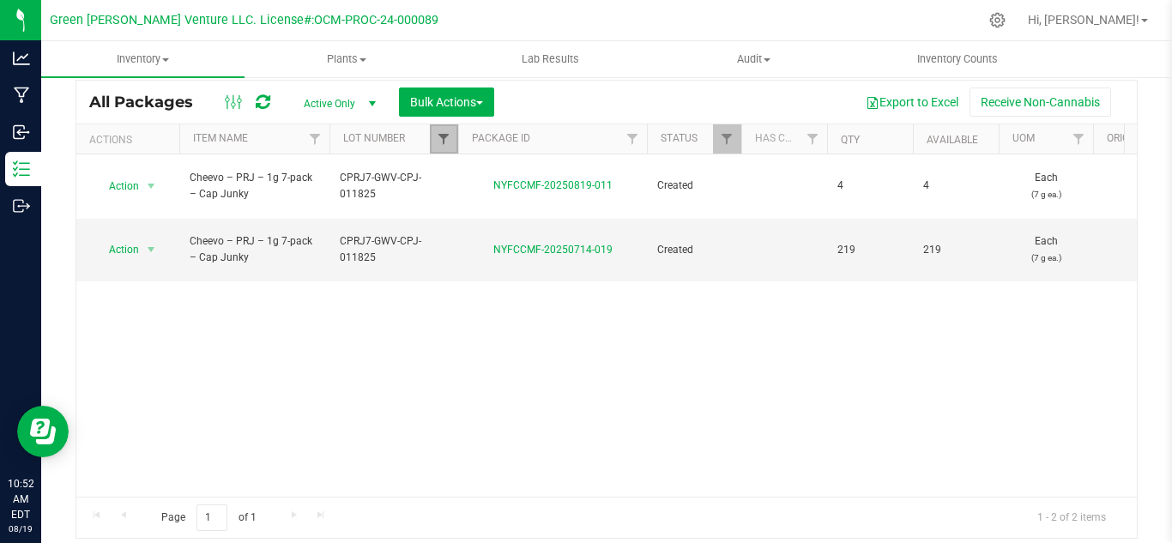
click at [447, 146] on span "Filter" at bounding box center [444, 139] width 14 height 14
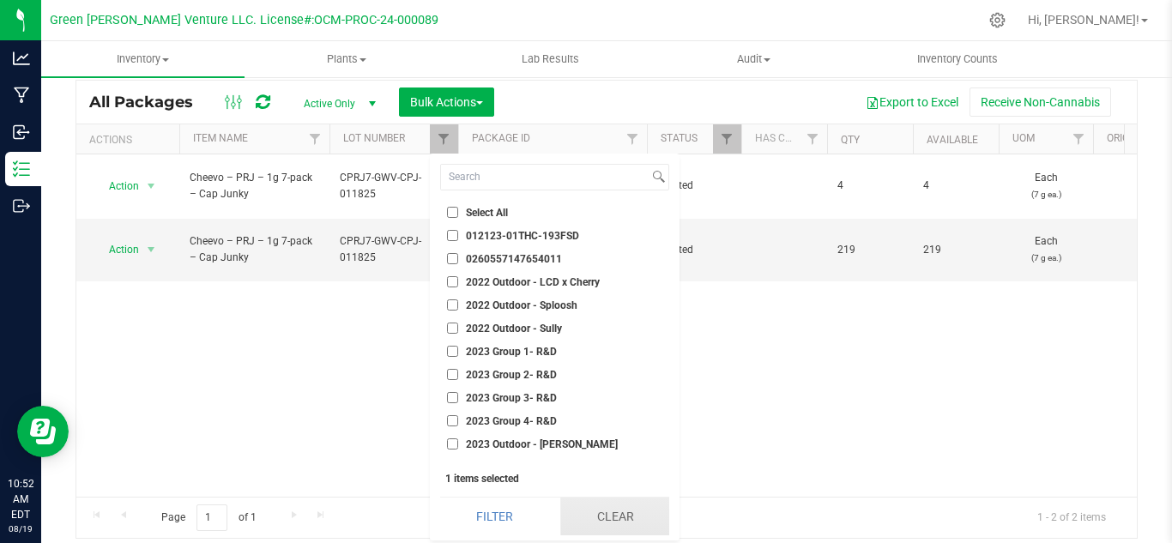
click at [595, 517] on button "Clear" at bounding box center [614, 517] width 109 height 38
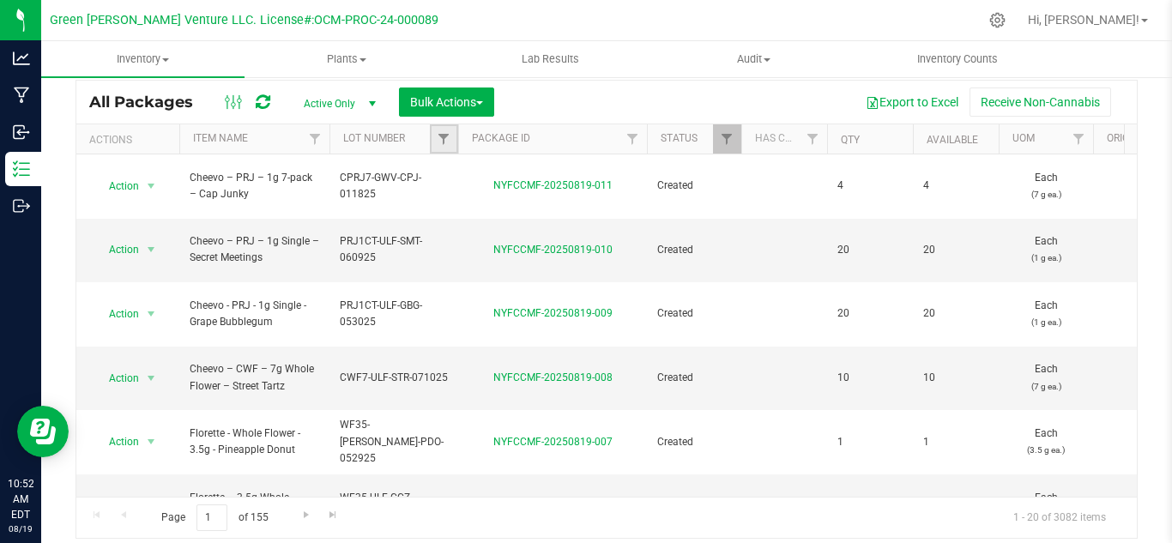
click at [441, 148] on link "Filter" at bounding box center [444, 138] width 28 height 29
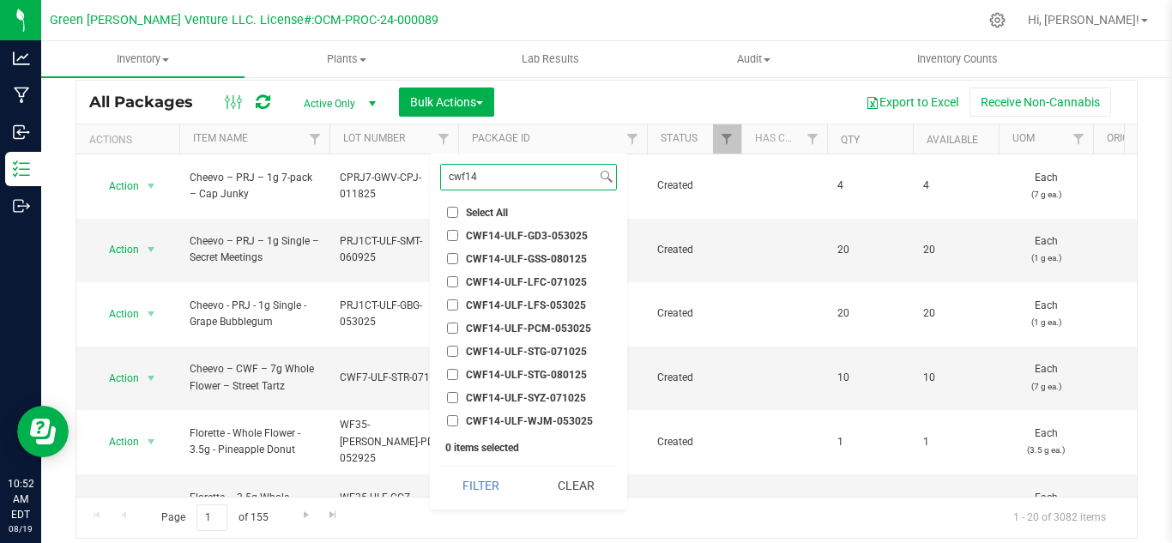
type input "cwf14"
click at [573, 370] on span "CWF14-ULF-STG-080125" at bounding box center [526, 375] width 121 height 10
click at [458, 370] on input "CWF14-ULF-STG-080125" at bounding box center [452, 374] width 11 height 11
checkbox input "true"
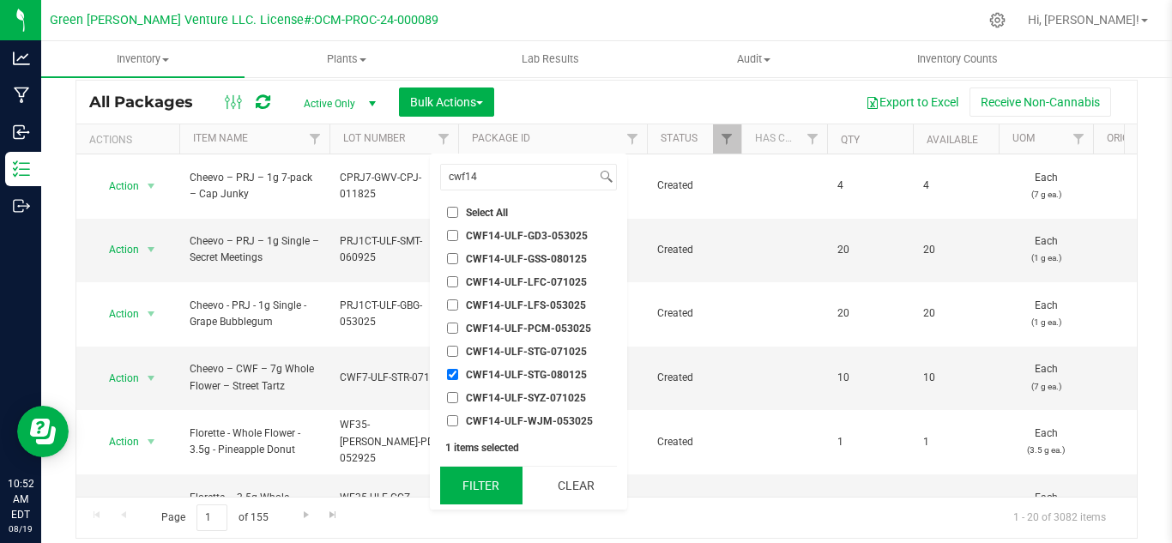
click at [485, 492] on button "Filter" at bounding box center [481, 486] width 82 height 38
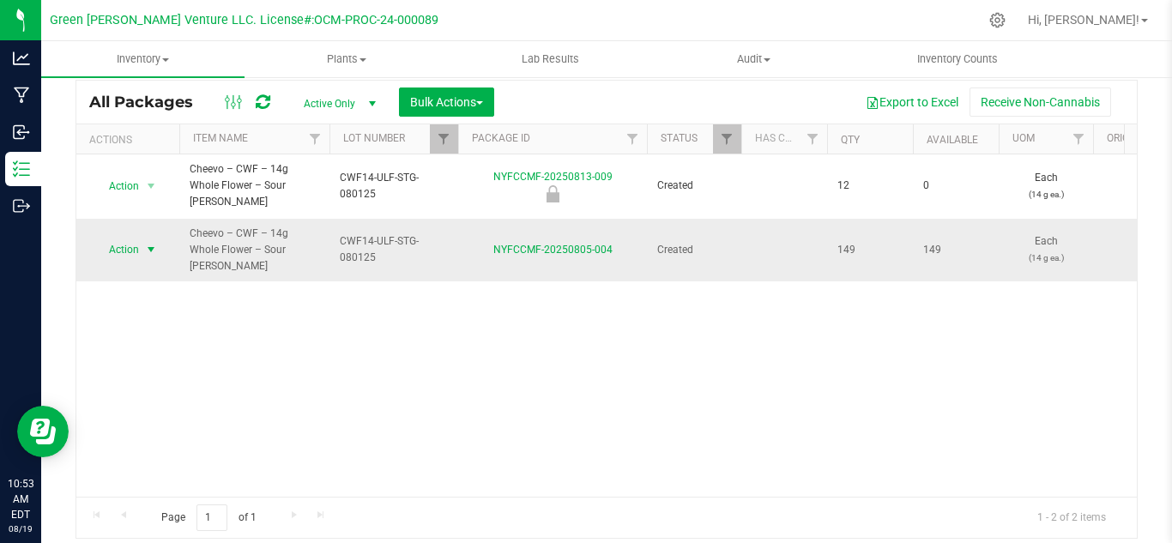
click at [134, 238] on span "Action" at bounding box center [117, 250] width 46 height 24
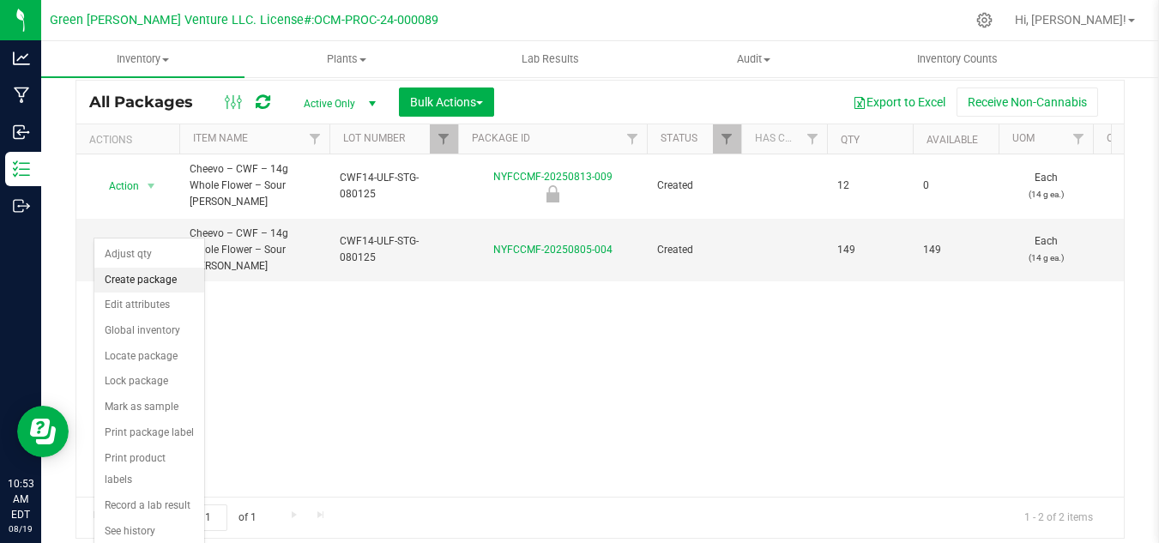
click at [148, 277] on li "Create package" at bounding box center [149, 281] width 110 height 26
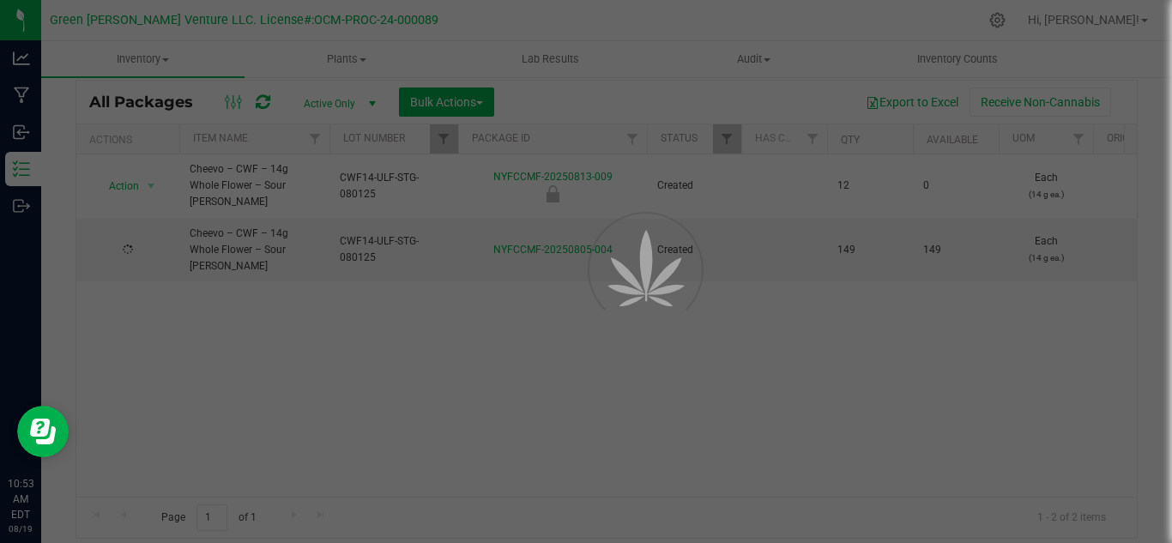
scroll to position [69, 0]
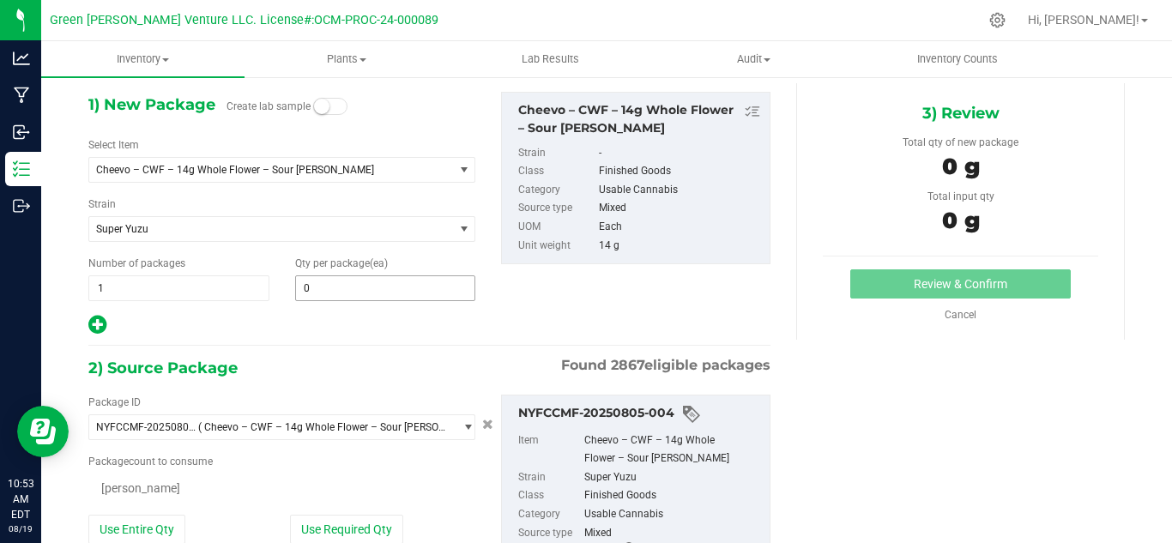
click at [334, 282] on input "0" at bounding box center [385, 288] width 179 height 24
type input "2"
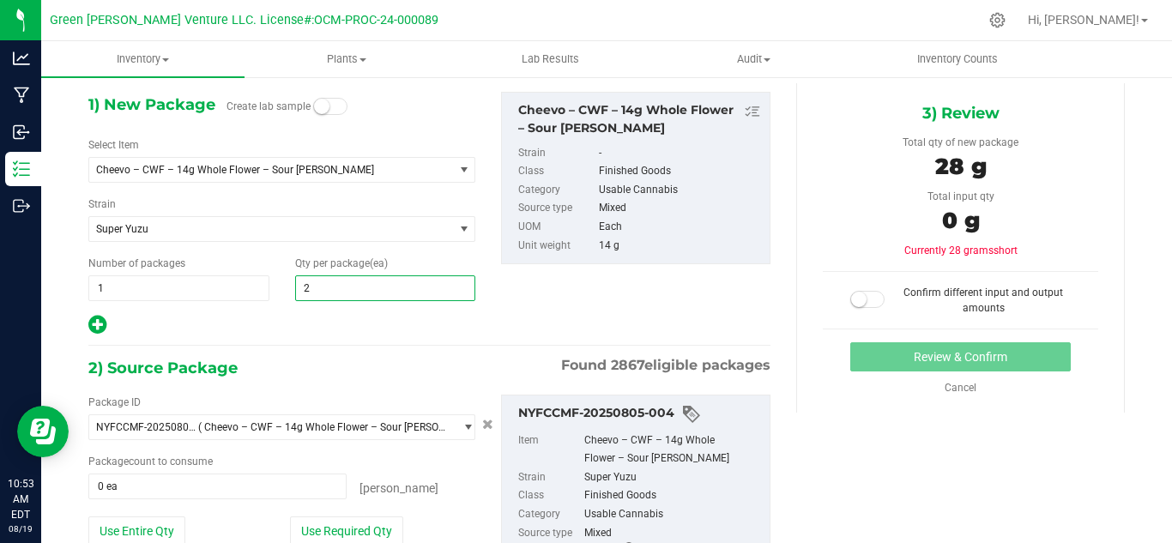
click at [306, 336] on div "1) New Package Create lab sample Select Item Cheevo – CWF – 14g Whole Flower – …" at bounding box center [430, 372] width 708 height 579
type input "2"
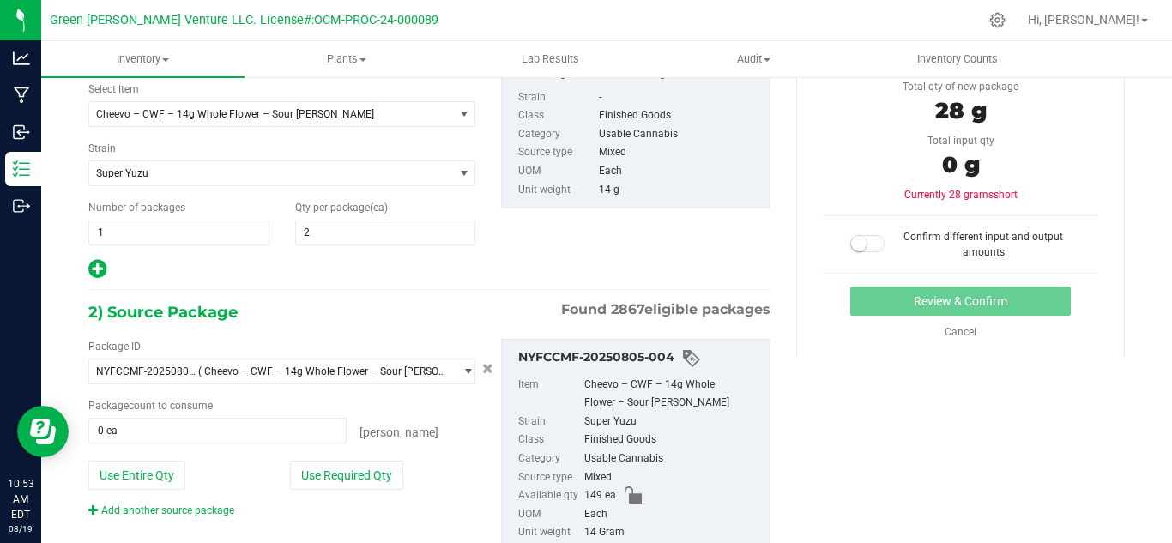
scroll to position [201, 0]
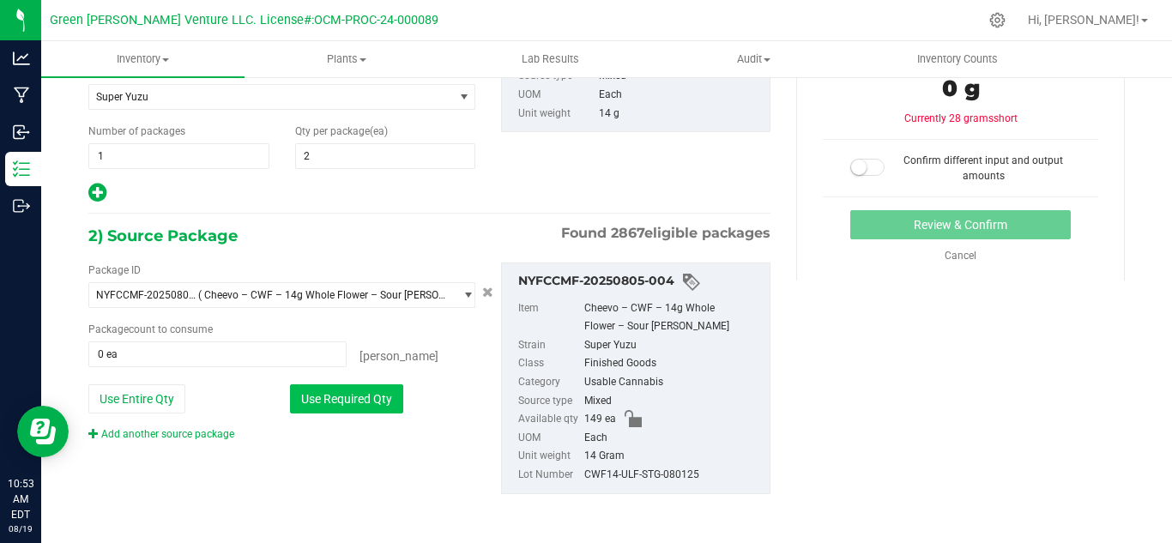
click at [342, 399] on button "Use Required Qty" at bounding box center [346, 398] width 113 height 29
type input "2 ea"
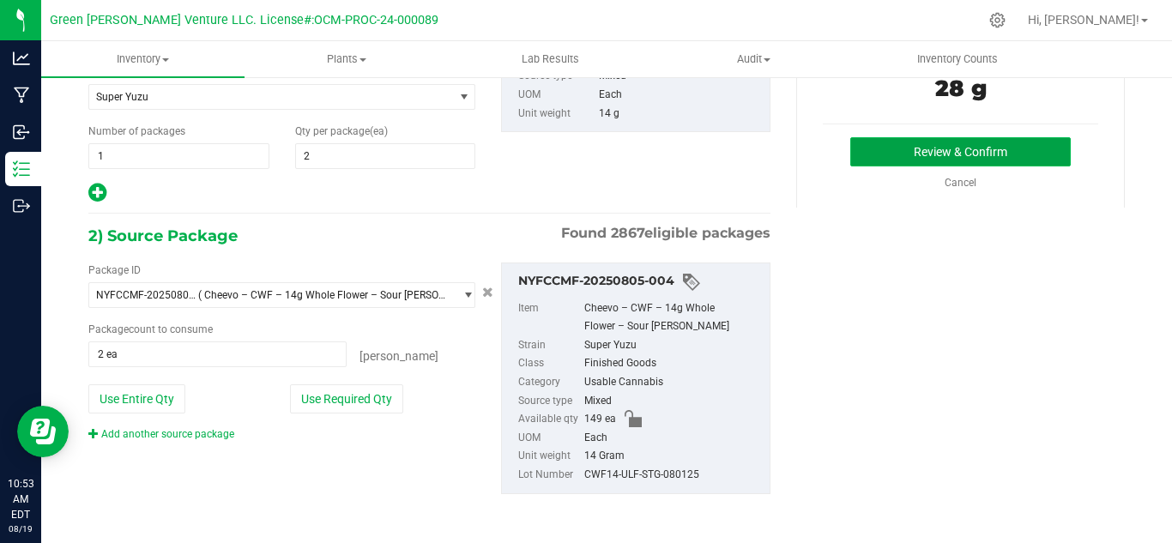
click at [868, 157] on button "Review & Confirm" at bounding box center [960, 151] width 221 height 29
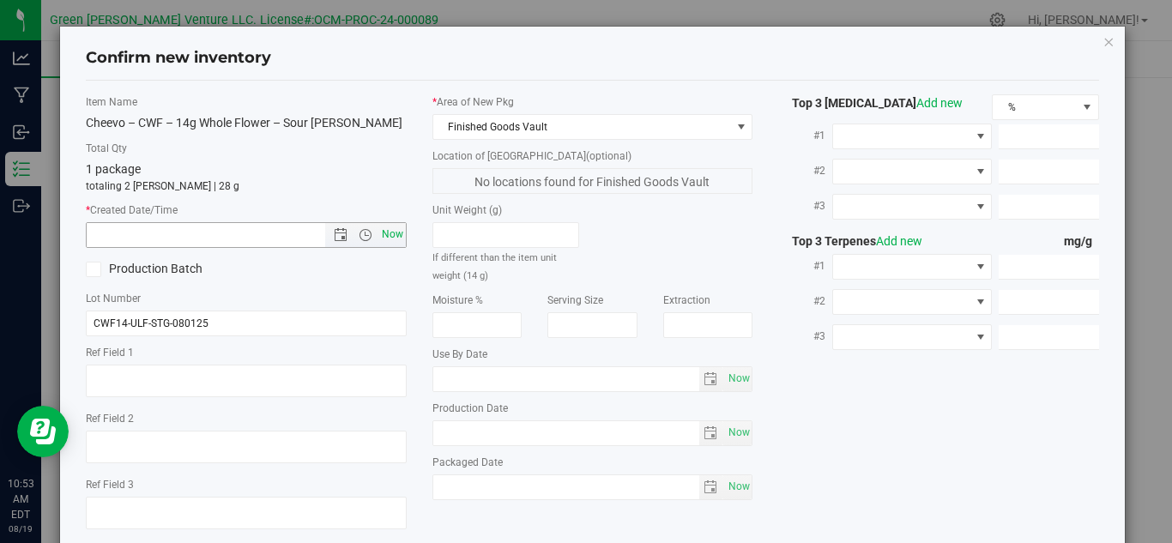
click at [393, 232] on span "Now" at bounding box center [392, 234] width 29 height 25
type input "[DATE] 10:53 AM"
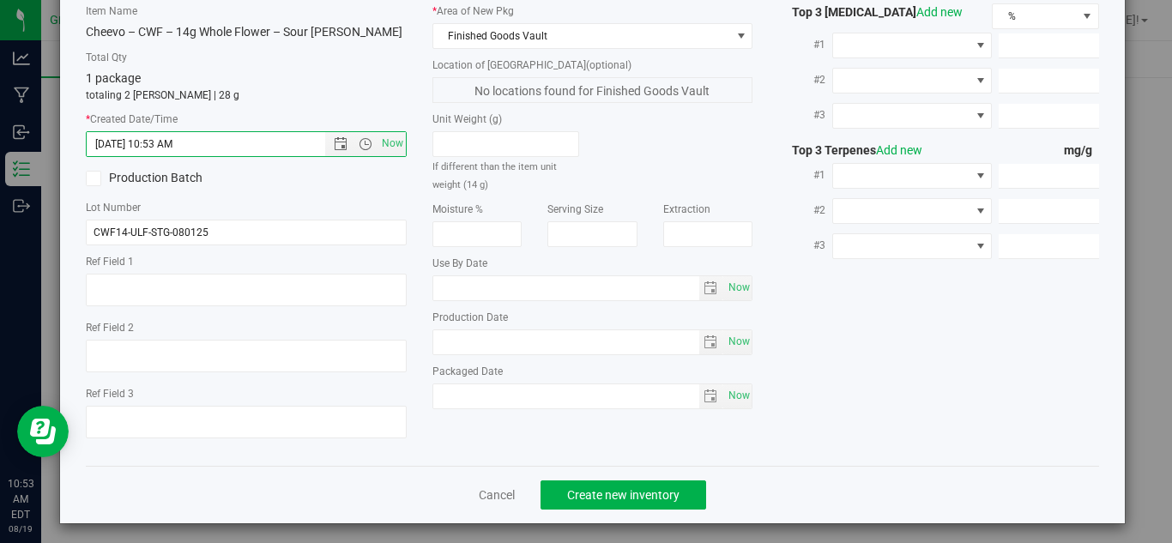
scroll to position [98, 0]
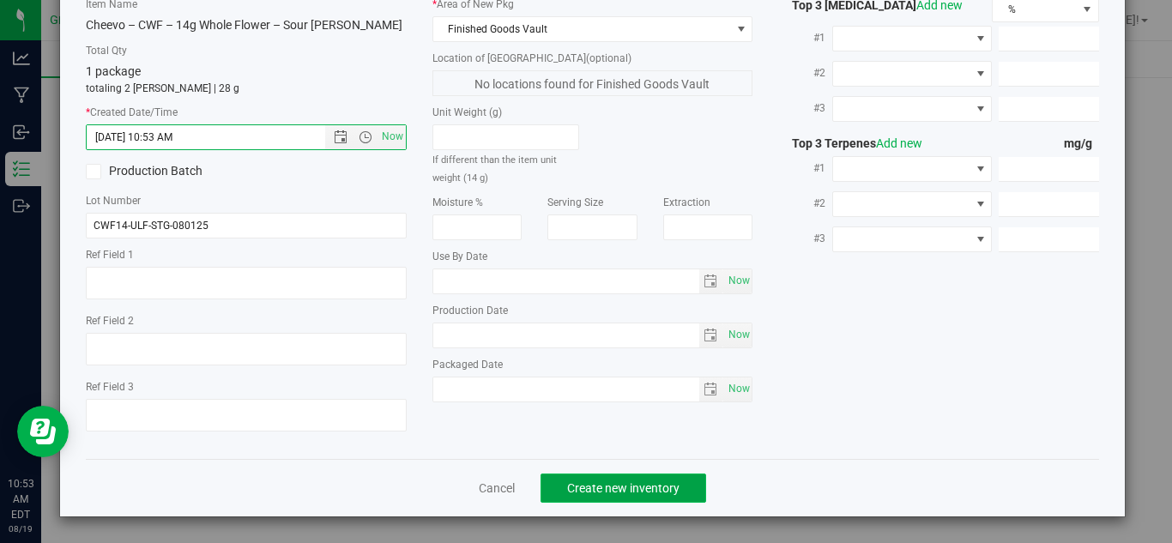
click at [574, 476] on button "Create new inventory" at bounding box center [624, 488] width 166 height 29
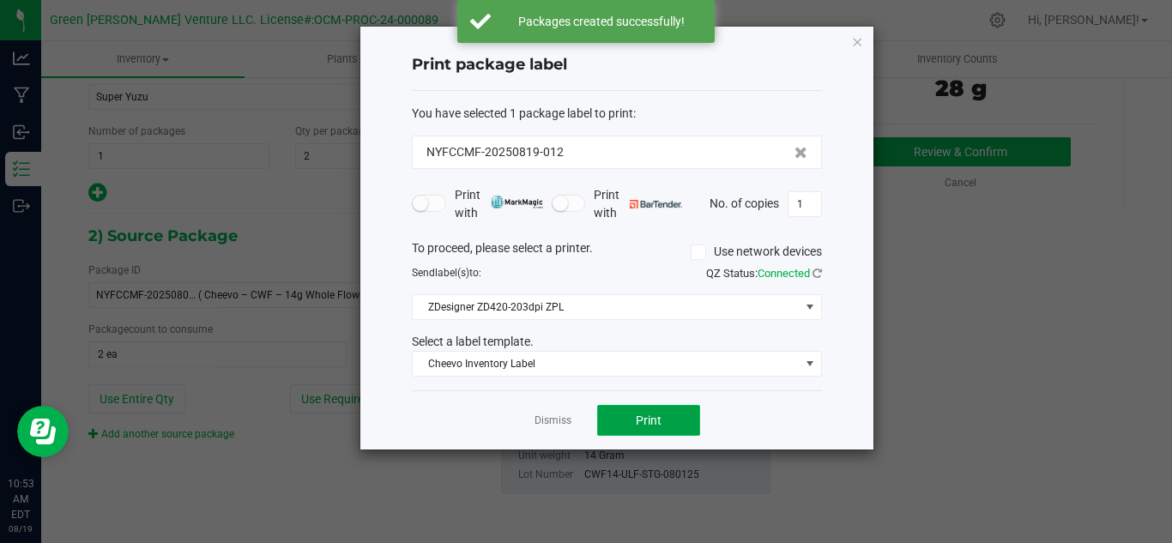
click at [622, 416] on button "Print" at bounding box center [648, 420] width 103 height 31
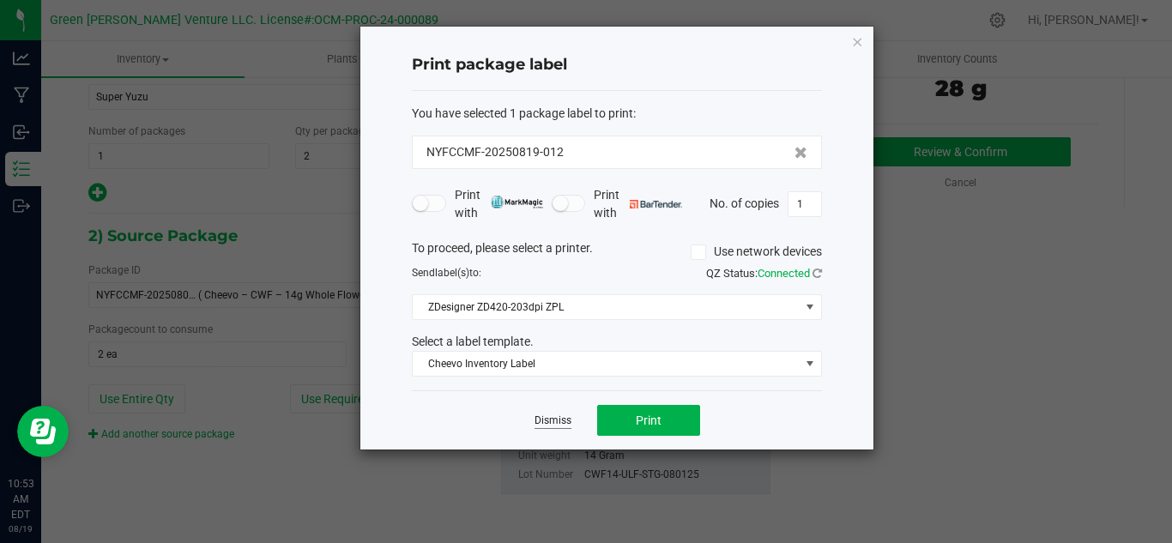
click at [560, 425] on link "Dismiss" at bounding box center [553, 421] width 37 height 15
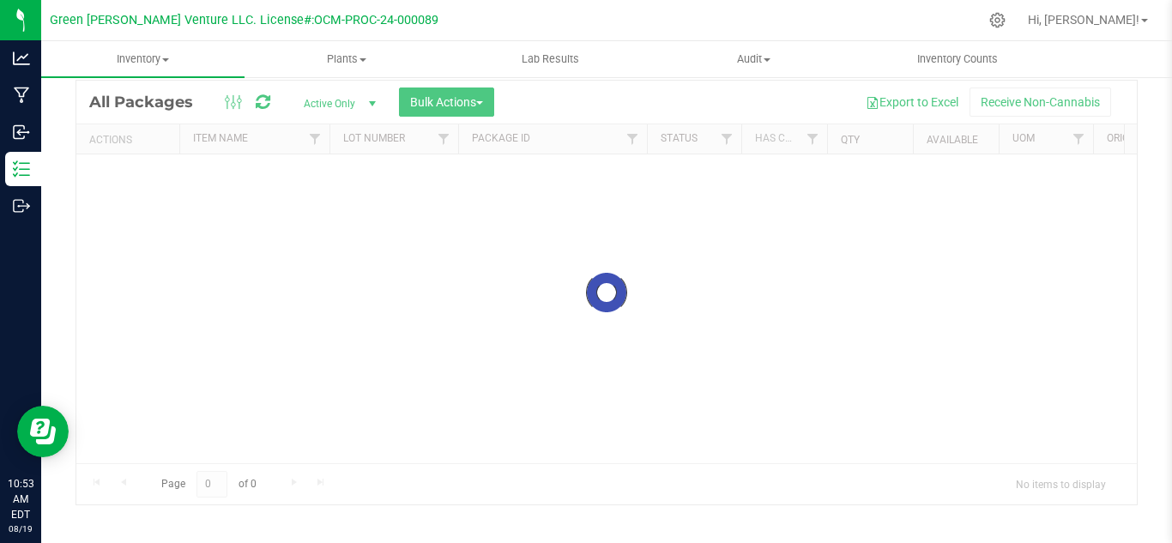
scroll to position [56, 0]
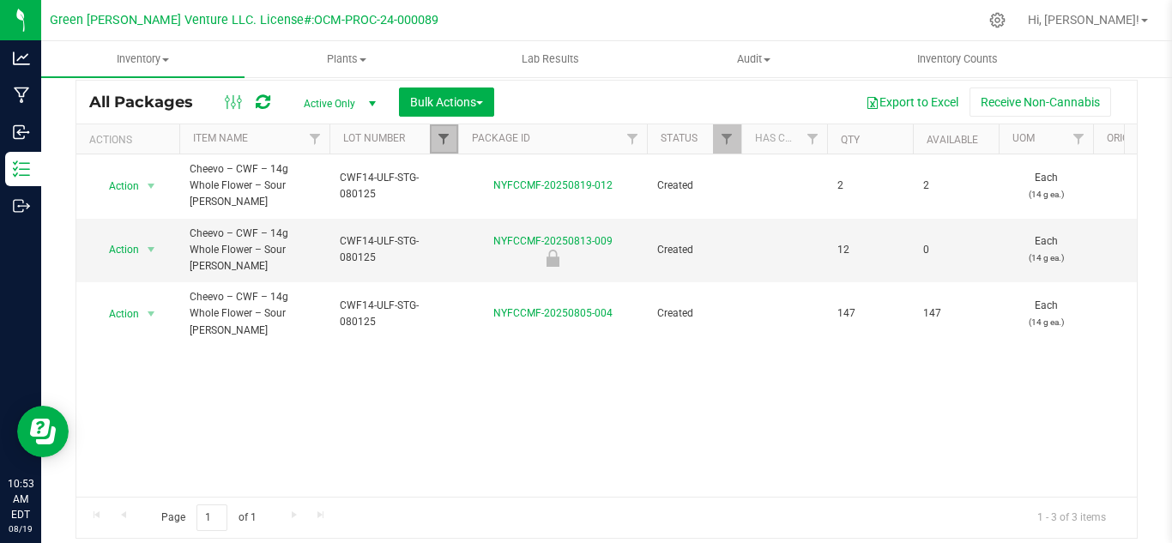
click at [437, 137] on span "Filter" at bounding box center [444, 139] width 14 height 14
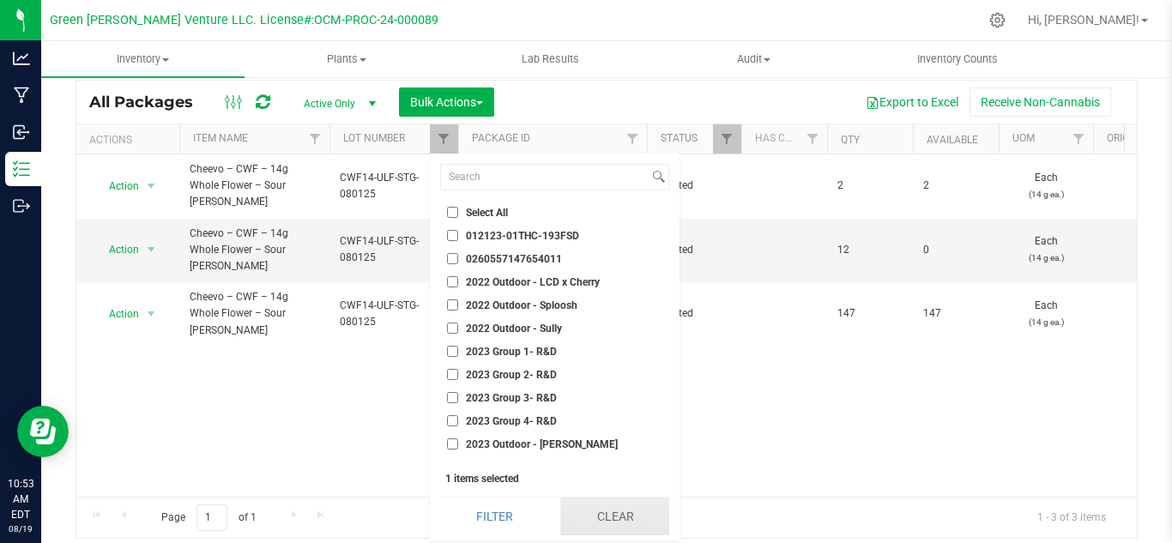
click at [587, 516] on button "Clear" at bounding box center [614, 517] width 109 height 38
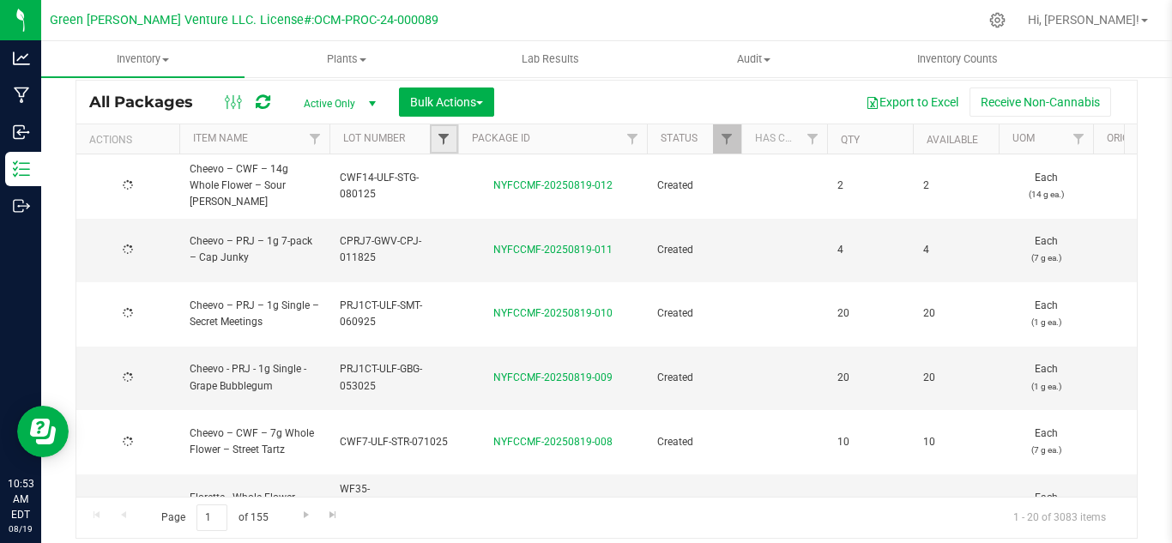
click at [445, 142] on span "Filter" at bounding box center [444, 139] width 14 height 14
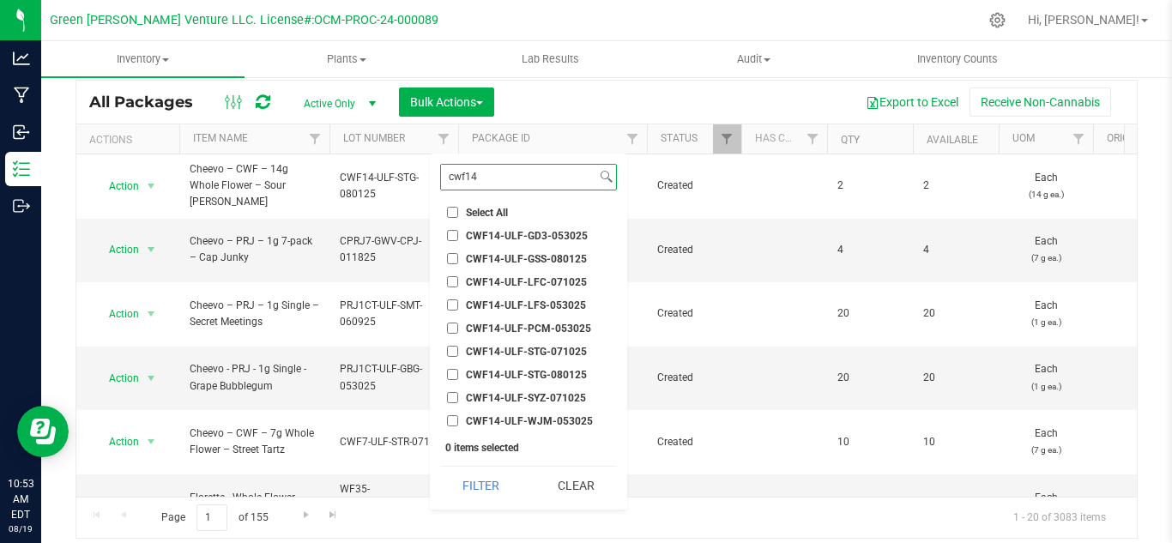
type input "cwf14"
click at [545, 255] on span "CWF14-ULF-GSS-080125" at bounding box center [526, 259] width 121 height 10
click at [458, 255] on input "CWF14-ULF-GSS-080125" at bounding box center [452, 258] width 11 height 11
checkbox input "true"
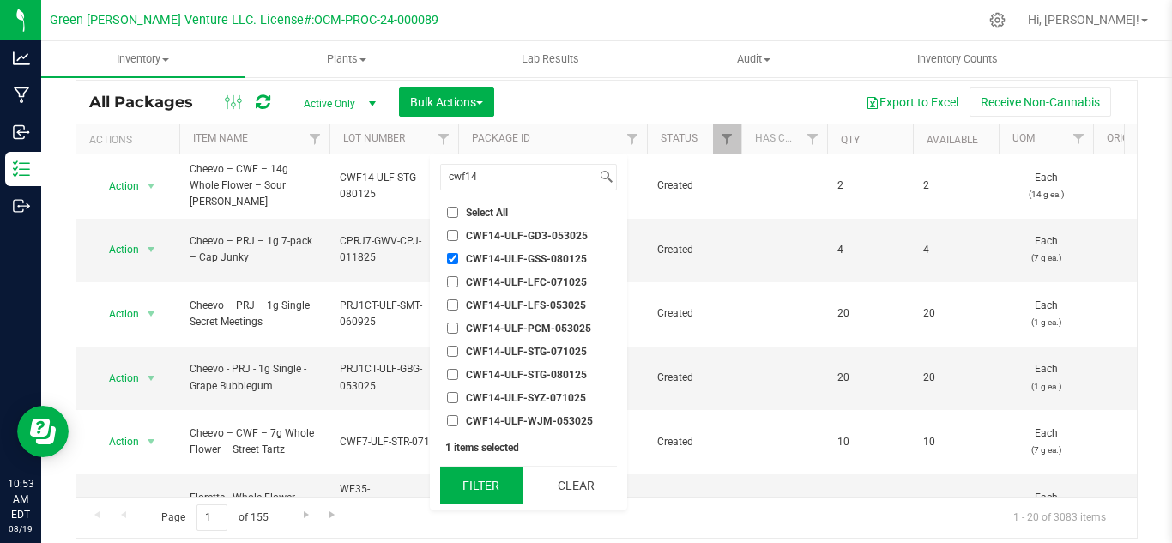
click at [502, 476] on button "Filter" at bounding box center [481, 486] width 82 height 38
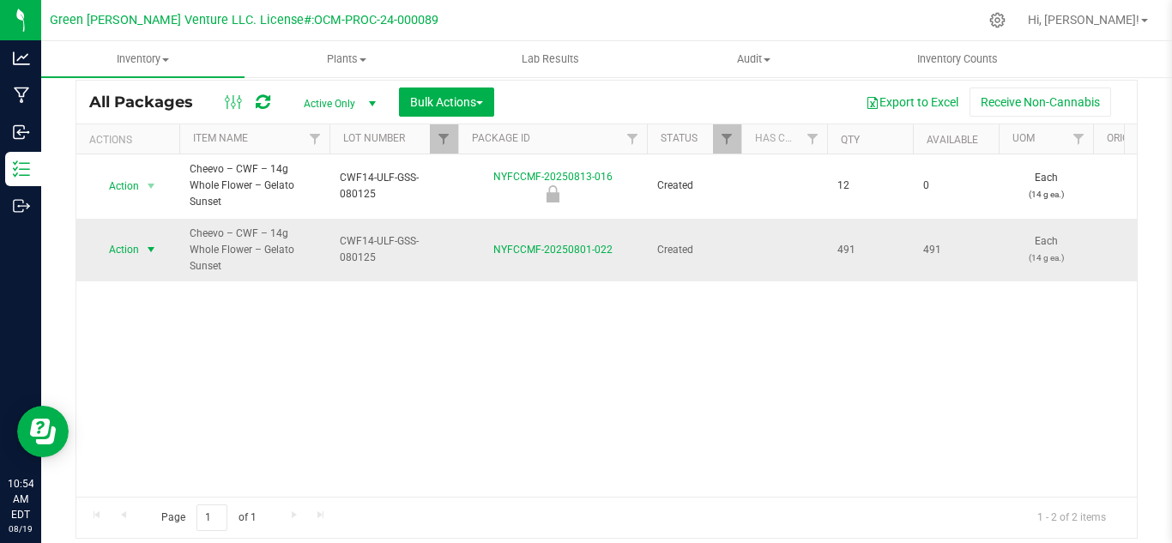
click at [141, 238] on span "select" at bounding box center [151, 250] width 21 height 24
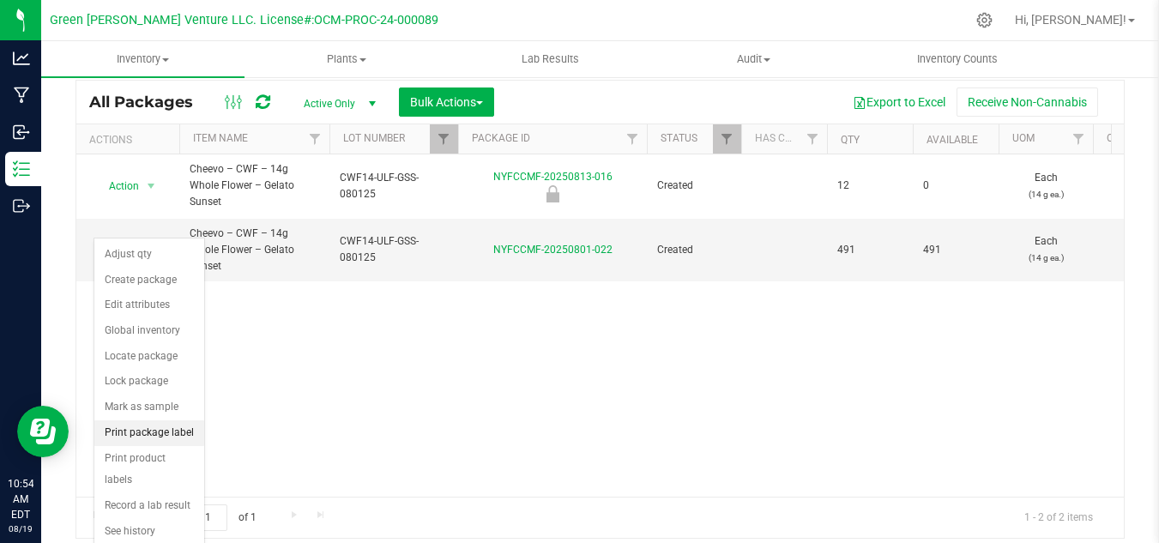
click at [156, 427] on li "Print package label" at bounding box center [149, 433] width 110 height 26
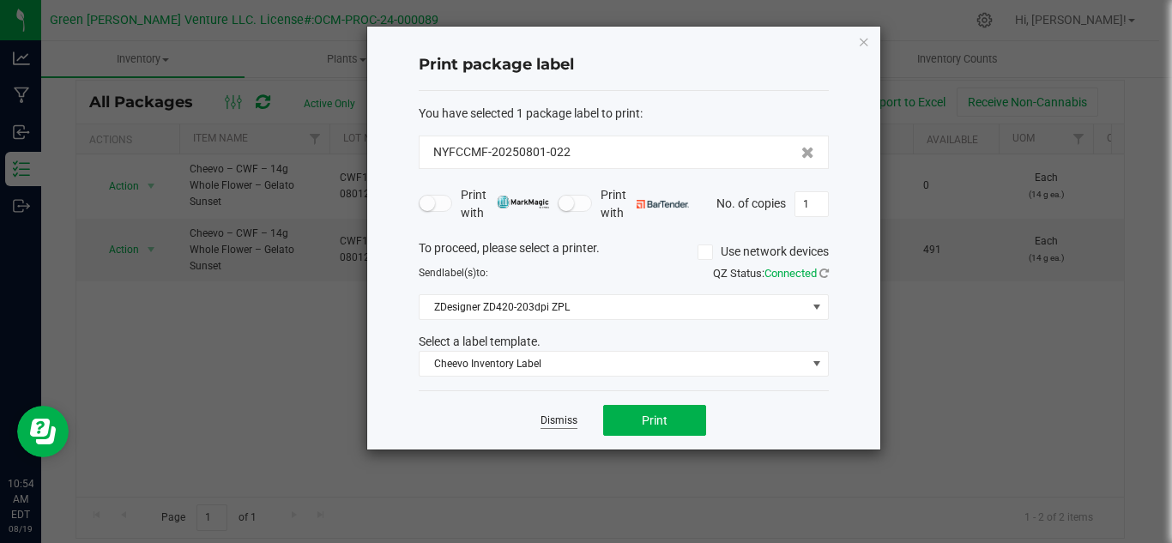
click at [560, 414] on link "Dismiss" at bounding box center [559, 421] width 37 height 15
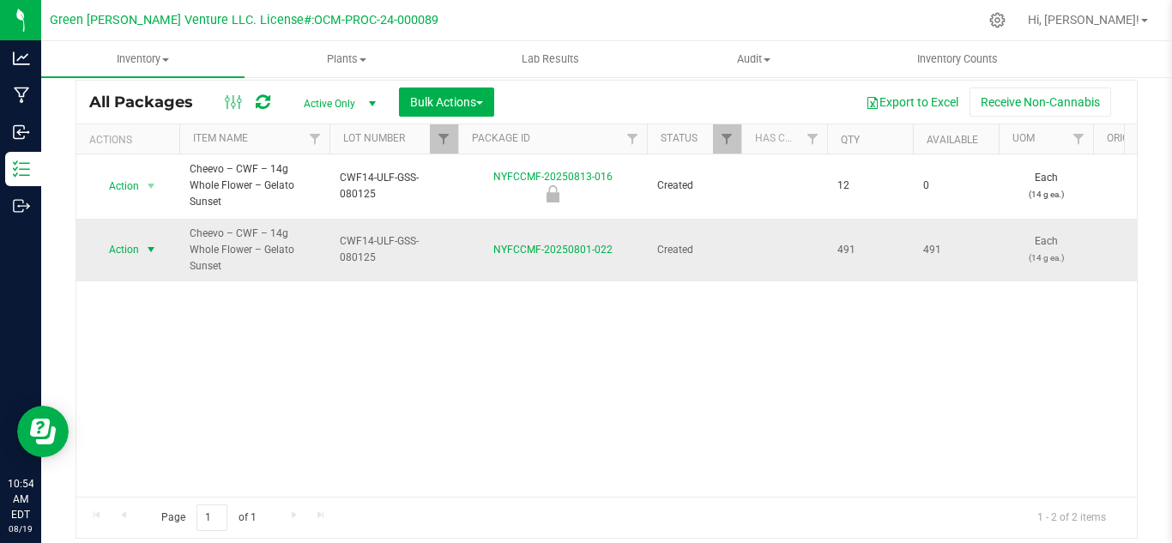
click at [124, 238] on span "Action" at bounding box center [117, 250] width 46 height 24
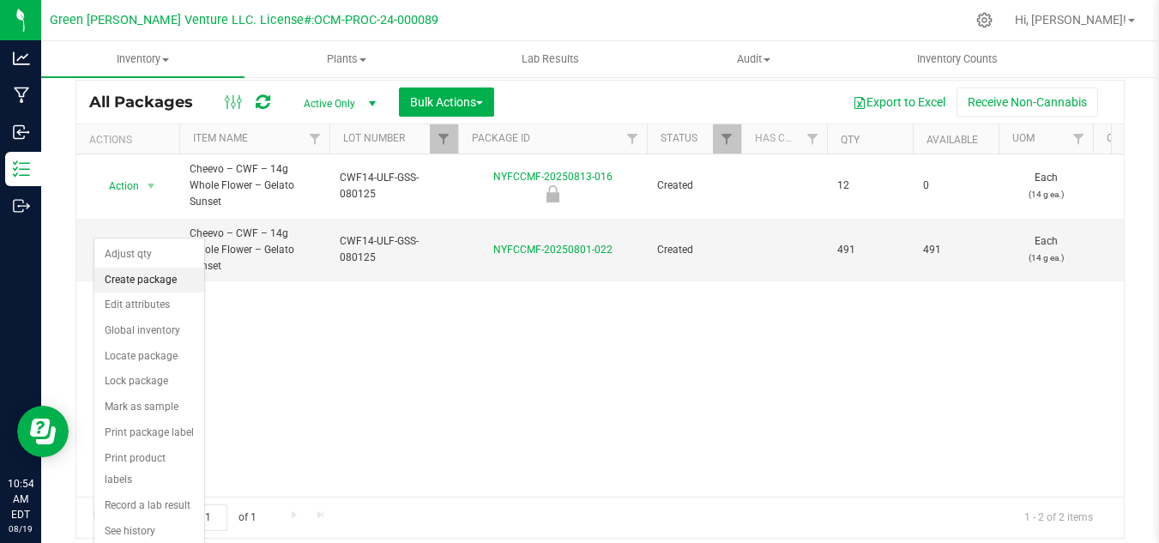
click at [148, 279] on li "Create package" at bounding box center [149, 281] width 110 height 26
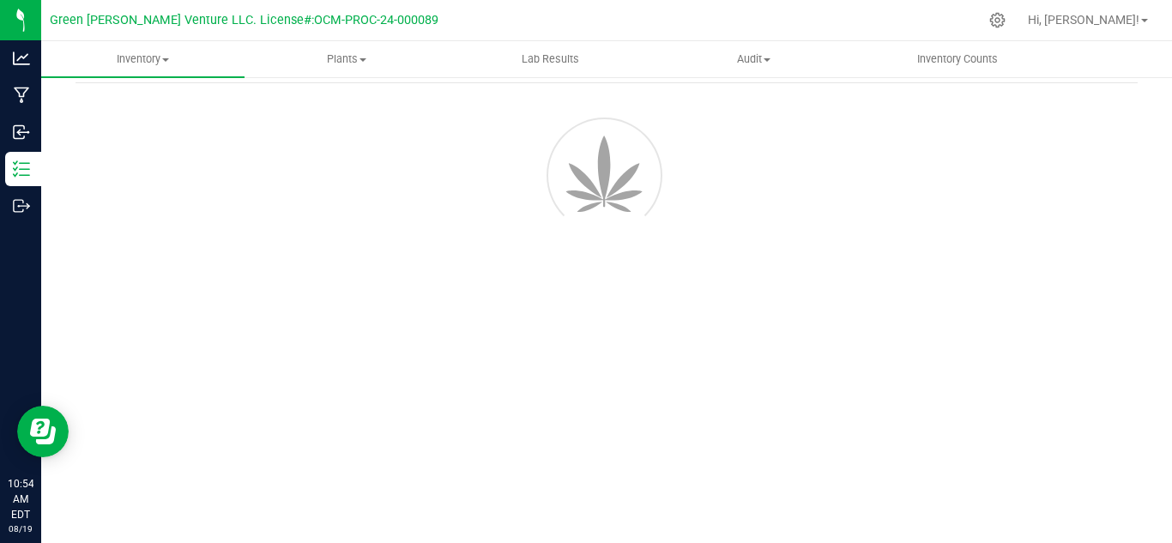
scroll to position [69, 0]
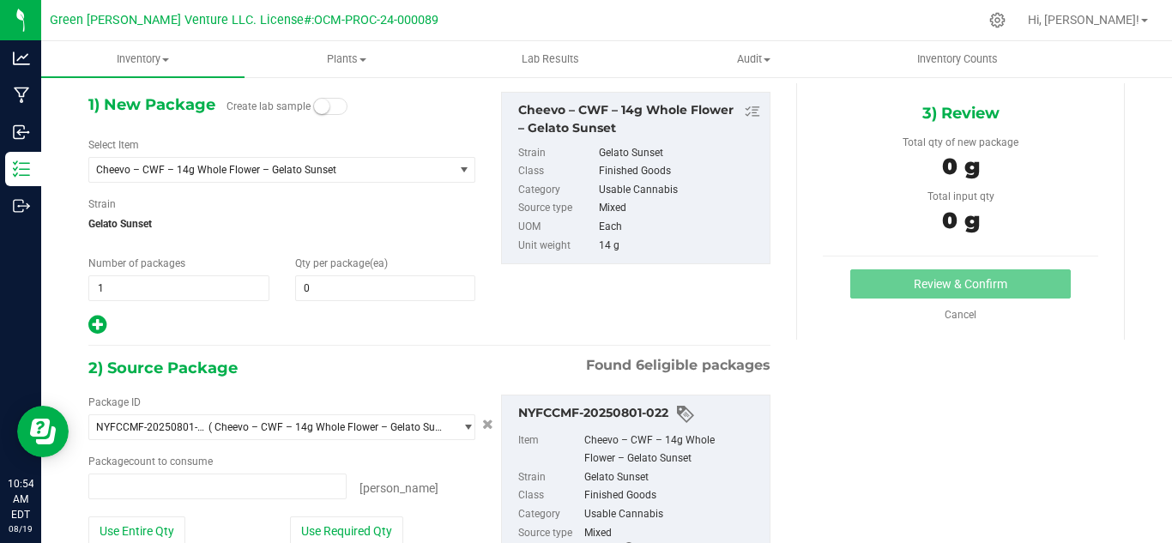
type input "0 ea"
click at [337, 280] on span "0 0" at bounding box center [385, 288] width 181 height 26
type input "2"
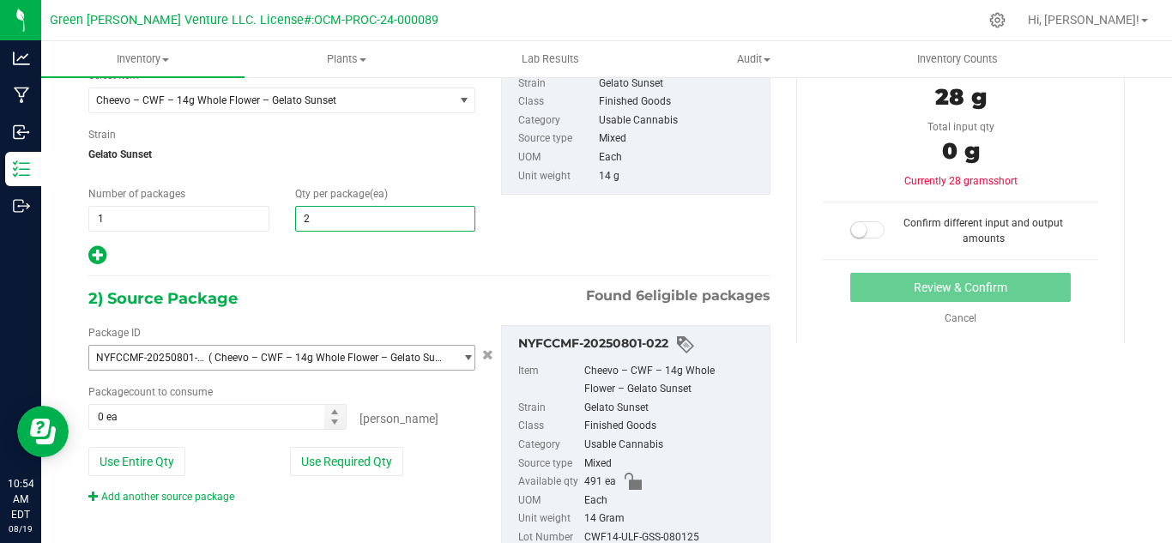
scroll to position [201, 0]
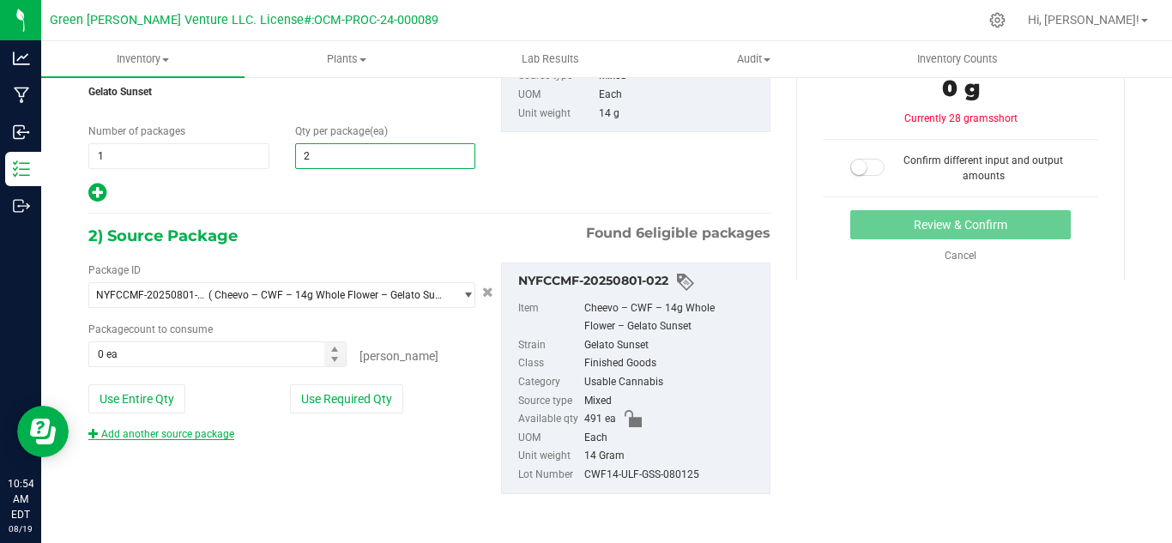
drag, startPoint x: 304, startPoint y: 392, endPoint x: 226, endPoint y: 433, distance: 88.3
click at [304, 392] on button "Use Required Qty" at bounding box center [346, 398] width 113 height 29
type input "2"
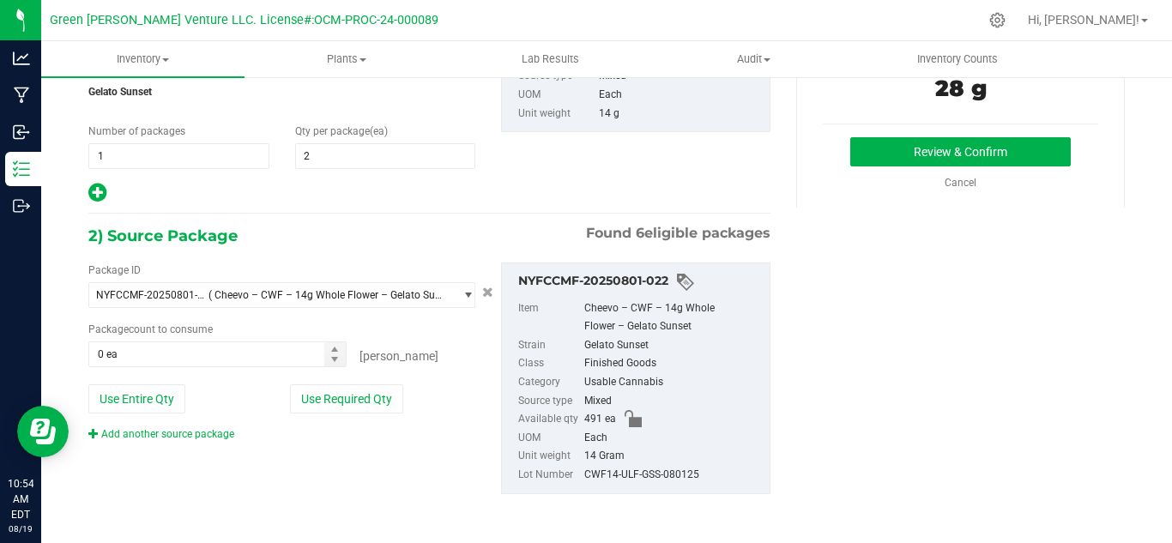
type input "2 ea"
click at [880, 146] on button "Review & Confirm" at bounding box center [960, 151] width 221 height 29
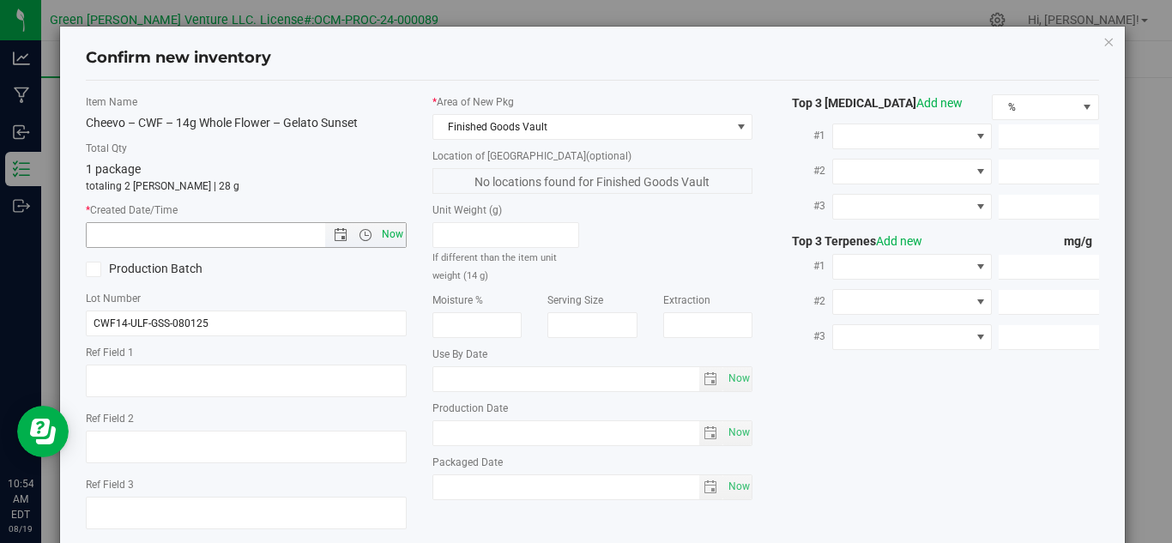
click at [380, 241] on span "Now" at bounding box center [392, 234] width 29 height 25
type input "[DATE] 10:54 AM"
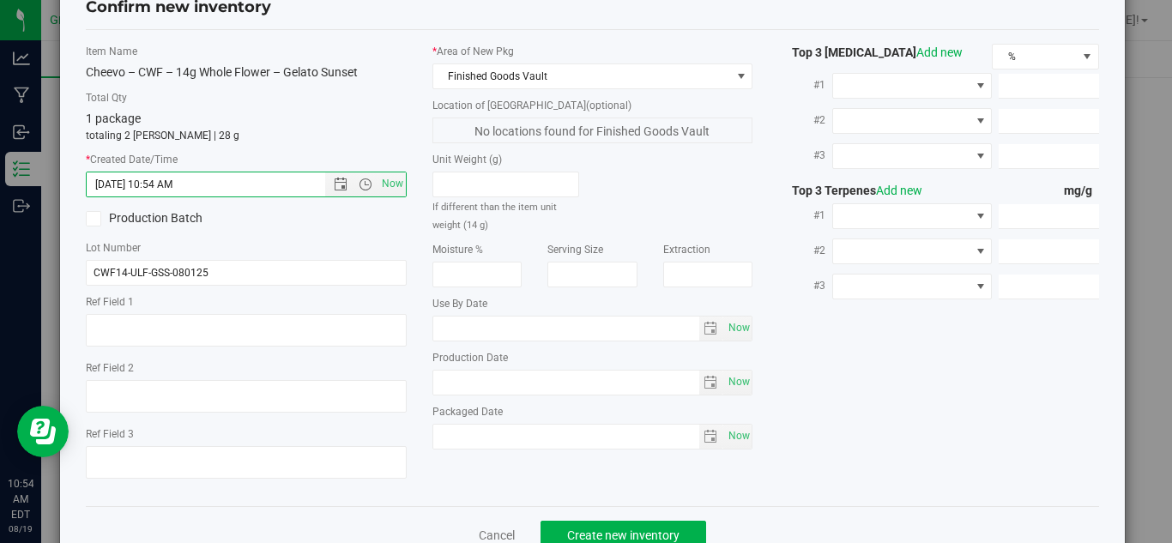
scroll to position [98, 0]
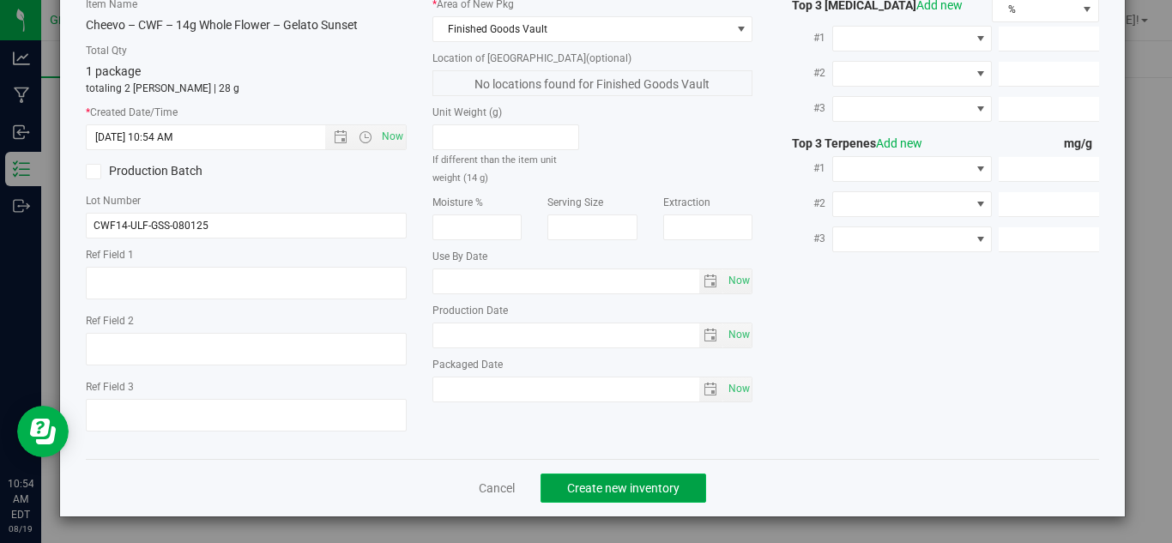
click at [636, 499] on button "Create new inventory" at bounding box center [624, 488] width 166 height 29
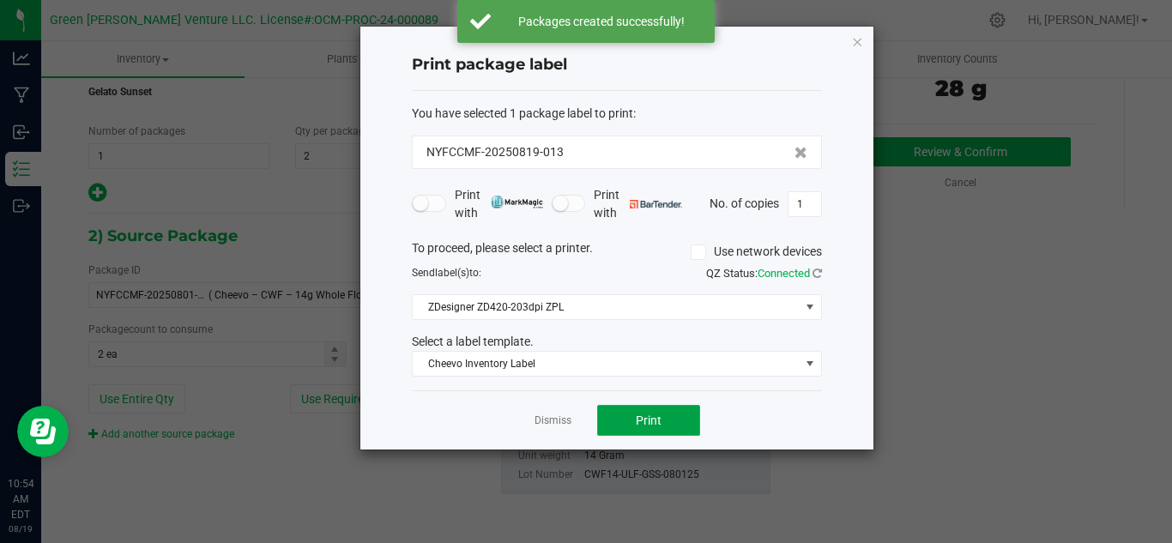
click at [632, 420] on button "Print" at bounding box center [648, 420] width 103 height 31
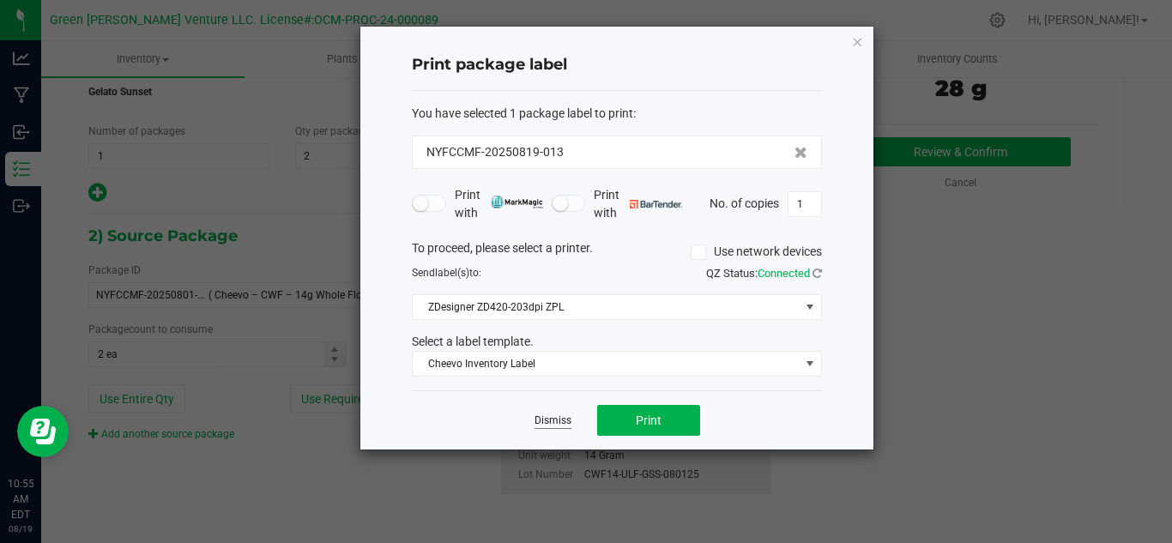
click at [537, 424] on link "Dismiss" at bounding box center [553, 421] width 37 height 15
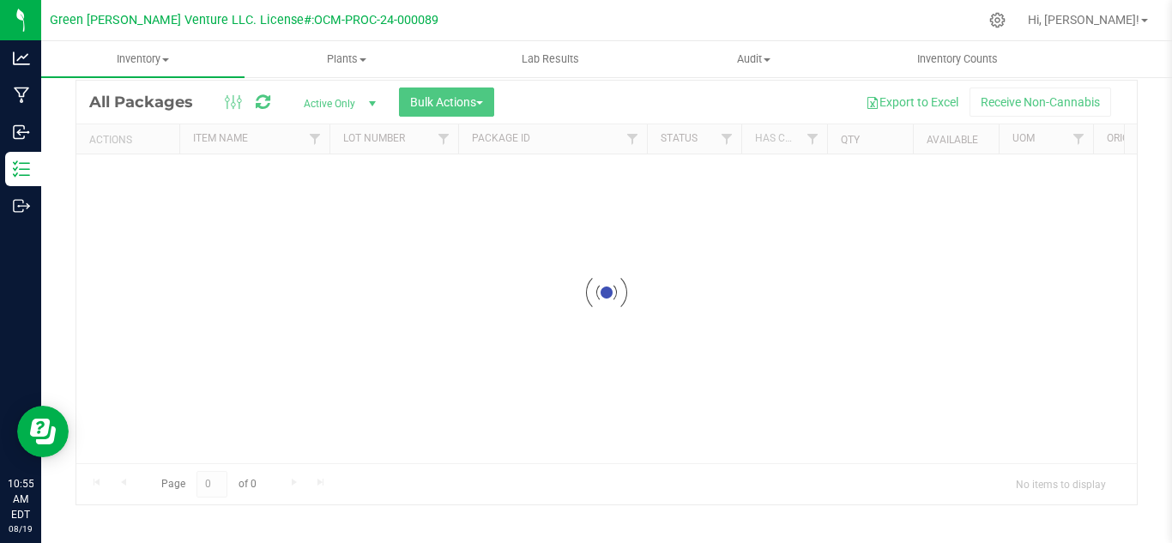
scroll to position [56, 0]
